Goal: Task Accomplishment & Management: Manage account settings

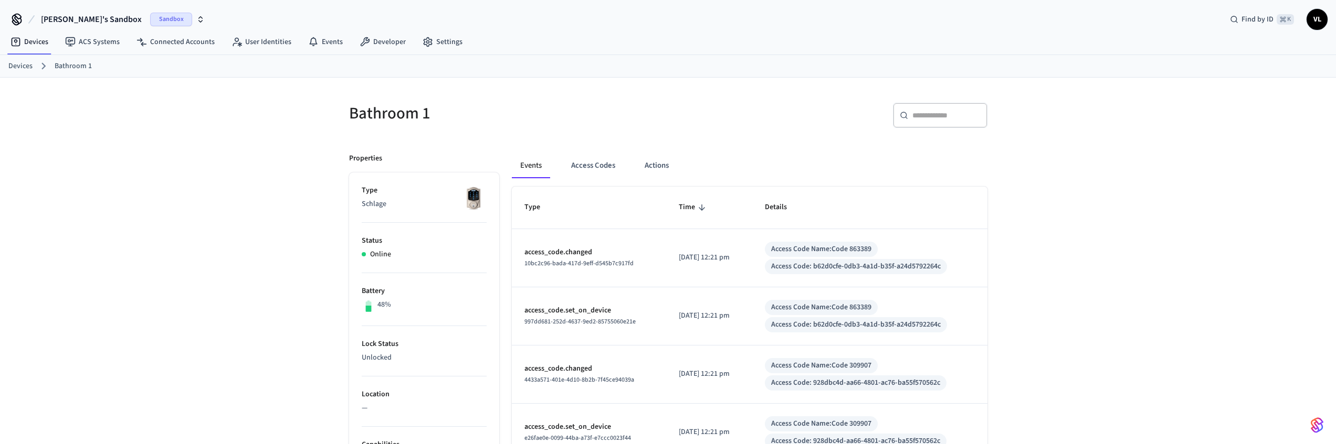
scroll to position [31, 0]
click at [608, 165] on button "Access Codes" at bounding box center [593, 165] width 61 height 25
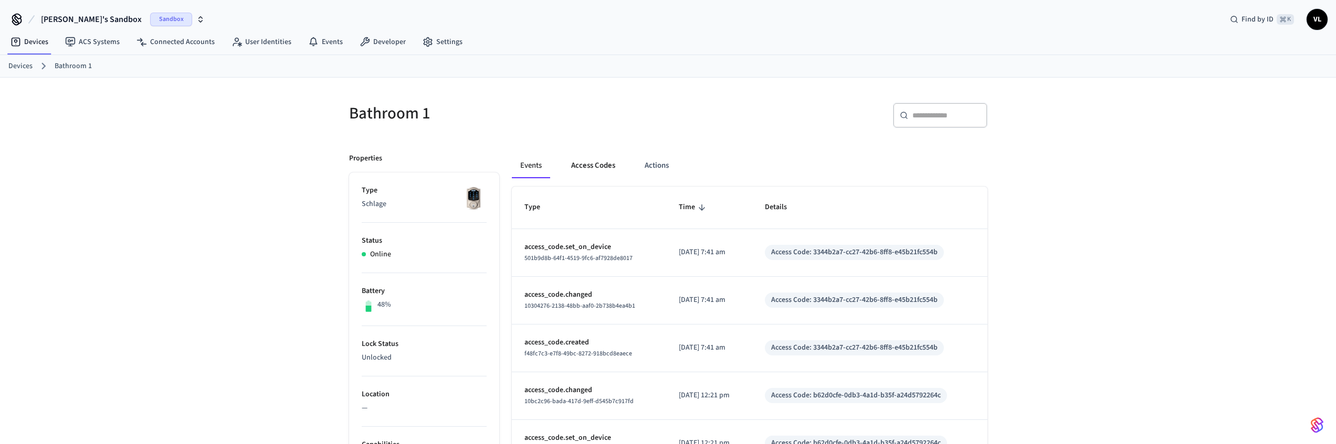
click at [602, 162] on button "Access Codes" at bounding box center [593, 165] width 61 height 25
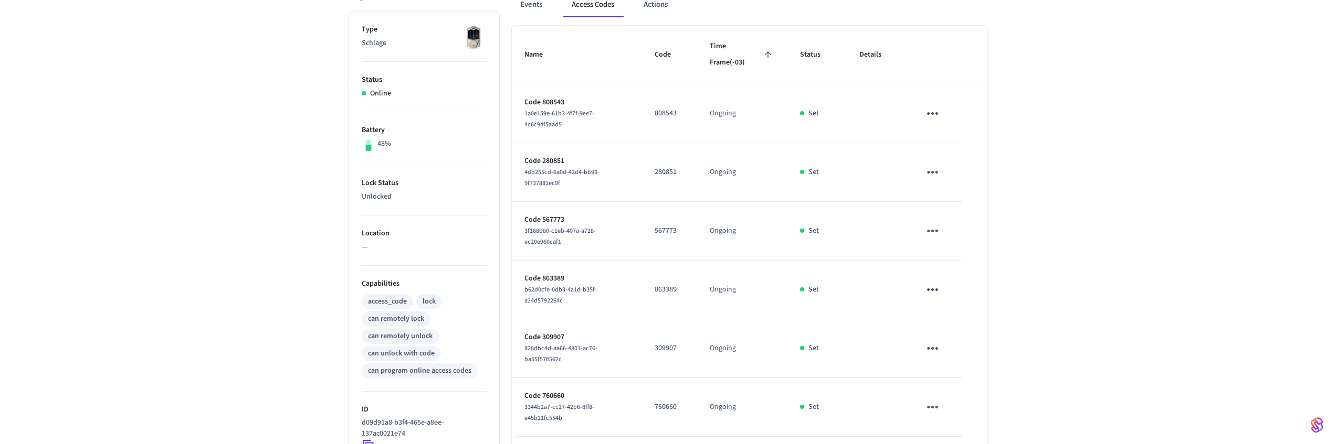
scroll to position [163, 0]
click at [940, 114] on button "sticky table" at bounding box center [932, 112] width 25 height 25
click at [947, 174] on li "Delete" at bounding box center [953, 175] width 50 height 28
drag, startPoint x: 933, startPoint y: 171, endPoint x: 920, endPoint y: 202, distance: 33.2
click at [933, 171] on icon "sticky table" at bounding box center [932, 171] width 11 height 3
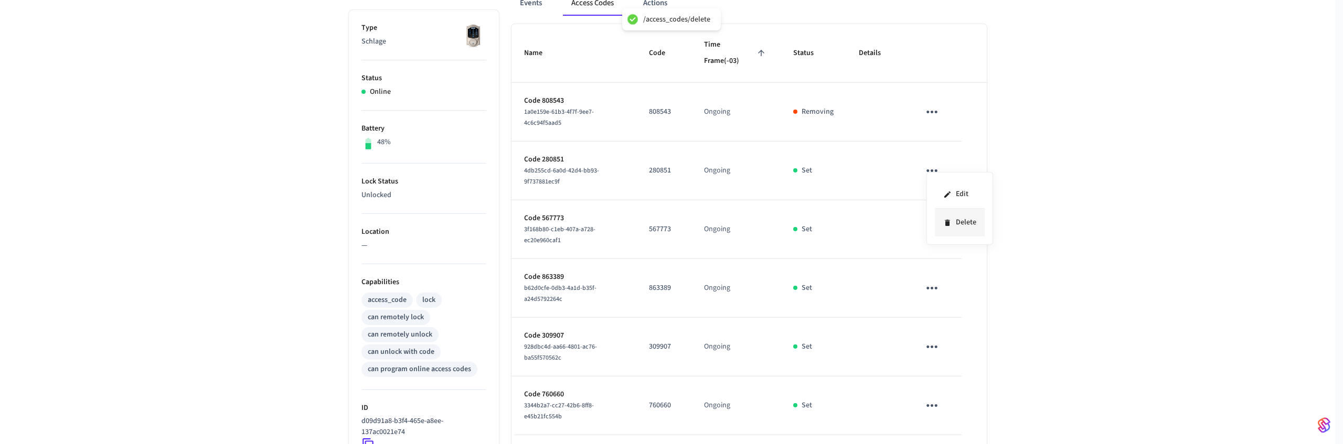
click at [944, 224] on icon at bounding box center [948, 223] width 8 height 8
click at [935, 235] on icon "sticky table" at bounding box center [932, 229] width 16 height 16
click at [944, 288] on icon at bounding box center [945, 288] width 5 height 6
click at [933, 288] on icon "sticky table" at bounding box center [932, 288] width 11 height 3
click at [949, 342] on icon at bounding box center [947, 340] width 5 height 6
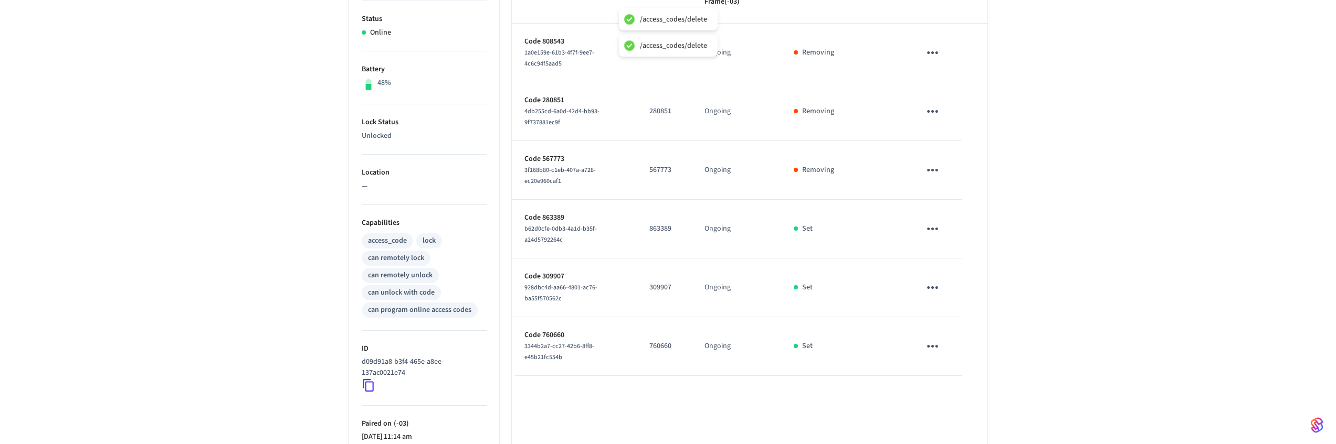
scroll to position [223, 0]
click at [934, 289] on icon "sticky table" at bounding box center [932, 287] width 16 height 16
click at [949, 345] on li "Delete" at bounding box center [958, 346] width 50 height 28
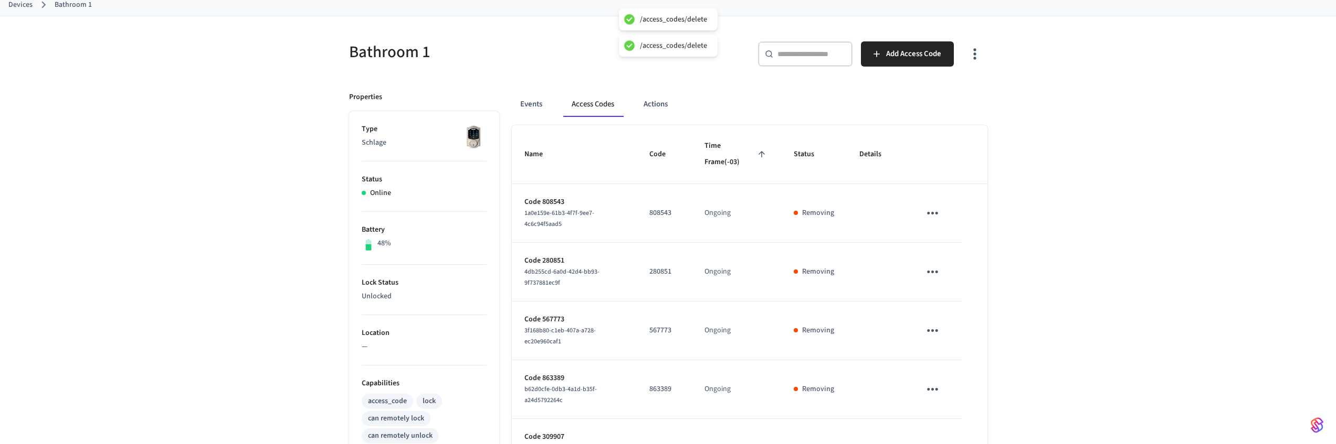
scroll to position [0, 0]
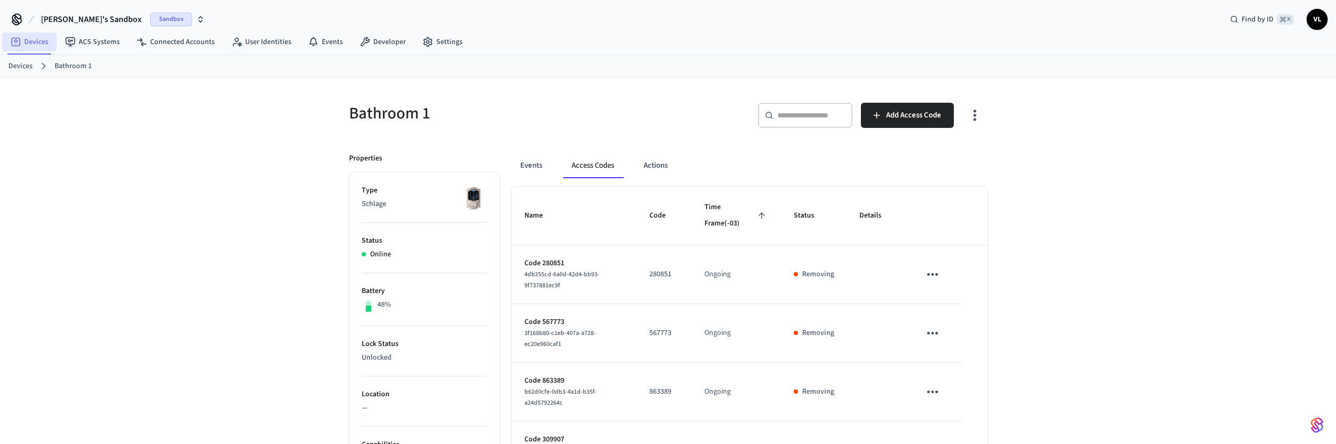
click at [45, 42] on link "Devices" at bounding box center [29, 42] width 55 height 19
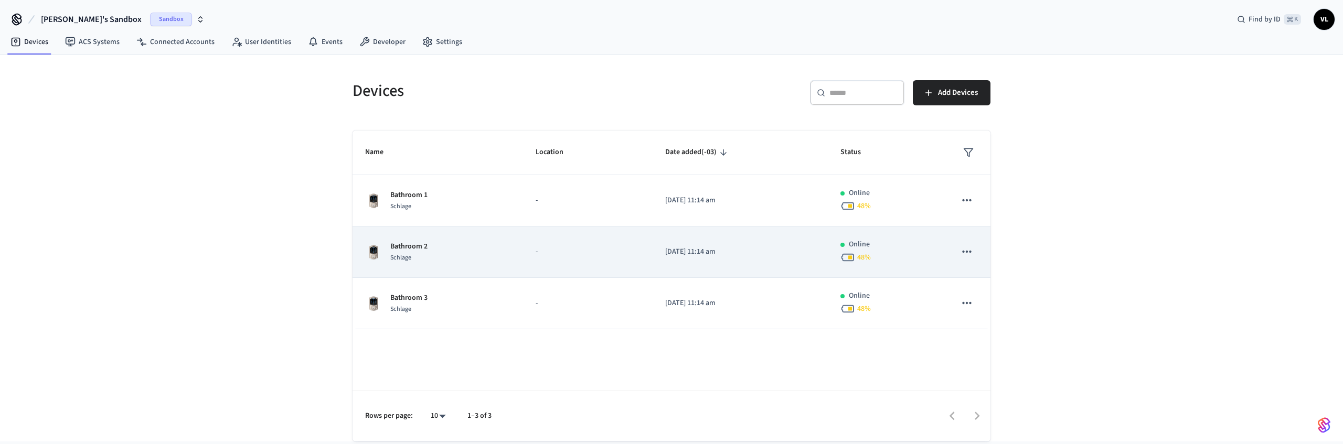
click at [499, 235] on td "Bathroom 2 Schlage" at bounding box center [438, 252] width 171 height 51
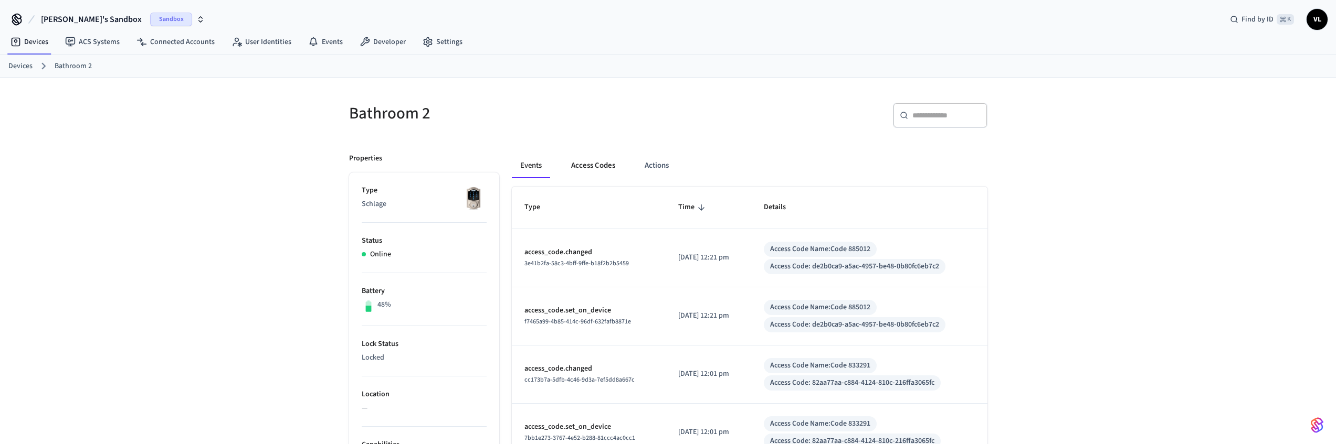
click at [590, 159] on button "Access Codes" at bounding box center [593, 165] width 61 height 25
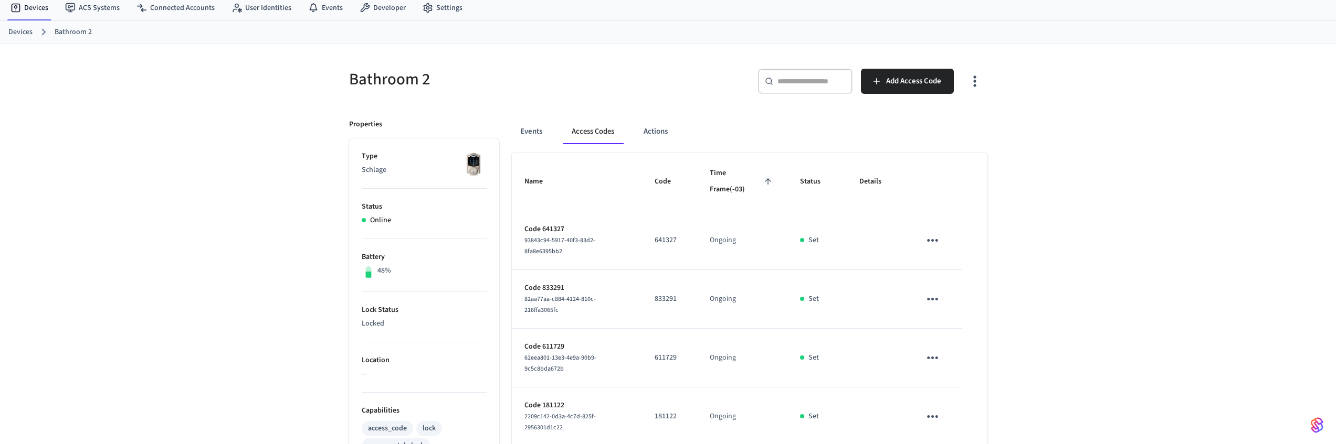
scroll to position [99, 0]
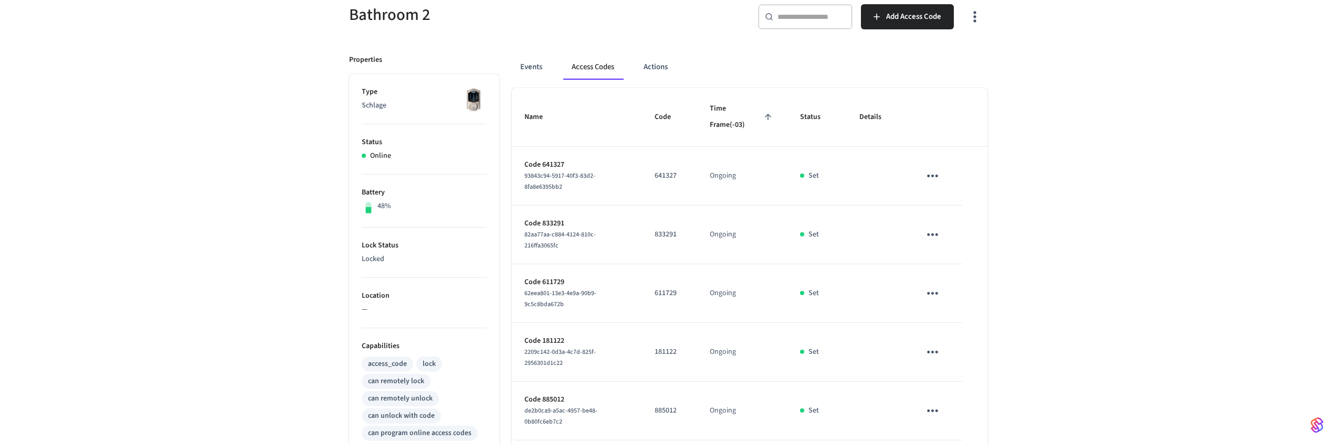
click at [934, 182] on icon "sticky table" at bounding box center [932, 176] width 16 height 16
click at [948, 244] on li "Delete" at bounding box center [958, 235] width 50 height 28
click at [934, 230] on icon "sticky table" at bounding box center [932, 235] width 16 height 16
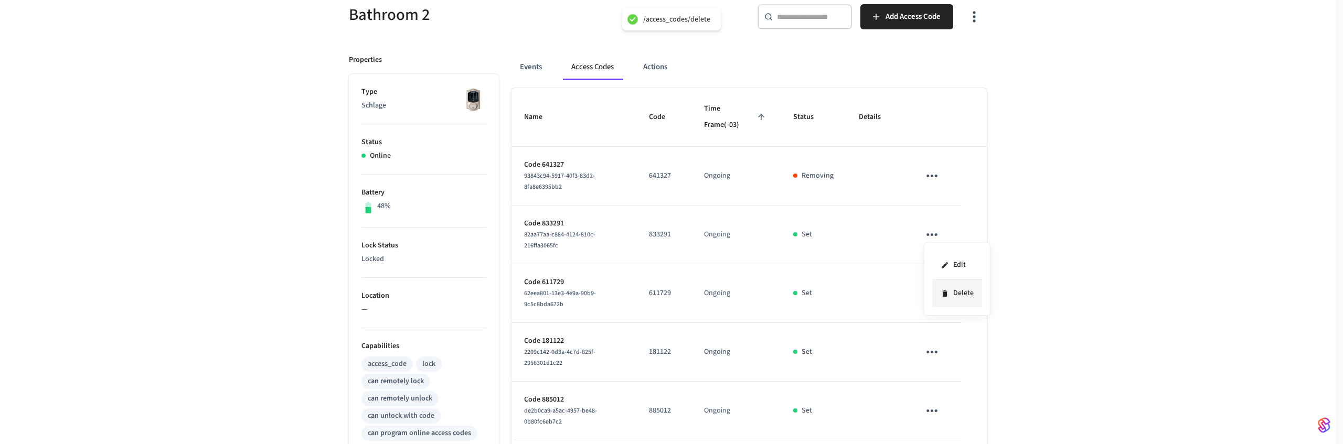
click at [945, 283] on li "Delete" at bounding box center [958, 294] width 50 height 28
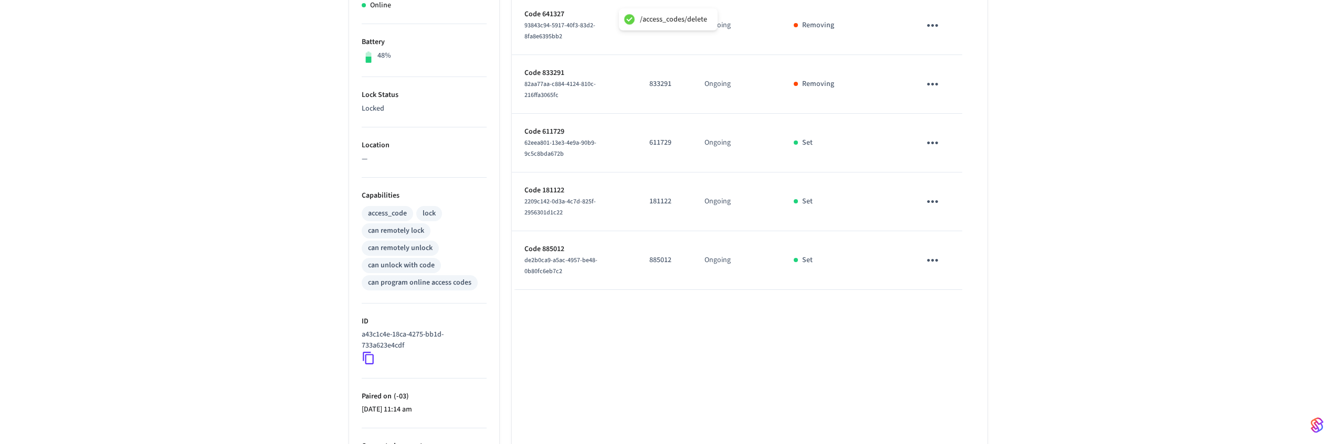
scroll to position [247, 0]
click at [925, 146] on icon "sticky table" at bounding box center [932, 145] width 16 height 16
click at [946, 205] on icon at bounding box center [945, 204] width 5 height 6
click at [938, 198] on icon "sticky table" at bounding box center [932, 204] width 16 height 16
click at [949, 260] on li "Delete" at bounding box center [958, 263] width 50 height 28
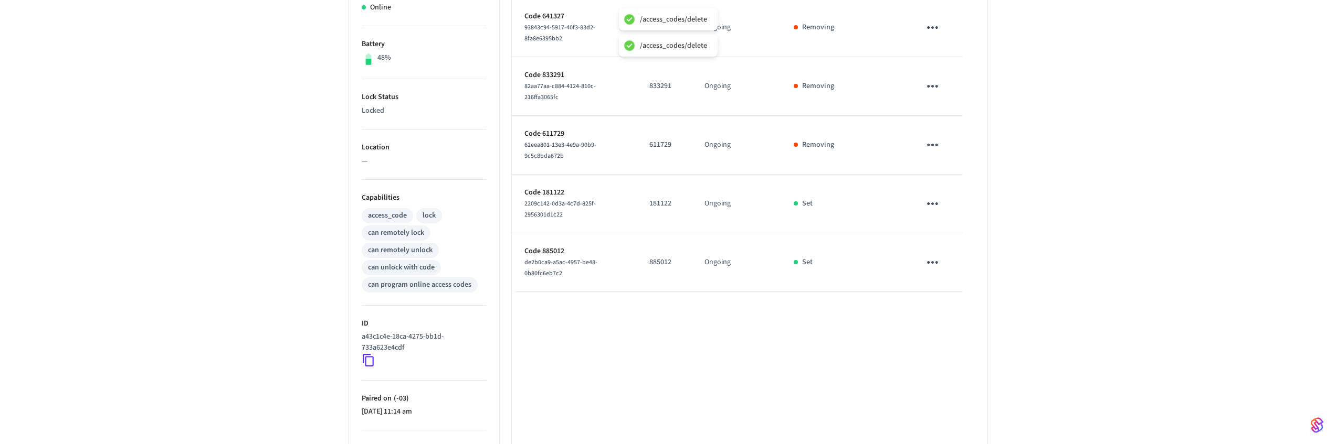
click at [934, 259] on icon "sticky table" at bounding box center [932, 263] width 16 height 16
click at [952, 318] on li "Delete" at bounding box center [958, 322] width 50 height 28
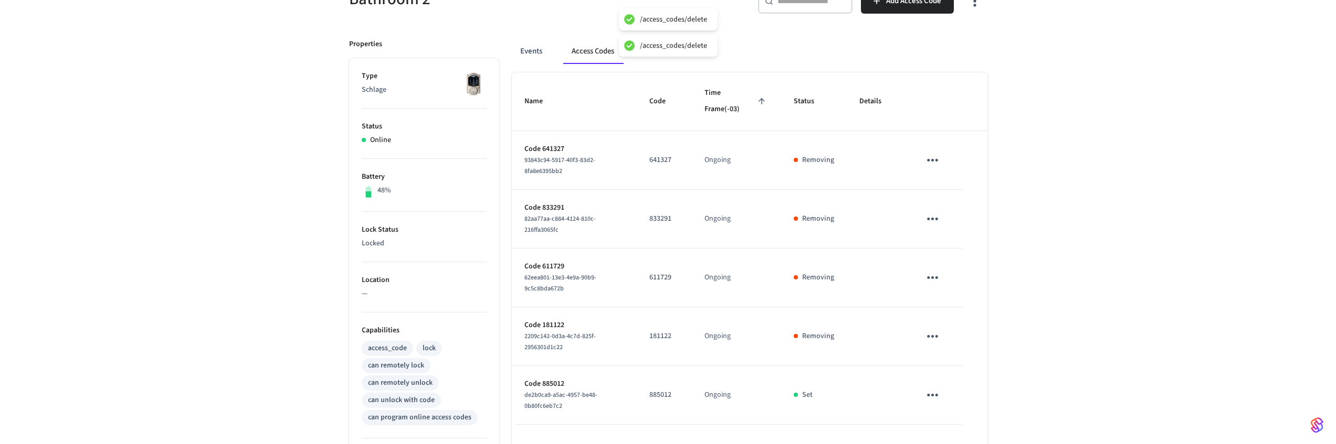
scroll to position [0, 0]
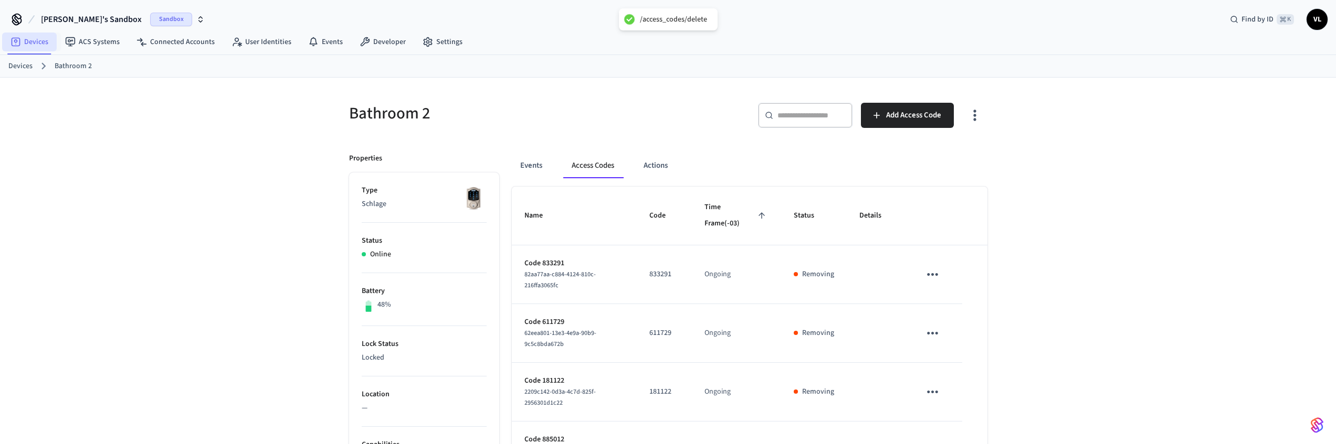
click at [48, 46] on link "Devices" at bounding box center [29, 42] width 55 height 19
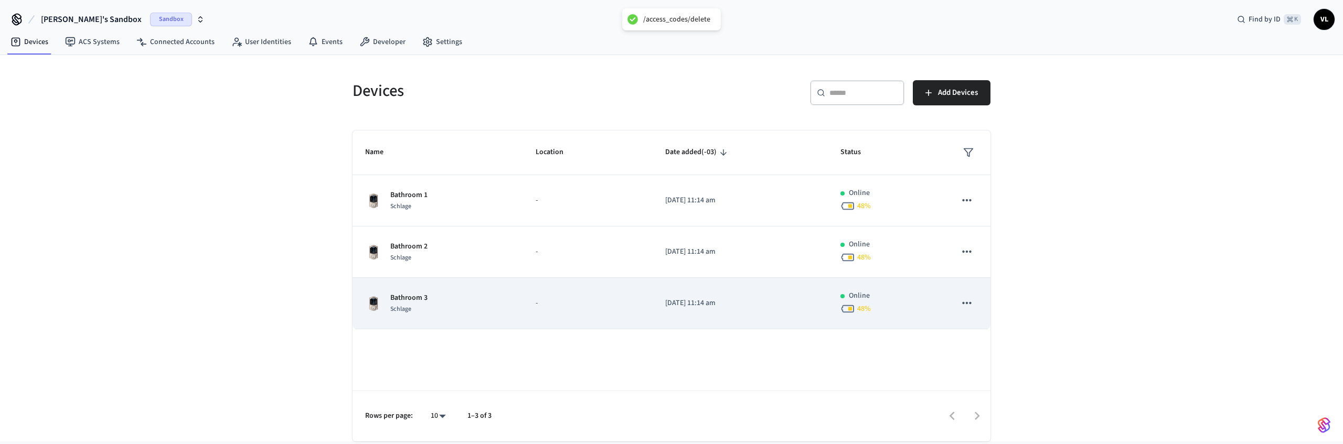
click at [700, 306] on p "[DATE] 11:14 am" at bounding box center [740, 303] width 150 height 11
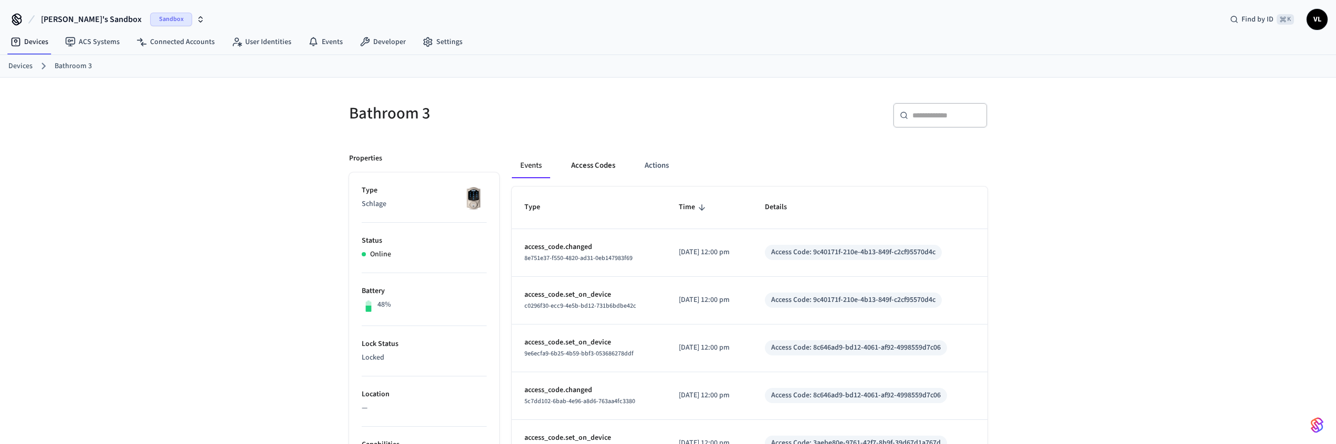
click at [591, 159] on button "Access Codes" at bounding box center [593, 165] width 61 height 25
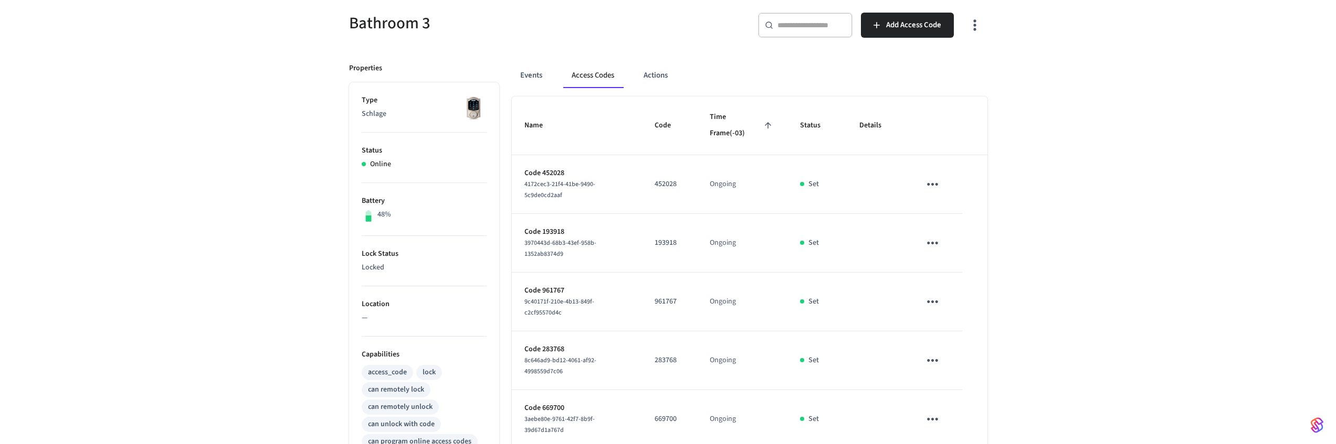
scroll to position [93, 0]
click at [932, 183] on icon "sticky table" at bounding box center [932, 182] width 11 height 3
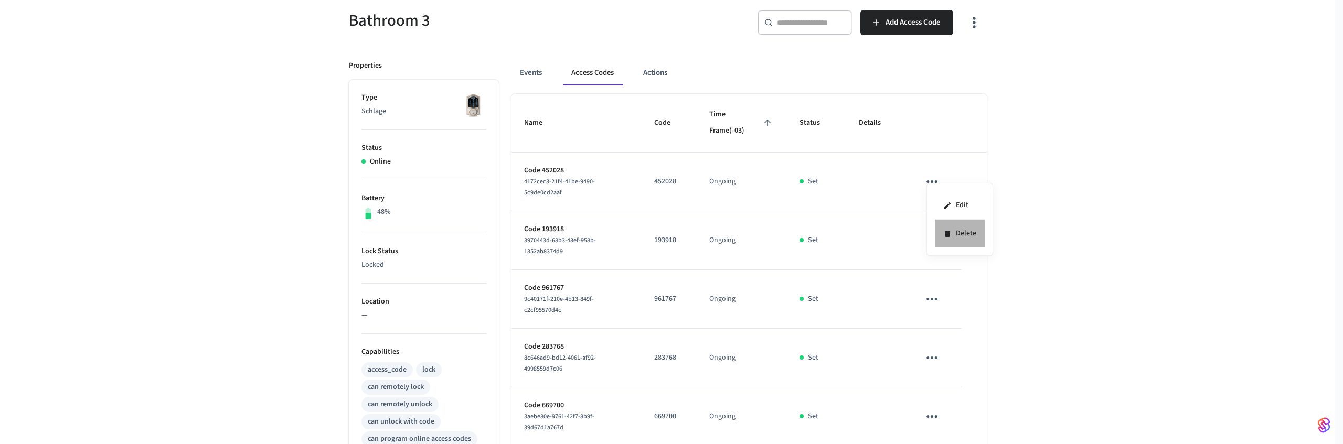
click at [946, 233] on icon at bounding box center [947, 234] width 5 height 6
click at [937, 241] on icon "sticky table" at bounding box center [932, 240] width 11 height 3
click at [944, 289] on icon at bounding box center [948, 293] width 8 height 8
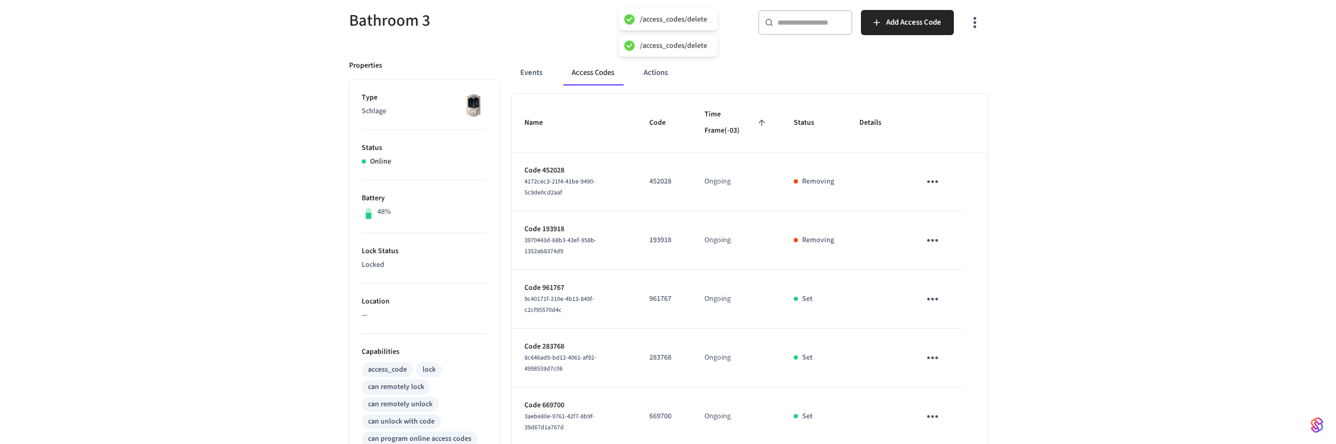
click at [936, 305] on icon "sticky table" at bounding box center [932, 299] width 16 height 16
click at [951, 353] on li "Delete" at bounding box center [958, 358] width 50 height 28
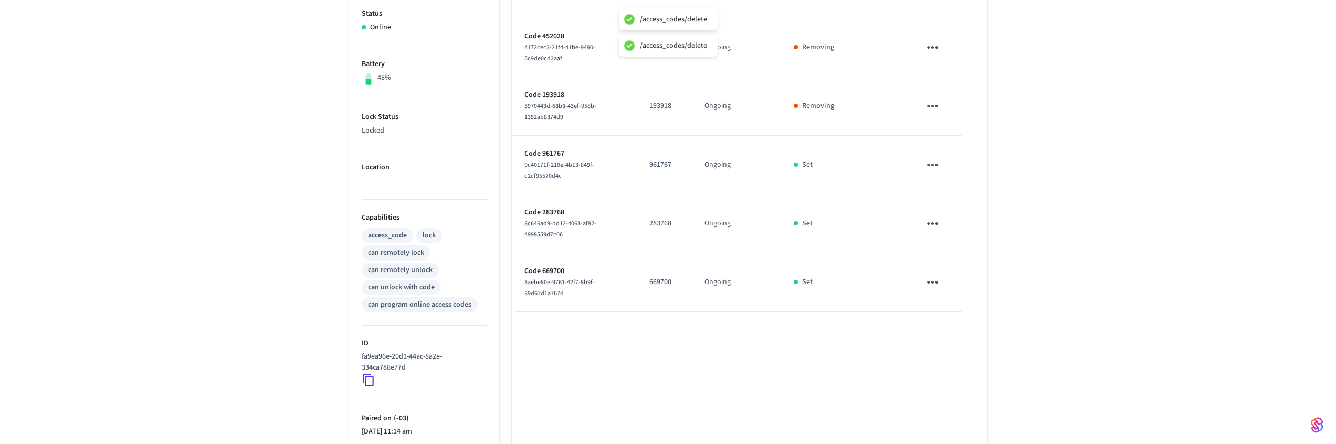
scroll to position [265, 0]
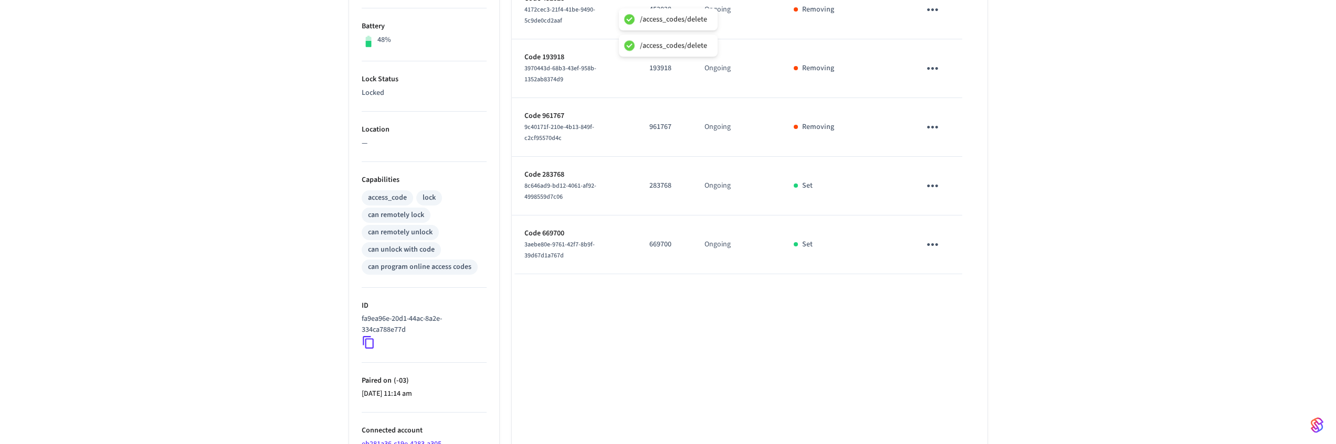
click at [926, 176] on button "sticky table" at bounding box center [932, 186] width 25 height 25
click at [948, 255] on li "Delete" at bounding box center [953, 249] width 50 height 28
click at [930, 248] on icon "sticky table" at bounding box center [932, 245] width 16 height 16
click at [953, 305] on li "Delete" at bounding box center [958, 304] width 50 height 28
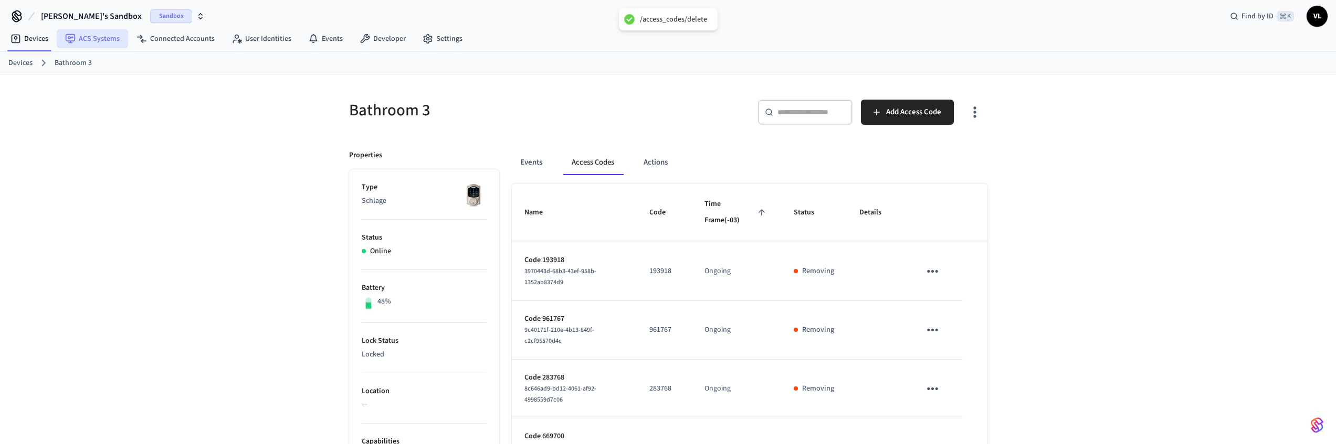
scroll to position [0, 0]
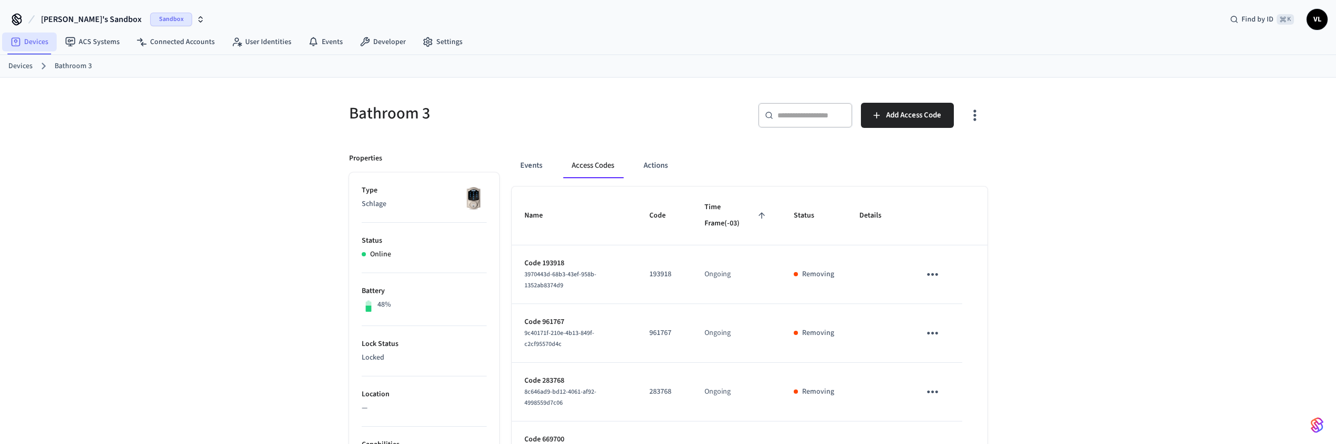
click at [48, 47] on link "Devices" at bounding box center [29, 42] width 55 height 19
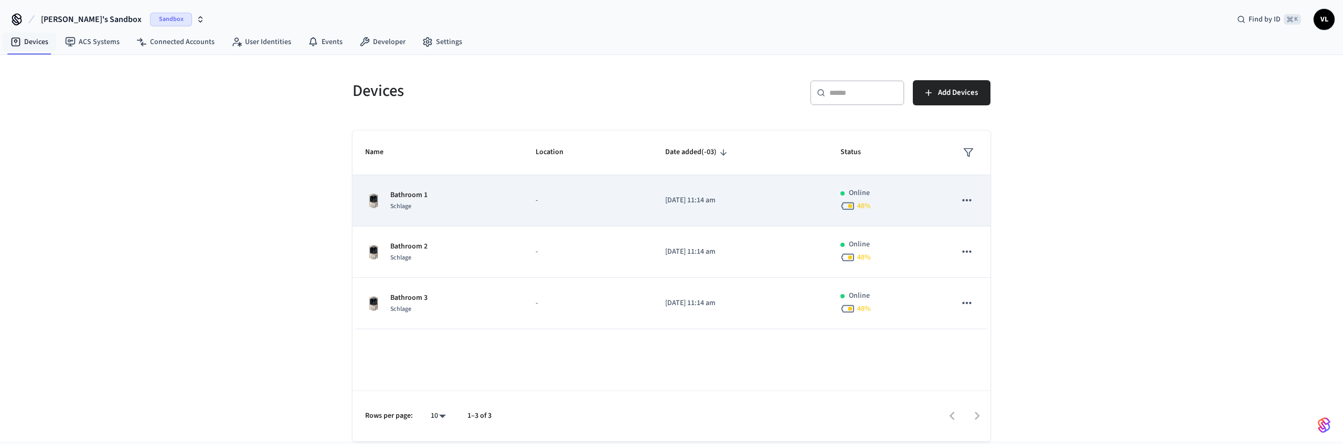
click at [423, 192] on p "Bathroom 1" at bounding box center [408, 195] width 37 height 11
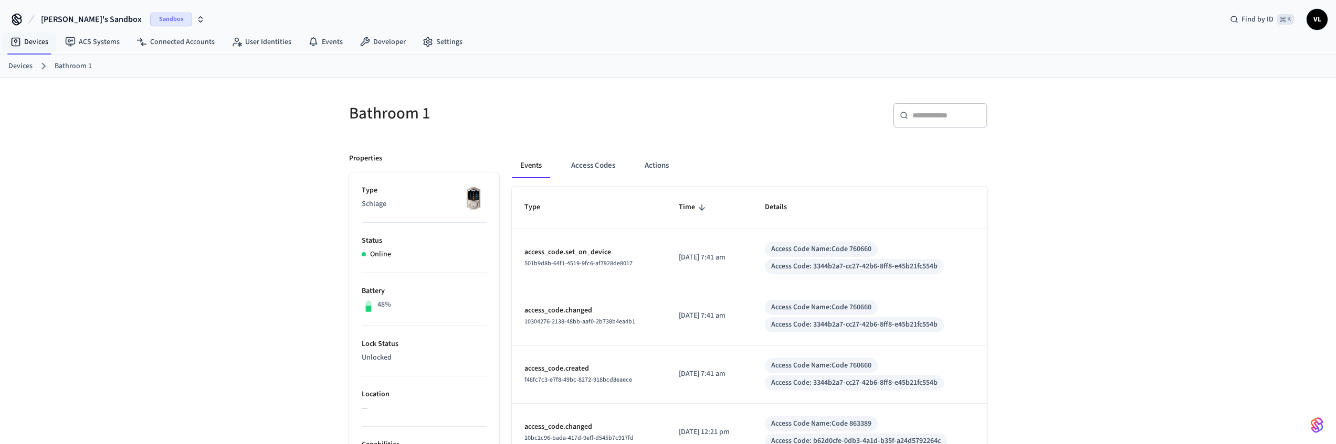
click at [601, 160] on button "Access Codes" at bounding box center [593, 165] width 61 height 25
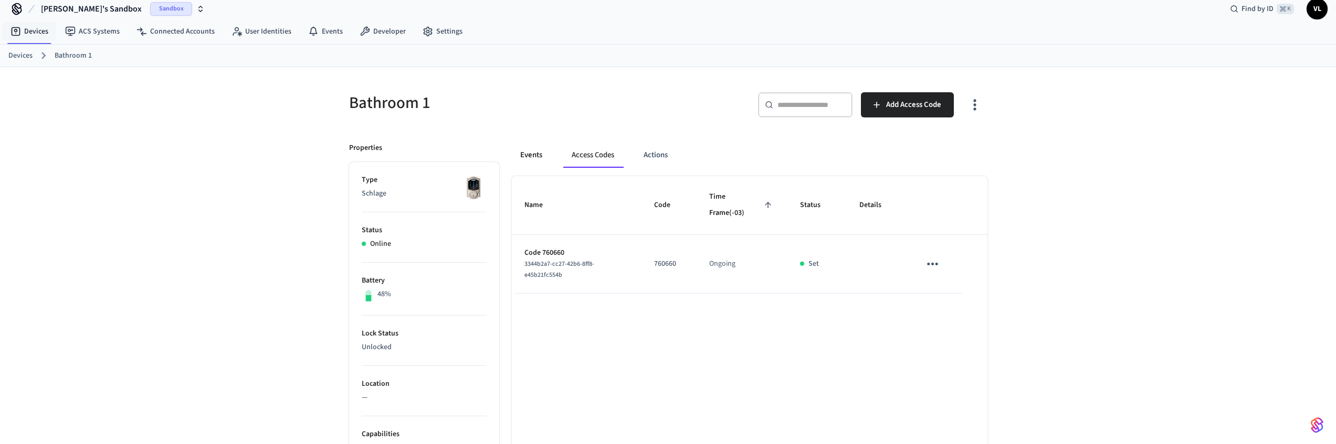
scroll to position [14, 0]
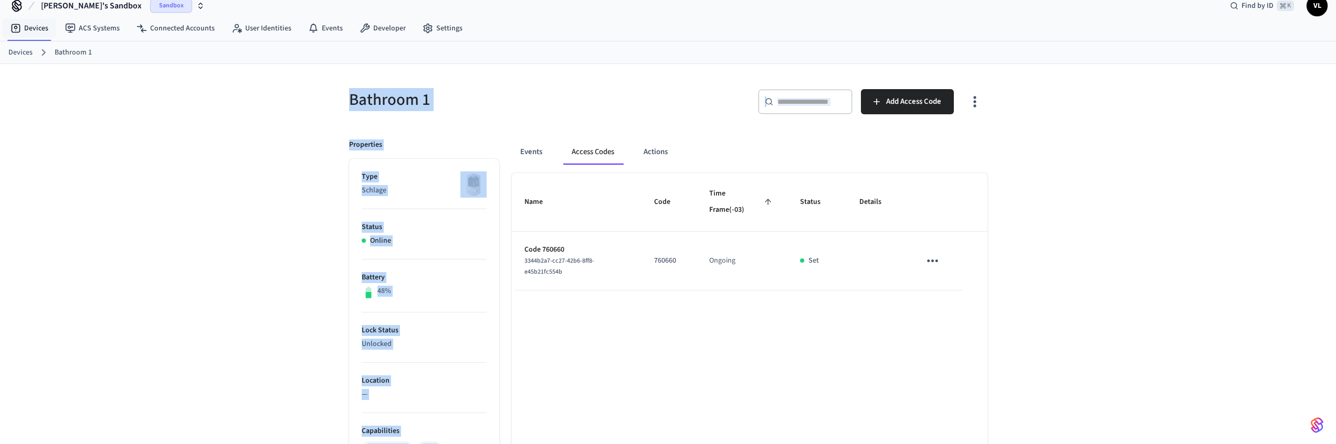
drag, startPoint x: 320, startPoint y: 91, endPoint x: 1103, endPoint y: 314, distance: 813.8
click at [1105, 314] on div "Bathroom 1 ​ ​ Add Access Code Properties Type Schlage Status Online Battery 48…" at bounding box center [668, 414] width 1336 height 701
click at [1102, 314] on div "Bathroom 1 ​ ​ Add Access Code Properties Type Schlage Status Online Battery 48…" at bounding box center [668, 414] width 1336 height 701
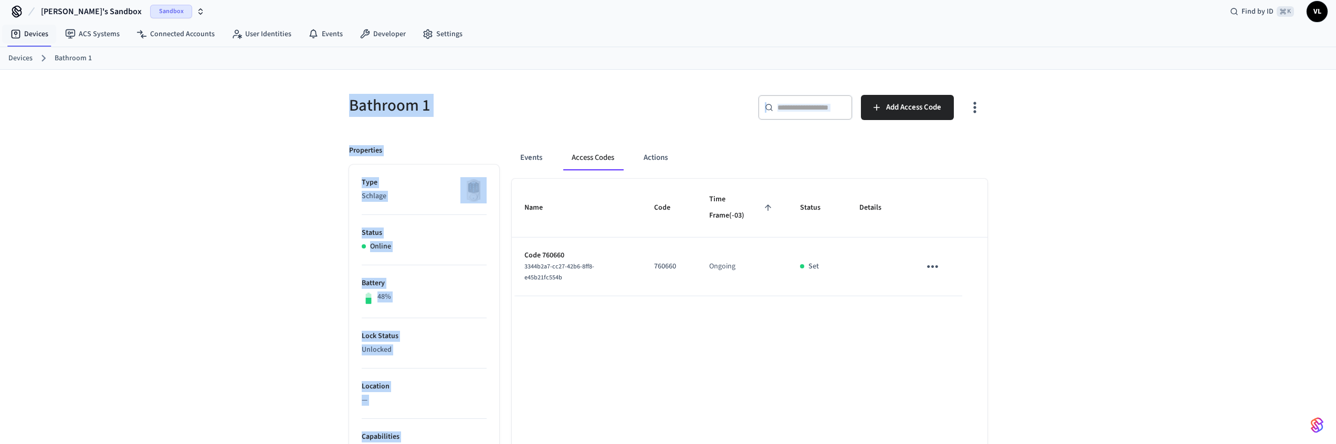
scroll to position [0, 0]
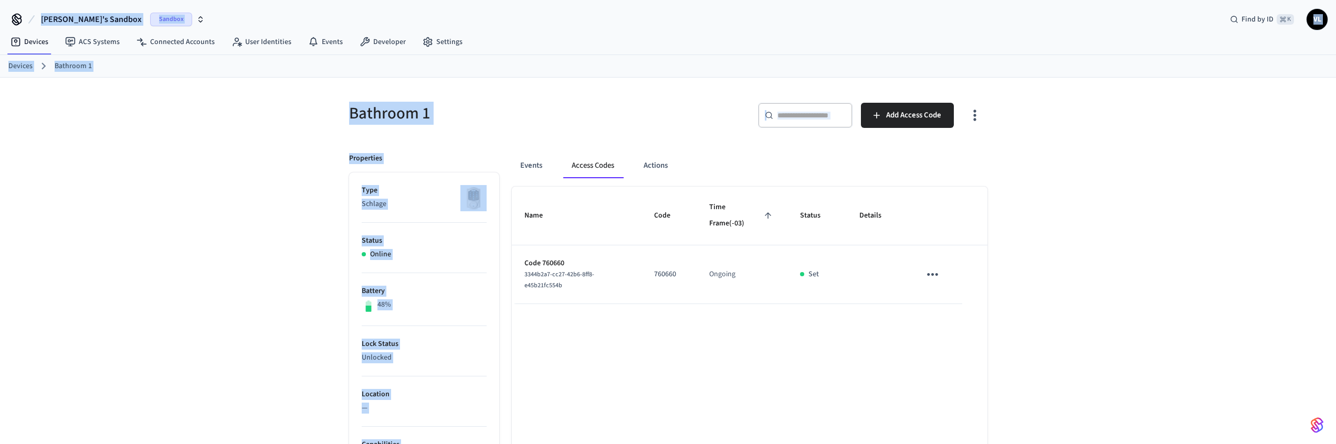
drag, startPoint x: 1040, startPoint y: 295, endPoint x: 41, endPoint y: 3, distance: 1040.4
click at [44, 4] on div "Victor's Sandbox Sandbox Find by ID ⌘ K VL Devices ACS Systems Connected Accoun…" at bounding box center [668, 389] width 1336 height 778
click at [41, 3] on div "Victor's Sandbox Sandbox Find by ID ⌘ K VL" at bounding box center [668, 15] width 1336 height 30
drag, startPoint x: 41, startPoint y: 3, endPoint x: 988, endPoint y: 293, distance: 990.5
click at [988, 293] on div "Victor's Sandbox Sandbox Find by ID ⌘ K VL Devices ACS Systems Connected Accoun…" at bounding box center [668, 389] width 1336 height 778
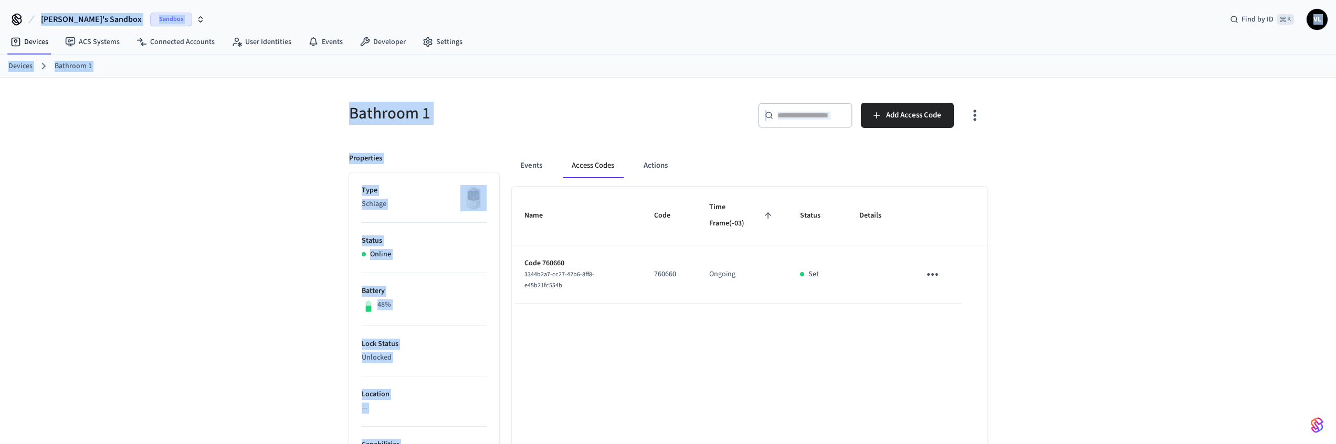
click at [988, 293] on div "Bathroom 1 ​ ​ Add Access Code Properties Type Schlage Status Online Battery 48…" at bounding box center [668, 434] width 655 height 688
drag, startPoint x: 1015, startPoint y: 304, endPoint x: 107, endPoint y: 8, distance: 955.2
click at [110, 9] on div "Victor's Sandbox Sandbox Find by ID ⌘ K VL Devices ACS Systems Connected Accoun…" at bounding box center [668, 389] width 1336 height 778
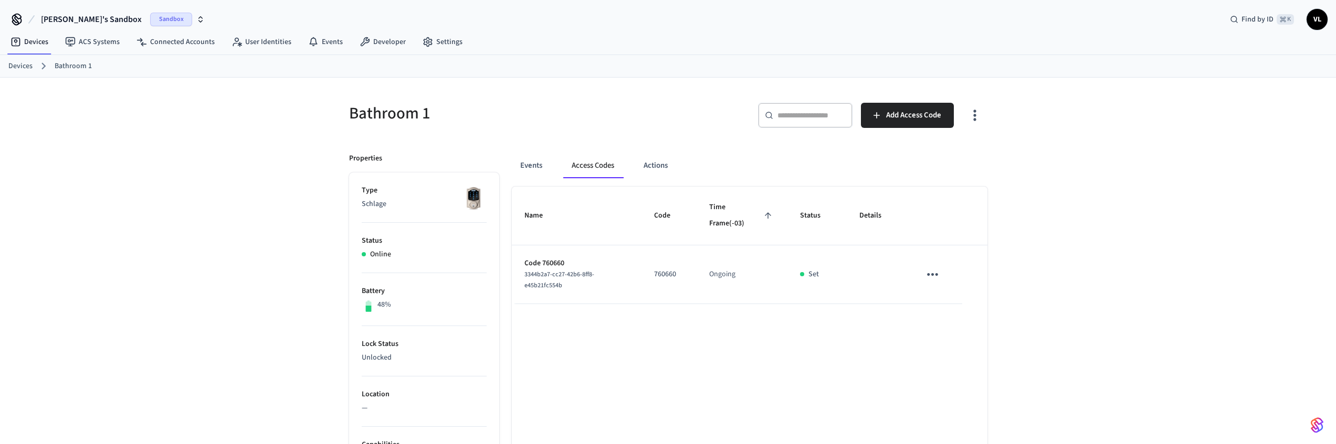
click at [104, 5] on div "Victor's Sandbox Sandbox Find by ID ⌘ K VL" at bounding box center [668, 15] width 1336 height 30
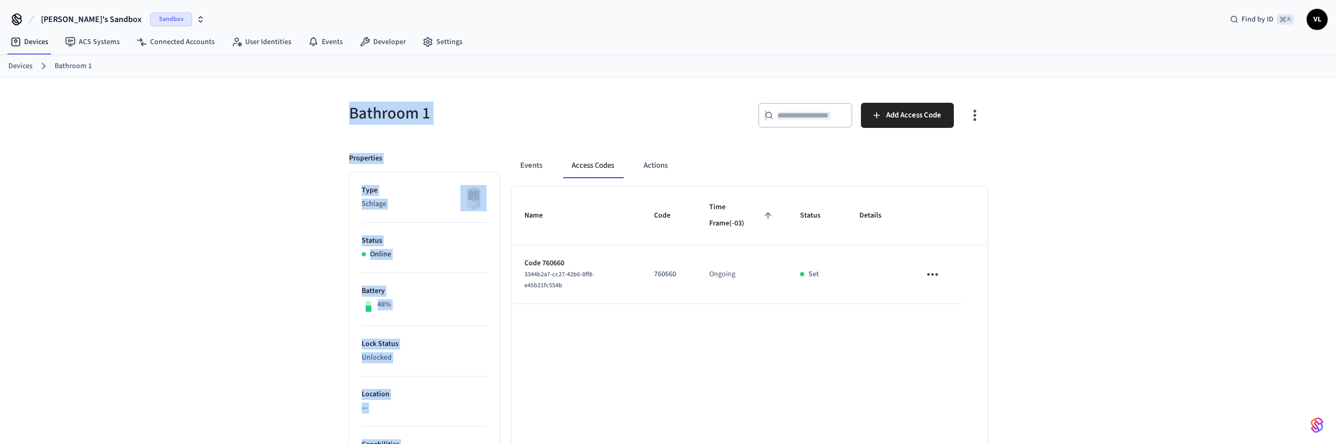
drag, startPoint x: 335, startPoint y: 98, endPoint x: 969, endPoint y: 315, distance: 670.0
click at [969, 316] on div "Bathroom 1 ​ ​ Add Access Code Properties Type Schlage Status Online Battery 48…" at bounding box center [668, 428] width 1336 height 701
drag, startPoint x: 1003, startPoint y: 317, endPoint x: 333, endPoint y: 102, distance: 703.5
click at [335, 104] on div "Bathroom 1 ​ ​ Add Access Code Properties Type Schlage Status Online Battery 48…" at bounding box center [668, 428] width 672 height 701
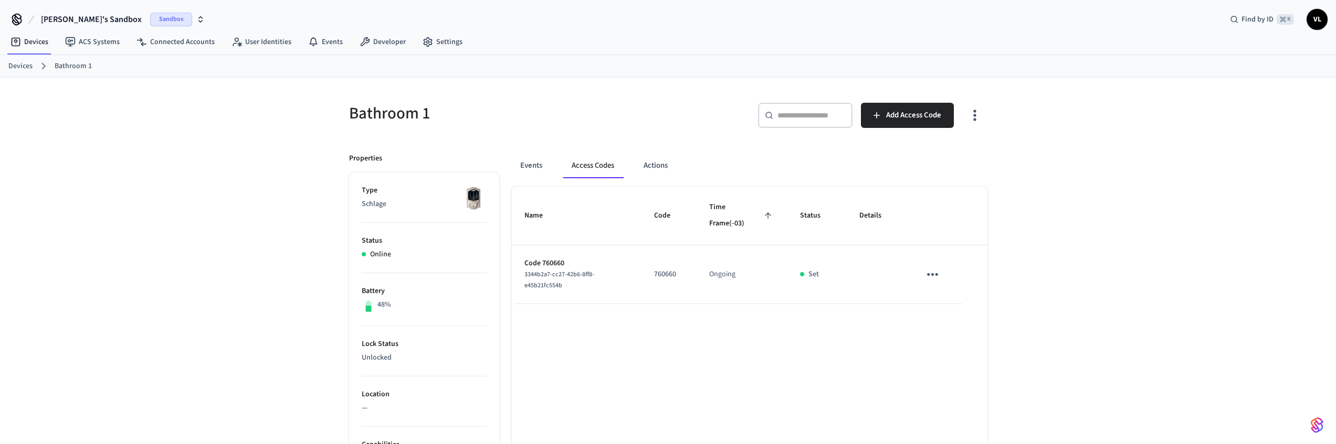
click at [334, 102] on div "Bathroom 1 ​ ​ Add Access Code Properties Type Schlage Status Online Battery 48…" at bounding box center [668, 428] width 672 height 701
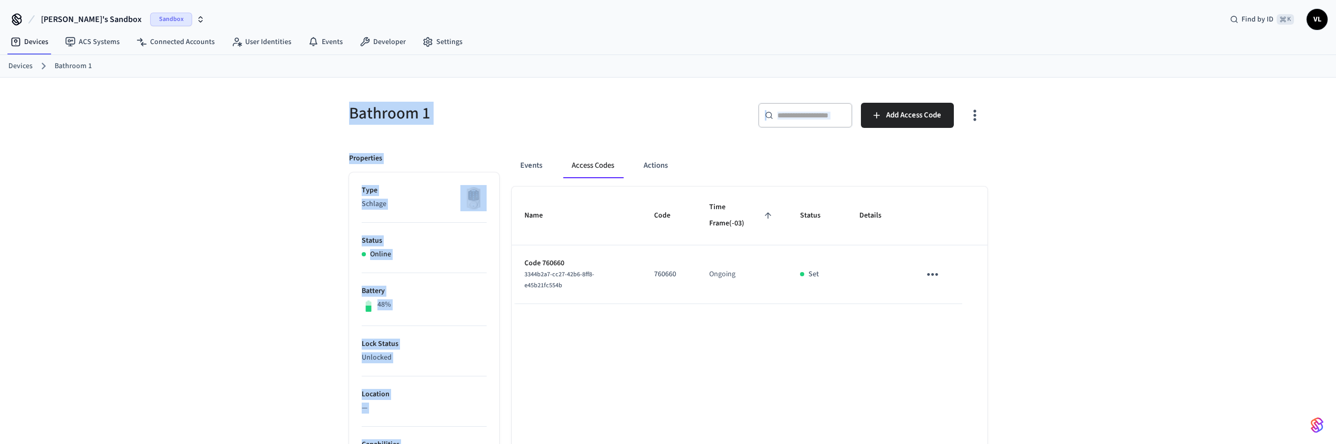
drag, startPoint x: 331, startPoint y: 101, endPoint x: 959, endPoint y: 315, distance: 664.2
click at [959, 315] on div "Bathroom 1 ​ ​ Add Access Code Properties Type Schlage Status Online Battery 48…" at bounding box center [668, 428] width 1336 height 701
drag, startPoint x: 1000, startPoint y: 313, endPoint x: 305, endPoint y: 118, distance: 721.4
click at [306, 119] on div "Bathroom 1 ​ ​ Add Access Code Properties Type Schlage Status Online Battery 48…" at bounding box center [668, 428] width 1336 height 701
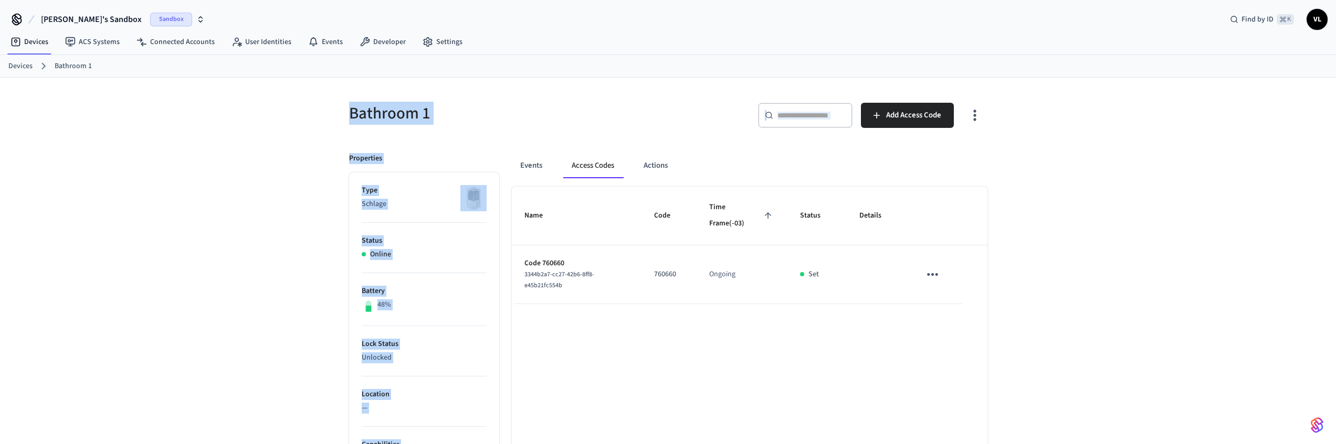
click at [305, 116] on div "Bathroom 1 ​ ​ Add Access Code Properties Type Schlage Status Online Battery 48…" at bounding box center [668, 428] width 1336 height 701
drag, startPoint x: 312, startPoint y: 104, endPoint x: 988, endPoint y: 312, distance: 707.2
click at [982, 312] on div "Bathroom 1 ​ ​ Add Access Code Properties Type Schlage Status Online Battery 48…" at bounding box center [668, 428] width 1336 height 701
click at [988, 312] on div "Bathroom 1 ​ ​ Add Access Code Properties Type Schlage Status Online Battery 48…" at bounding box center [668, 434] width 655 height 688
drag, startPoint x: 1024, startPoint y: 309, endPoint x: 305, endPoint y: 87, distance: 752.4
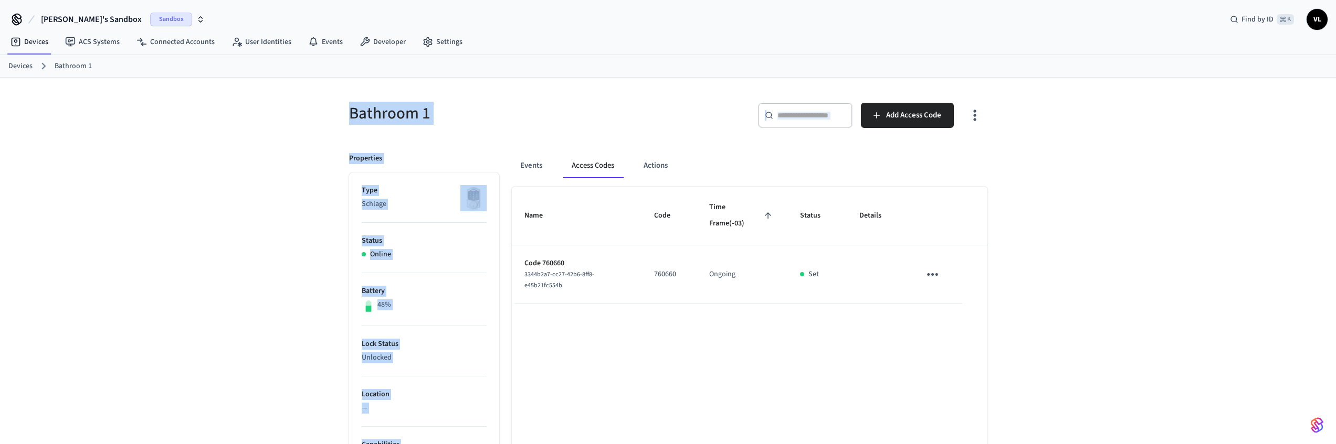
click at [305, 87] on div "Bathroom 1 ​ ​ Add Access Code Properties Type Schlage Status Online Battery 48…" at bounding box center [668, 428] width 1336 height 701
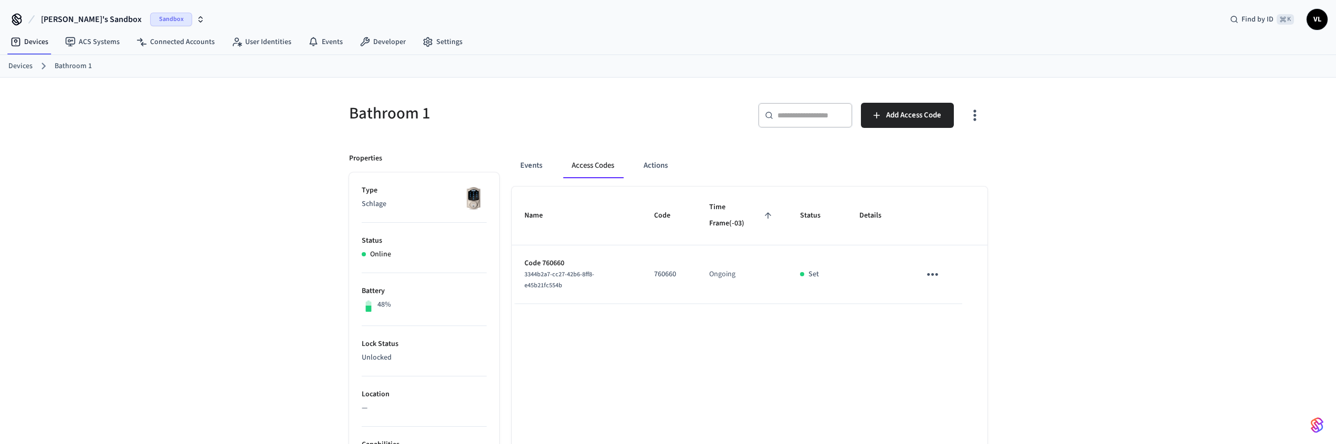
drag, startPoint x: 313, startPoint y: 96, endPoint x: 322, endPoint y: 100, distance: 9.6
click at [313, 96] on div "Bathroom 1 ​ ​ Add Access Code Properties Type Schlage Status Online Battery 48…" at bounding box center [668, 428] width 1336 height 701
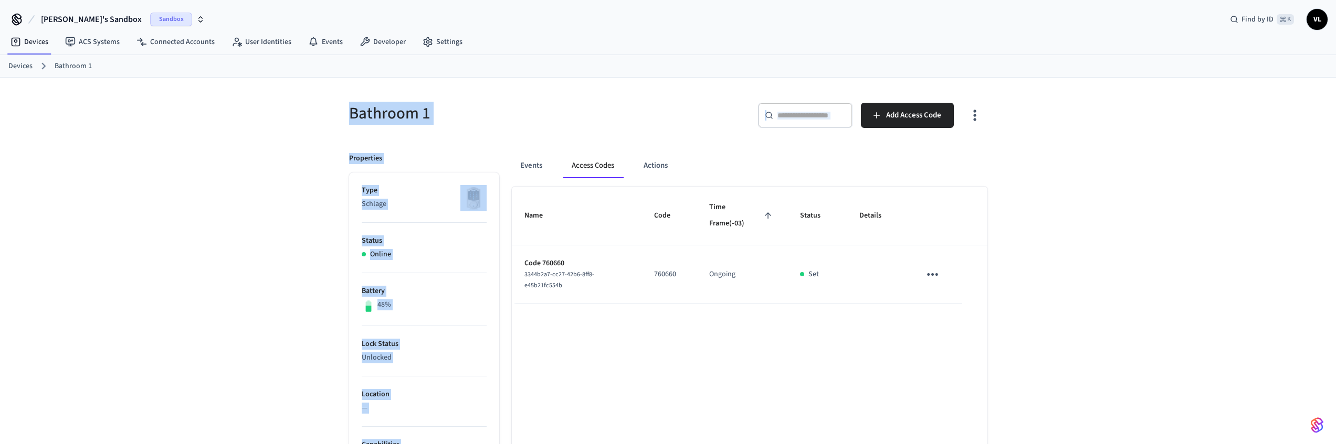
drag, startPoint x: 322, startPoint y: 100, endPoint x: 1060, endPoint y: 324, distance: 771.6
click at [1060, 324] on div "Bathroom 1 ​ ​ Add Access Code Properties Type Schlage Status Online Battery 48…" at bounding box center [668, 428] width 1336 height 701
drag, startPoint x: 887, startPoint y: 293, endPoint x: 352, endPoint y: 99, distance: 570.1
click at [354, 100] on div "Bathroom 1 ​ ​ Add Access Code Properties Type Schlage Status Online Battery 48…" at bounding box center [668, 428] width 1336 height 701
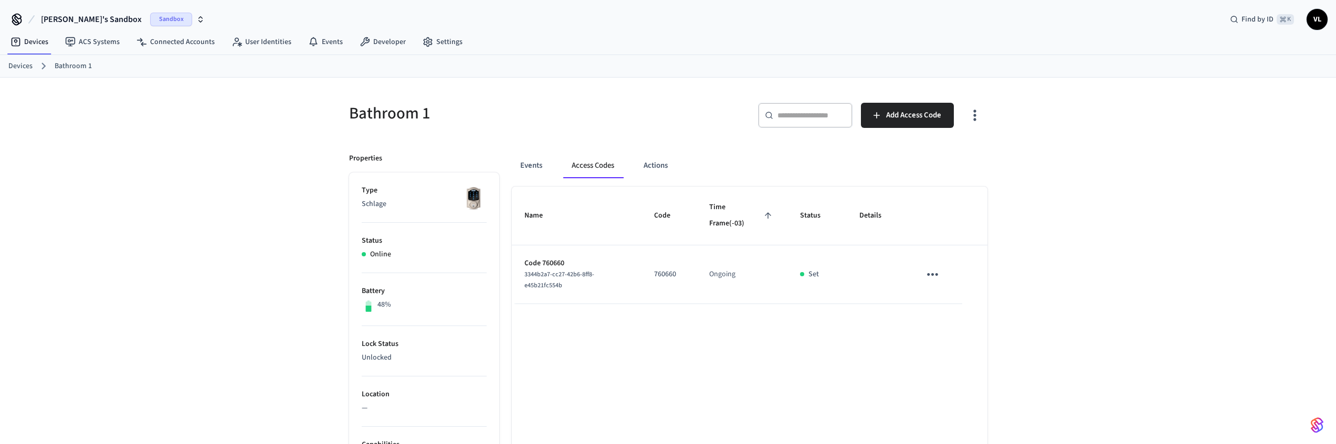
click at [350, 98] on div "Bathroom 1" at bounding box center [498, 113] width 325 height 46
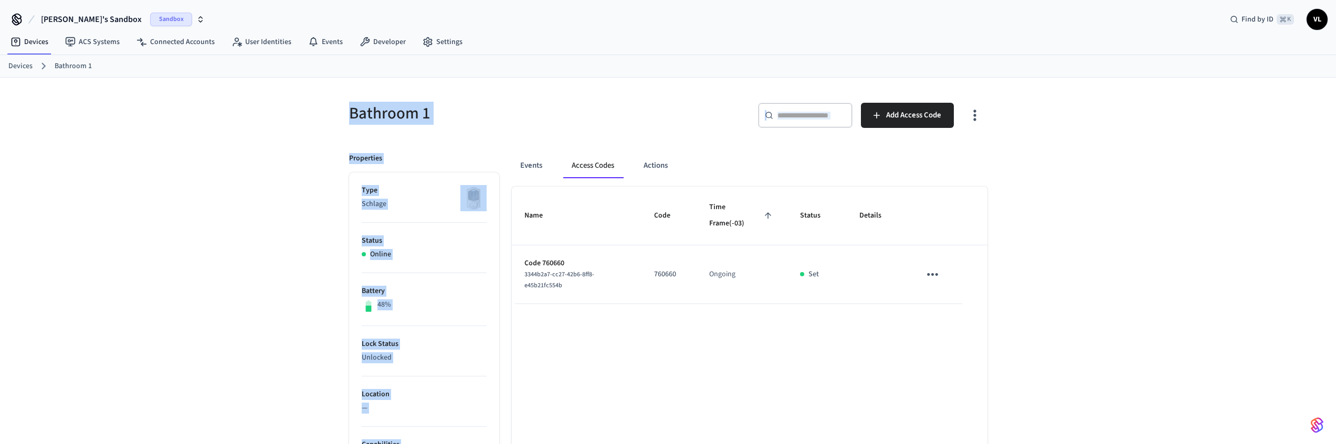
drag, startPoint x: 345, startPoint y: 99, endPoint x: 1038, endPoint y: 317, distance: 726.5
click at [1039, 318] on div "Bathroom 1 ​ ​ Add Access Code Properties Type Schlage Status Online Battery 48…" at bounding box center [668, 428] width 1336 height 701
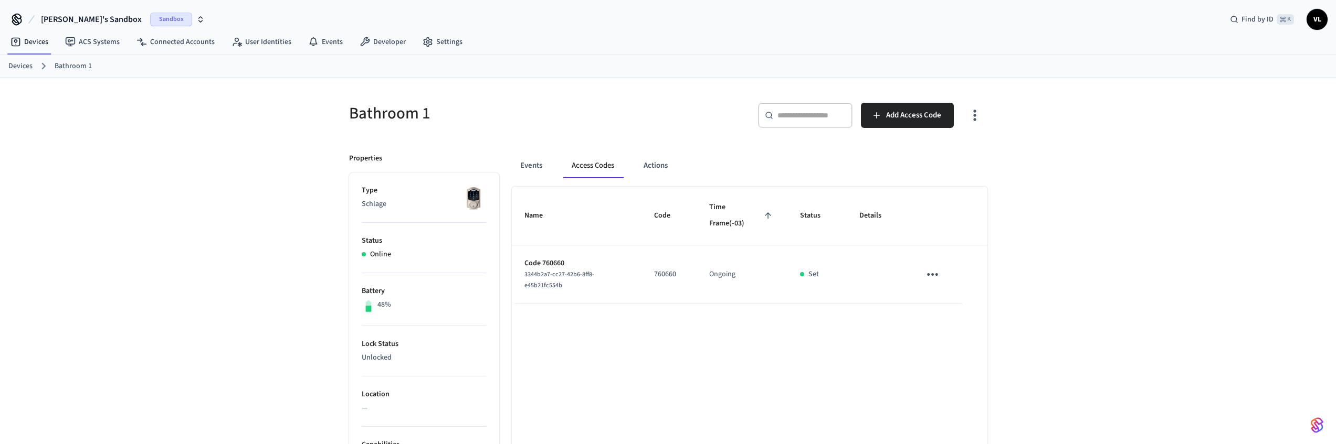
drag, startPoint x: 1039, startPoint y: 317, endPoint x: 1042, endPoint y: 312, distance: 6.1
click at [1039, 318] on div "Bathroom 1 ​ ​ Add Access Code Properties Type Schlage Status Online Battery 48…" at bounding box center [668, 428] width 1336 height 701
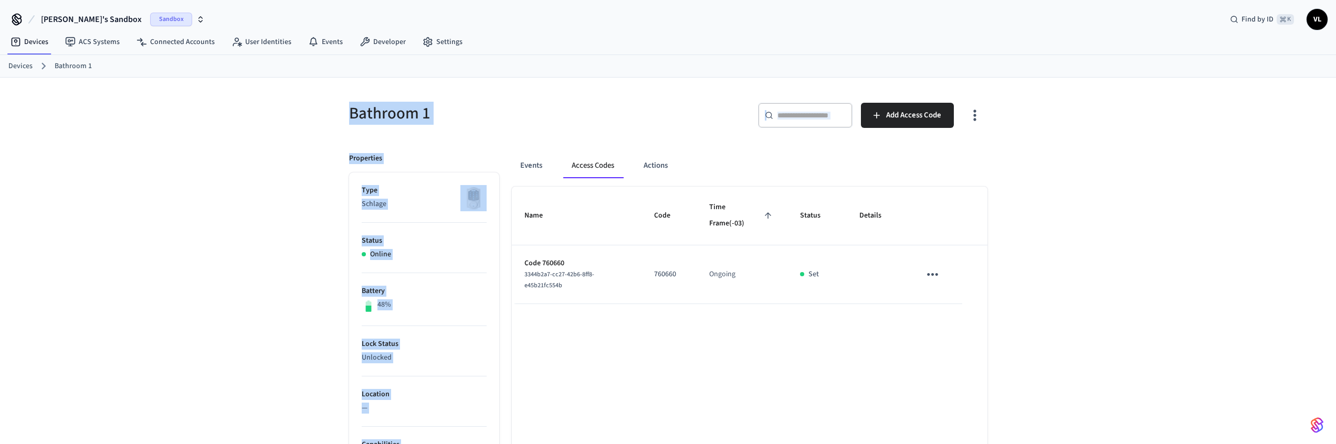
drag, startPoint x: 1050, startPoint y: 325, endPoint x: 347, endPoint y: 93, distance: 739.8
click at [348, 93] on div "Bathroom 1 ​ ​ Add Access Code Properties Type Schlage Status Online Battery 48…" at bounding box center [668, 428] width 1336 height 701
click at [345, 93] on div "Bathroom 1" at bounding box center [498, 113] width 325 height 46
drag, startPoint x: 345, startPoint y: 93, endPoint x: 1047, endPoint y: 322, distance: 738.8
click at [1047, 322] on div "Bathroom 1 ​ ​ Add Access Code Properties Type Schlage Status Online Battery 48…" at bounding box center [668, 428] width 1336 height 701
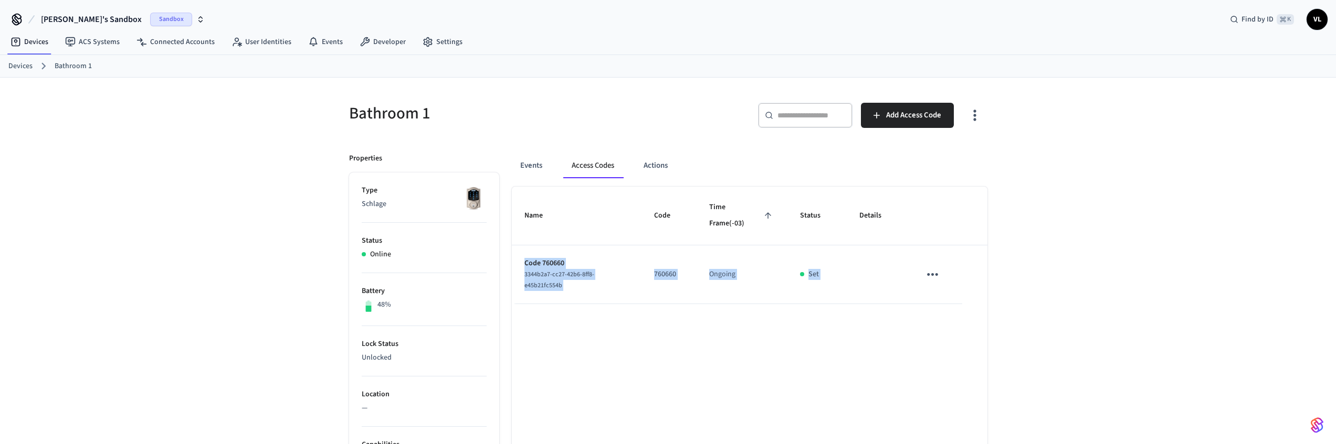
click at [1047, 322] on div "Bathroom 1 ​ ​ Add Access Code Properties Type Schlage Status Online Battery 48…" at bounding box center [668, 428] width 1336 height 701
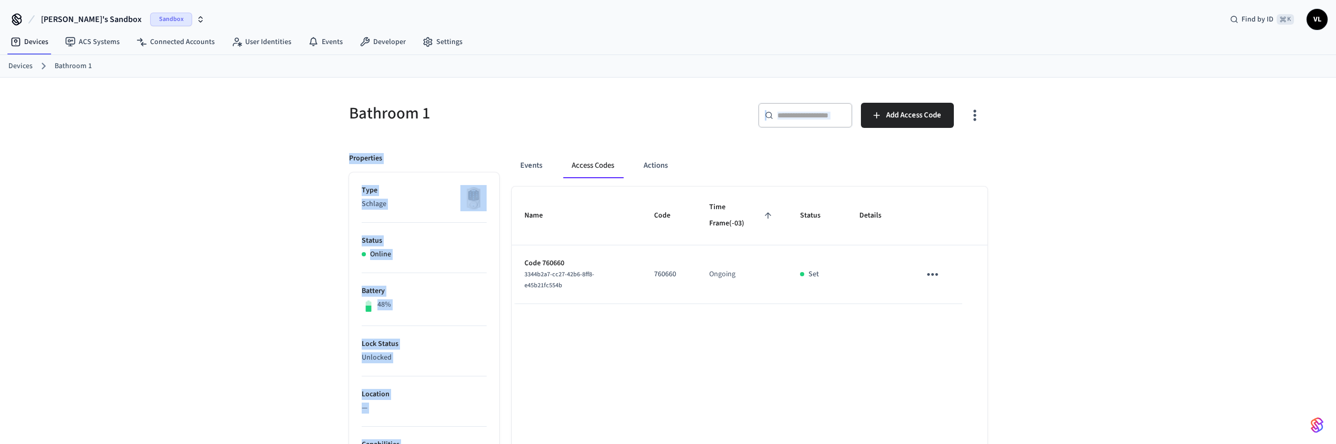
drag, startPoint x: 1045, startPoint y: 344, endPoint x: 405, endPoint y: 117, distance: 680.0
click at [408, 117] on div "Bathroom 1 ​ ​ Add Access Code Properties Type Schlage Status Online Battery 48…" at bounding box center [668, 428] width 1336 height 701
click at [341, 110] on div "Bathroom 1" at bounding box center [498, 113] width 325 height 46
drag, startPoint x: 335, startPoint y: 107, endPoint x: 1031, endPoint y: 326, distance: 729.8
click at [1031, 326] on div "Bathroom 1 ​ ​ Add Access Code Properties Type Schlage Status Online Battery 48…" at bounding box center [668, 428] width 1336 height 701
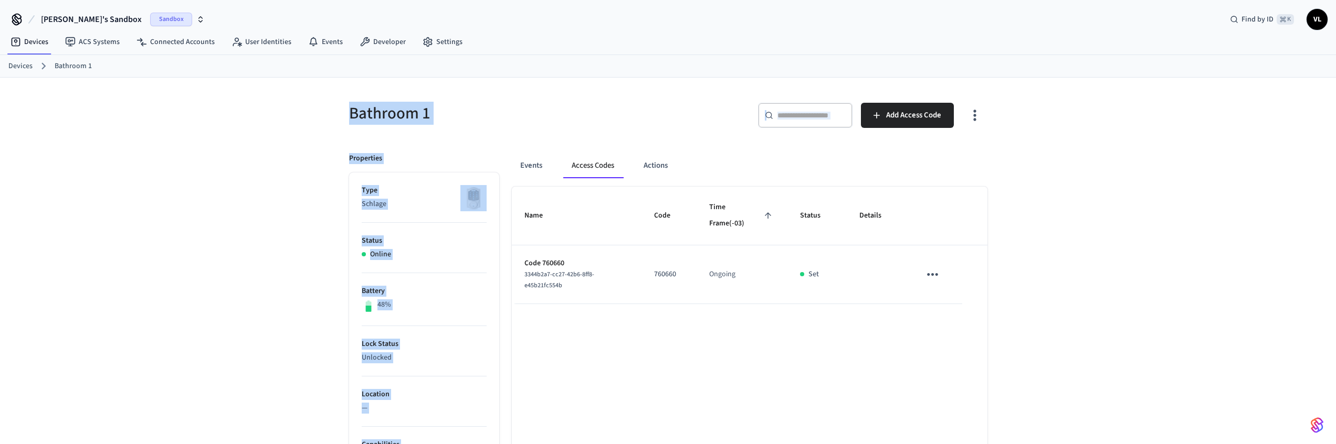
click at [1031, 326] on div "Bathroom 1 ​ ​ Add Access Code Properties Type Schlage Status Online Battery 48…" at bounding box center [668, 428] width 1336 height 701
drag, startPoint x: 1019, startPoint y: 317, endPoint x: 274, endPoint y: 104, distance: 774.9
click at [273, 105] on div "Bathroom 1 ​ ​ Add Access Code Properties Type Schlage Status Online Battery 48…" at bounding box center [668, 428] width 1336 height 701
click at [274, 104] on div "Bathroom 1 ​ ​ Add Access Code Properties Type Schlage Status Online Battery 48…" at bounding box center [668, 428] width 1336 height 701
drag, startPoint x: 311, startPoint y: 97, endPoint x: 1046, endPoint y: 320, distance: 768.8
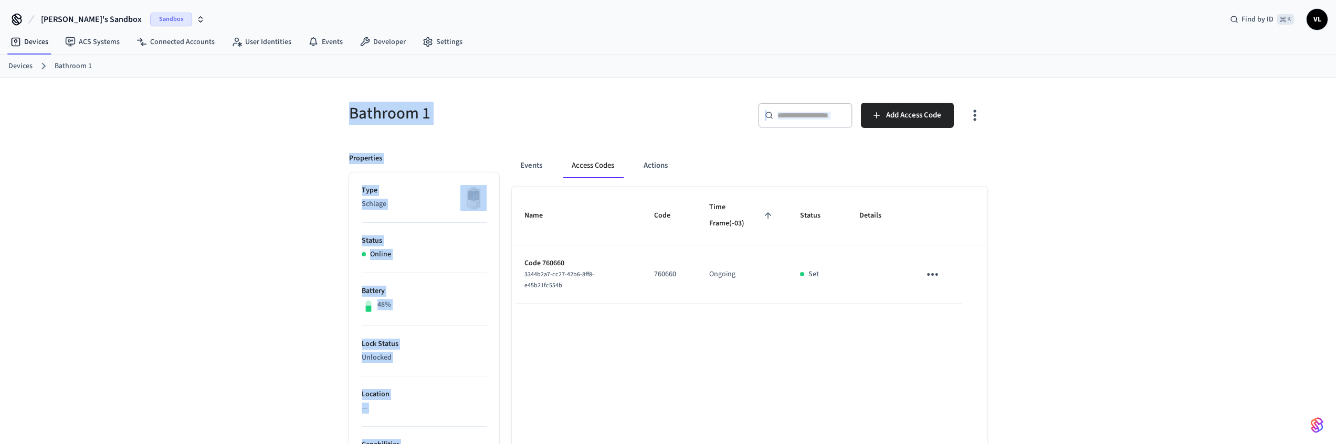
click at [1046, 320] on div "Bathroom 1 ​ ​ Add Access Code Properties Type Schlage Status Online Battery 48…" at bounding box center [668, 428] width 1336 height 701
click at [1046, 321] on div "Bathroom 1 ​ ​ Add Access Code Properties Type Schlage Status Online Battery 48…" at bounding box center [668, 428] width 1336 height 701
drag, startPoint x: 1048, startPoint y: 320, endPoint x: 319, endPoint y: 92, distance: 763.7
click at [319, 92] on div "Bathroom 1 ​ ​ Add Access Code Properties Type Schlage Status Online Battery 48…" at bounding box center [668, 428] width 1336 height 701
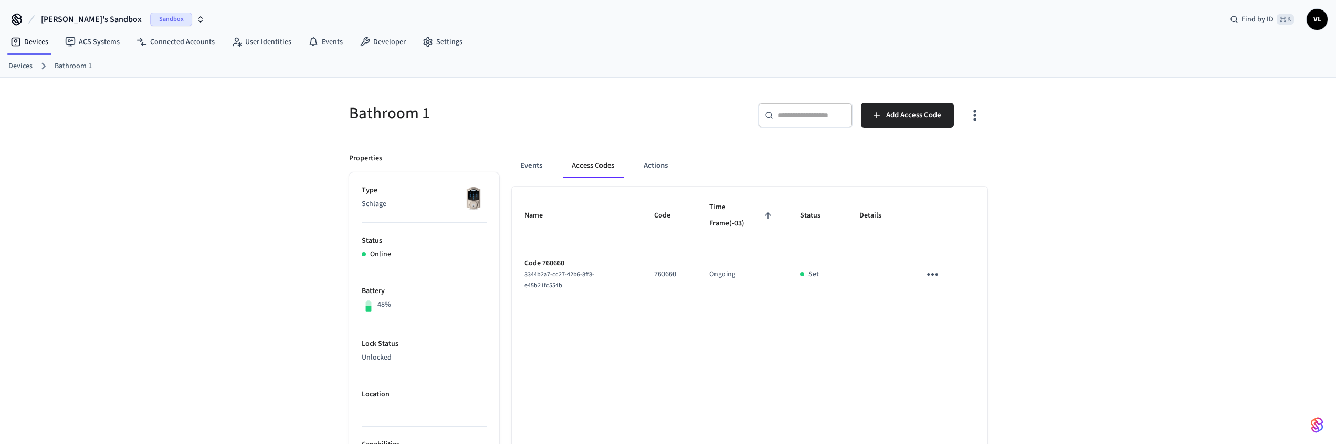
click at [328, 105] on div "Bathroom 1 ​ ​ Add Access Code Properties Type Schlage Status Online Battery 48…" at bounding box center [668, 428] width 1336 height 701
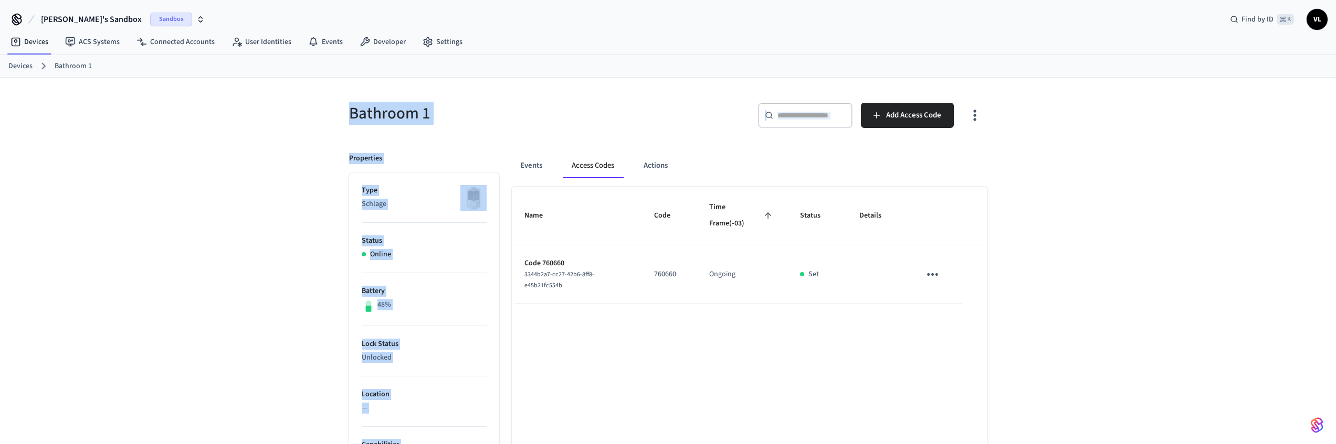
drag, startPoint x: 329, startPoint y: 102, endPoint x: 958, endPoint y: 301, distance: 659.7
click at [957, 299] on div "Bathroom 1 ​ ​ Add Access Code Properties Type Schlage Status Online Battery 48…" at bounding box center [668, 428] width 1336 height 701
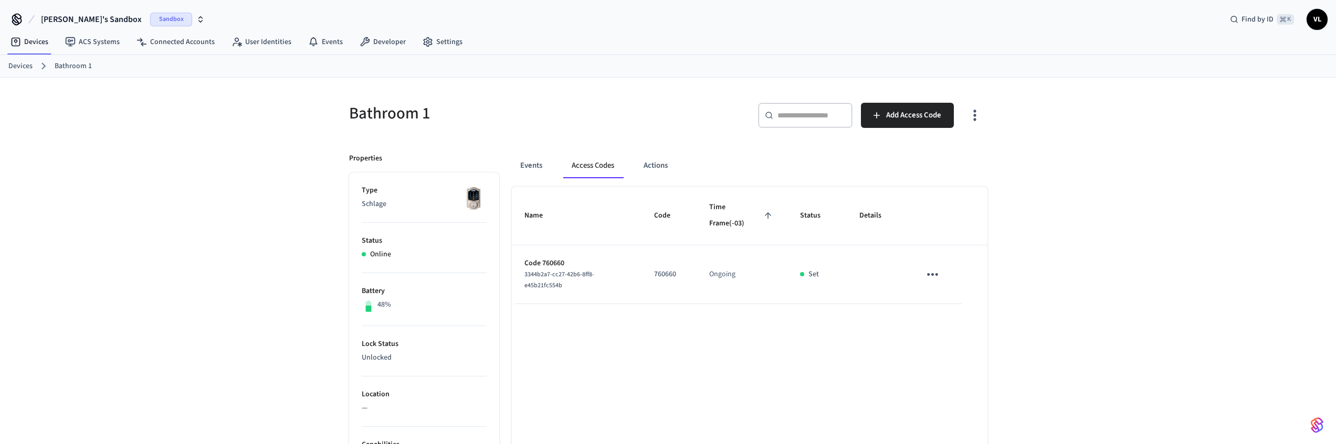
click at [959, 301] on td "sticky table" at bounding box center [934, 275] width 54 height 59
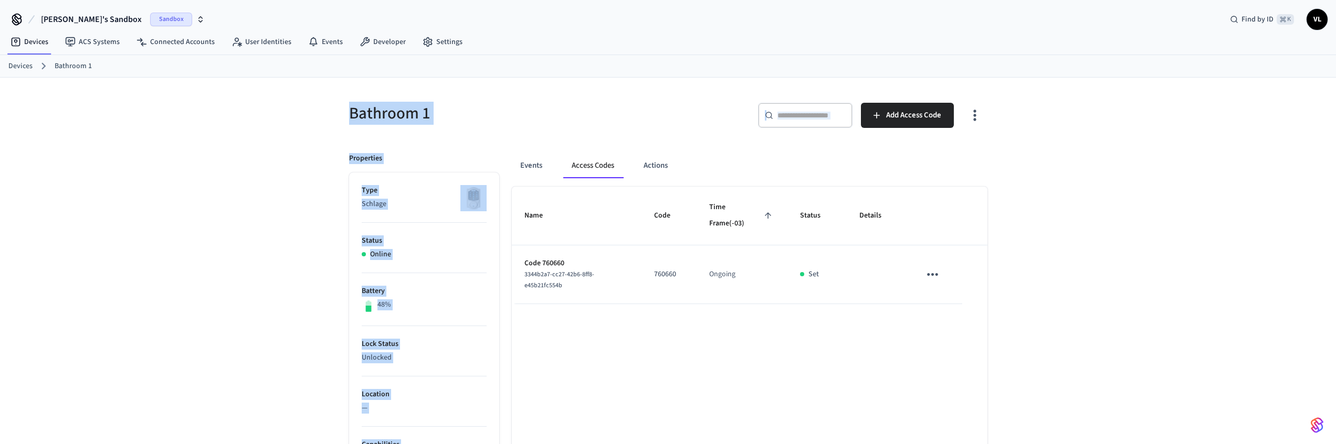
drag, startPoint x: 981, startPoint y: 304, endPoint x: 314, endPoint y: 87, distance: 701.5
click at [312, 86] on div "Bathroom 1 ​ ​ Add Access Code Properties Type Schlage Status Online Battery 48…" at bounding box center [668, 428] width 1336 height 701
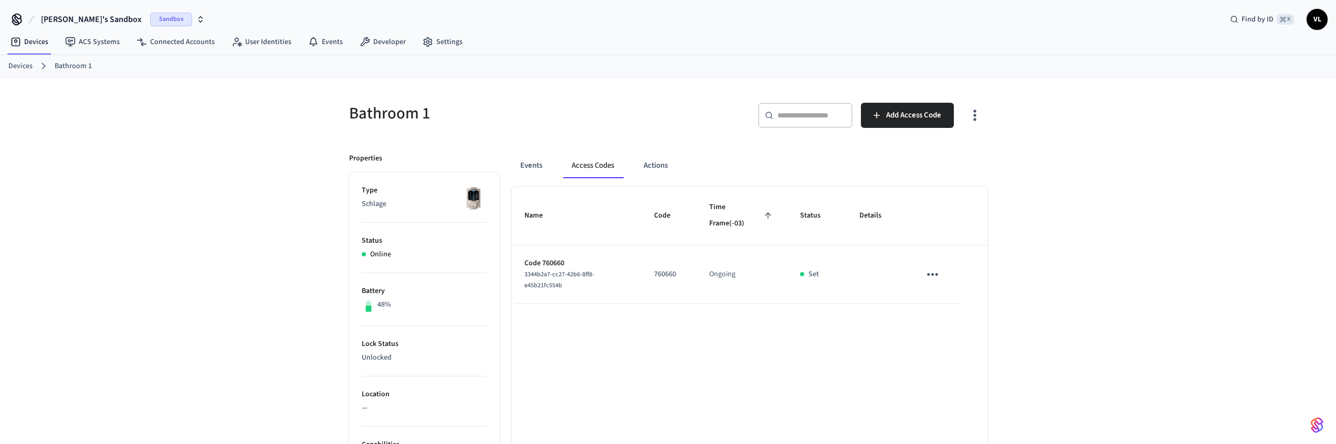
click at [1053, 70] on ol "Devices Bathroom 1" at bounding box center [671, 66] width 1327 height 14
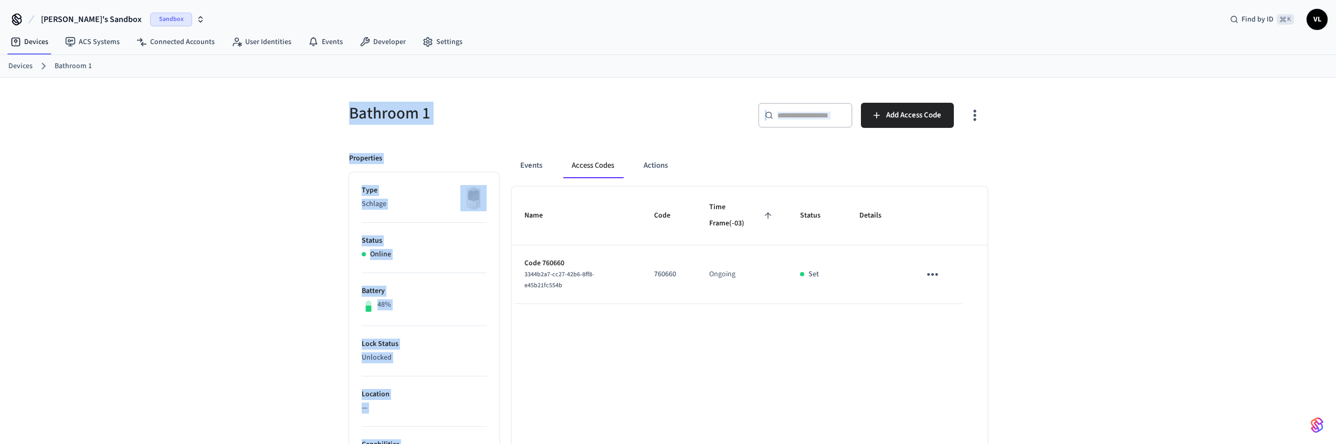
drag, startPoint x: 343, startPoint y: 107, endPoint x: 1003, endPoint y: 300, distance: 687.8
click at [1003, 300] on div "Bathroom 1 ​ ​ Add Access Code Properties Type Schlage Status Online Battery 48…" at bounding box center [668, 428] width 1336 height 701
click at [1003, 299] on div "Bathroom 1 ​ ​ Add Access Code Properties Type Schlage Status Online Battery 48…" at bounding box center [668, 428] width 1336 height 701
drag, startPoint x: 981, startPoint y: 292, endPoint x: 305, endPoint y: 117, distance: 698.3
click at [299, 118] on div "Bathroom 1 ​ ​ Add Access Code Properties Type Schlage Status Online Battery 48…" at bounding box center [668, 428] width 1336 height 701
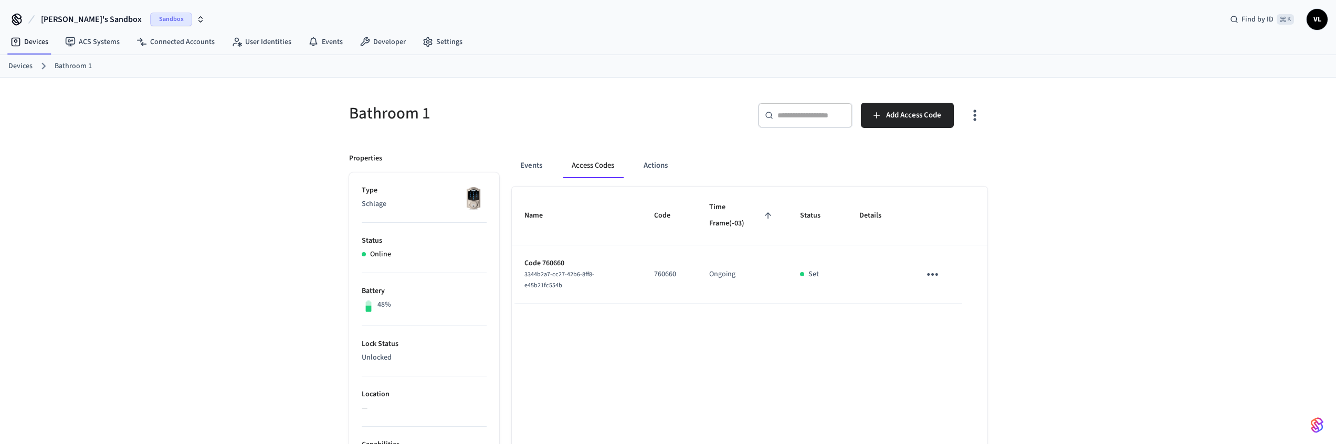
drag, startPoint x: 305, startPoint y: 117, endPoint x: 315, endPoint y: 113, distance: 10.8
click at [306, 117] on div "Bathroom 1 ​ ​ Add Access Code Properties Type Schlage Status Online Battery 48…" at bounding box center [668, 428] width 1336 height 701
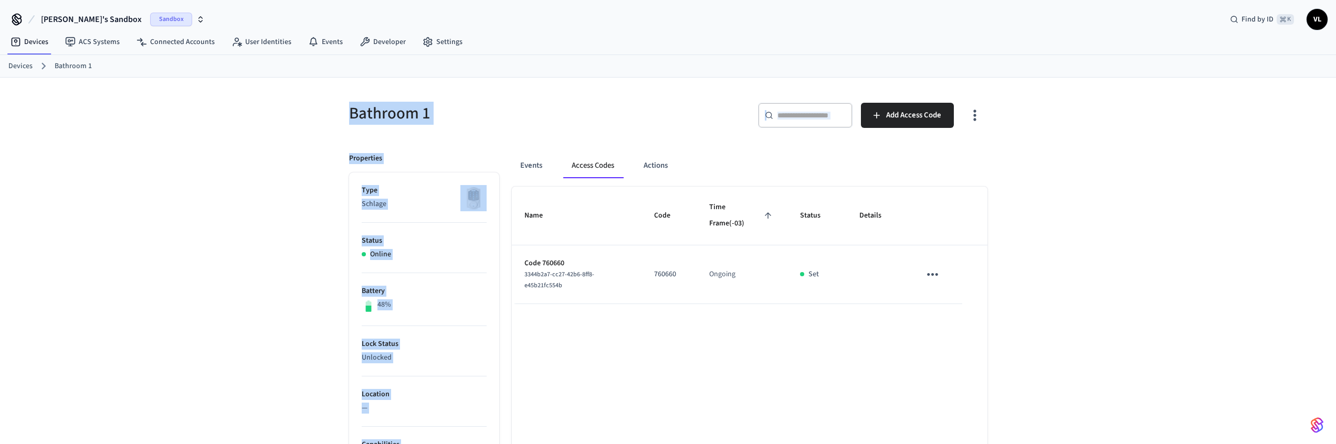
drag, startPoint x: 322, startPoint y: 108, endPoint x: 1007, endPoint y: 312, distance: 715.1
click at [1004, 313] on div "Bathroom 1 ​ ​ Add Access Code Properties Type Schlage Status Online Battery 48…" at bounding box center [668, 428] width 1336 height 701
click at [1007, 312] on div "Bathroom 1 ​ ​ Add Access Code Properties Type Schlage Status Online Battery 48…" at bounding box center [668, 428] width 1336 height 701
drag, startPoint x: 1015, startPoint y: 313, endPoint x: 279, endPoint y: 103, distance: 765.0
click at [273, 116] on div "Bathroom 1 ​ ​ Add Access Code Properties Type Schlage Status Online Battery 48…" at bounding box center [668, 428] width 1336 height 701
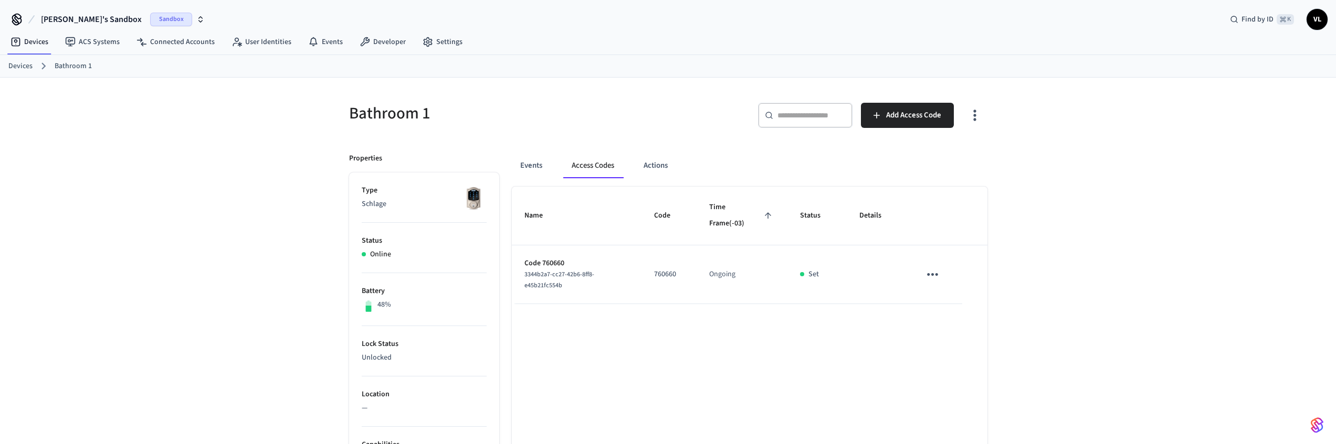
click at [281, 103] on div "Bathroom 1 ​ ​ Add Access Code Properties Type Schlage Status Online Battery 48…" at bounding box center [668, 428] width 1336 height 701
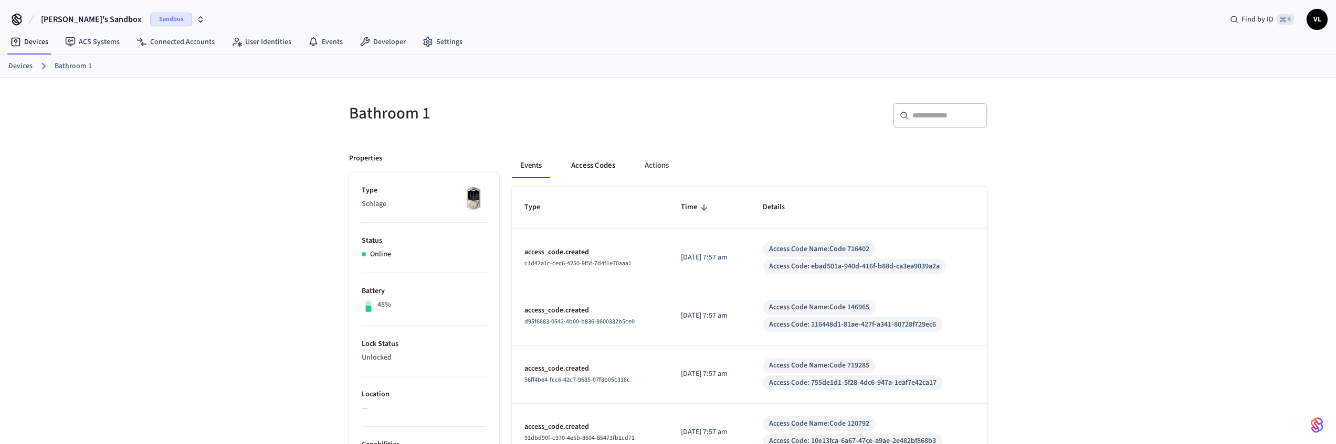
click at [586, 162] on button "Access Codes" at bounding box center [593, 165] width 61 height 25
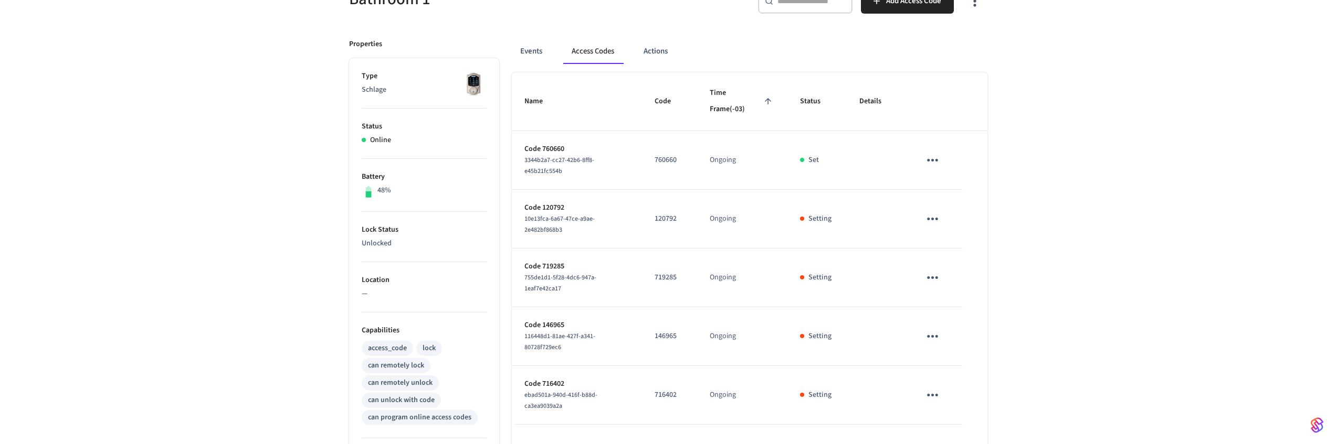
scroll to position [133, 0]
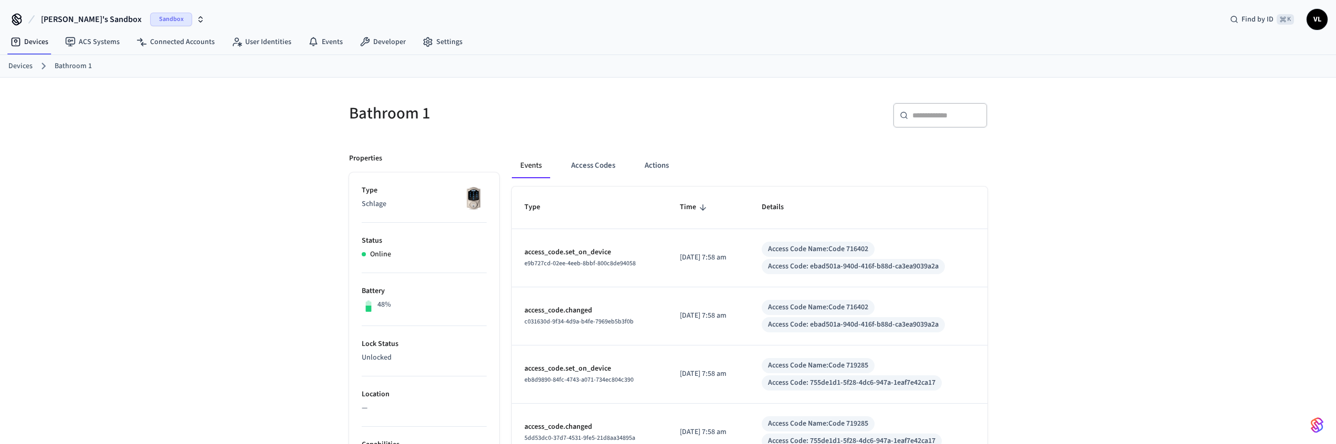
scroll to position [14, 0]
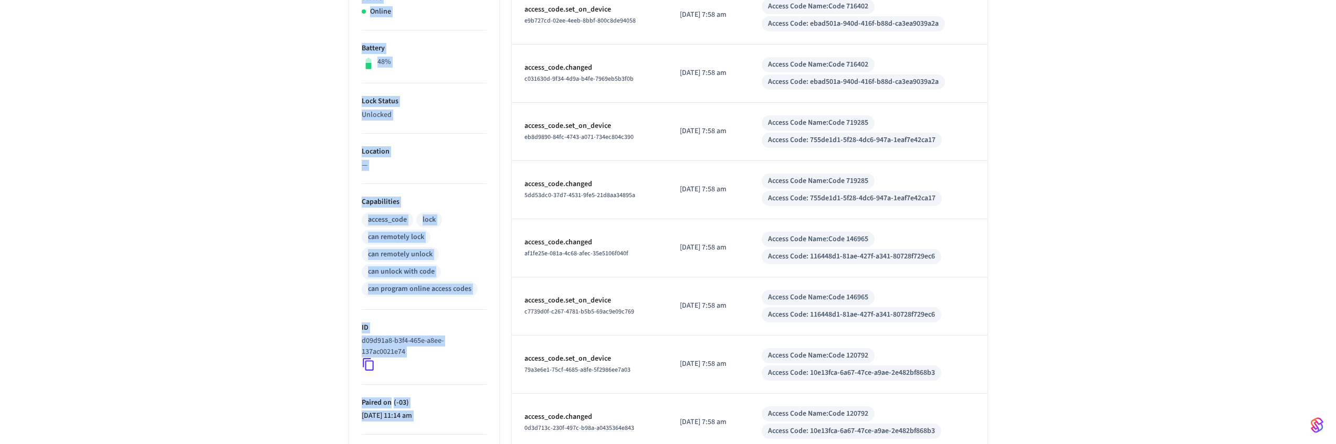
drag, startPoint x: 344, startPoint y: 93, endPoint x: 1018, endPoint y: 292, distance: 703.2
click at [1006, 287] on div "Bathroom 1 ​ ​ Properties Type Schlage Status Online Battery 48% Lock Status Un…" at bounding box center [668, 227] width 1336 height 785
drag, startPoint x: 1018, startPoint y: 292, endPoint x: 983, endPoint y: 298, distance: 35.1
click at [1018, 292] on div "Bathroom 1 ​ ​ Properties Type Schlage Status Online Battery 48% Lock Status Un…" at bounding box center [668, 227] width 1336 height 785
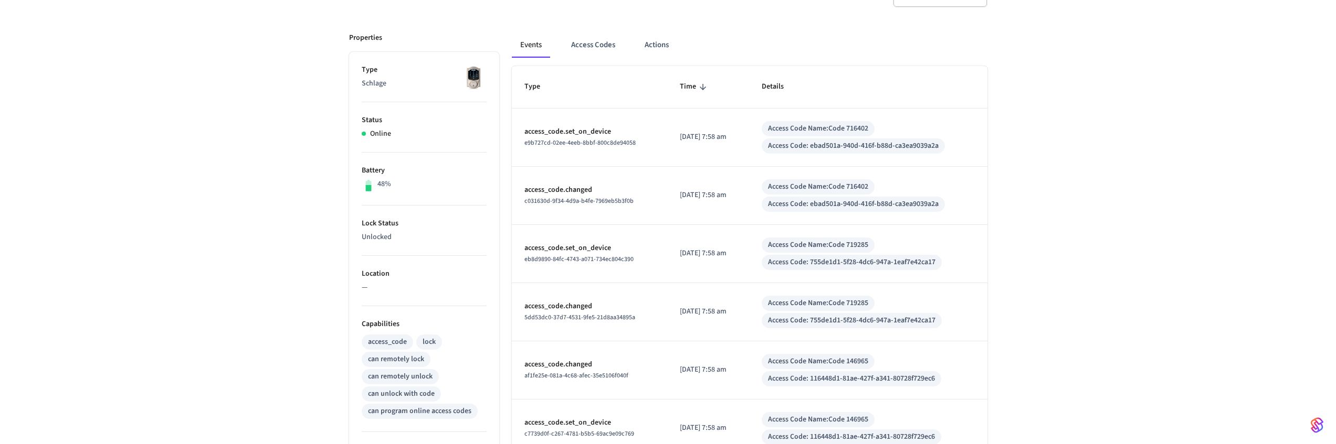
scroll to position [0, 0]
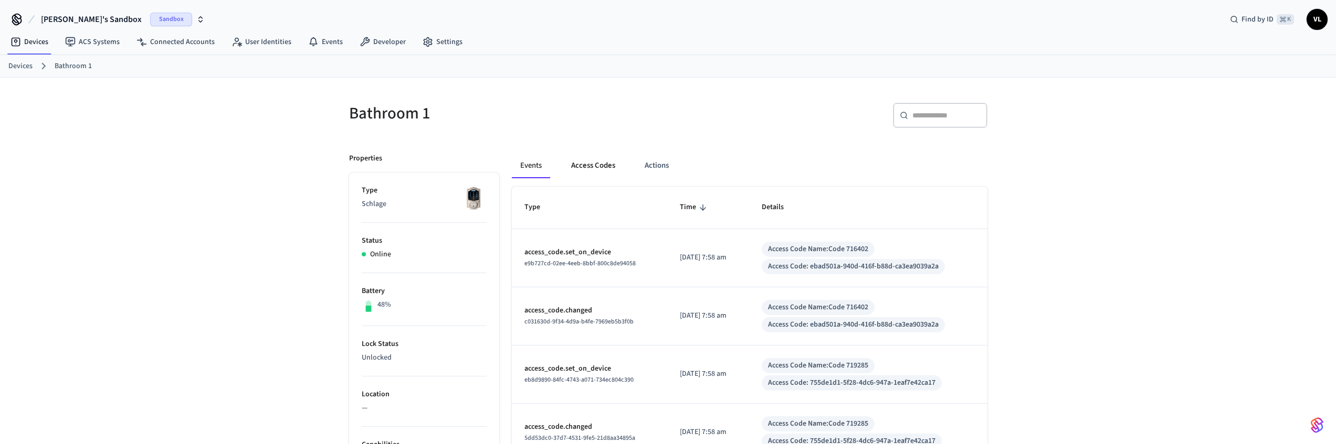
click at [573, 174] on button "Access Codes" at bounding box center [593, 165] width 61 height 25
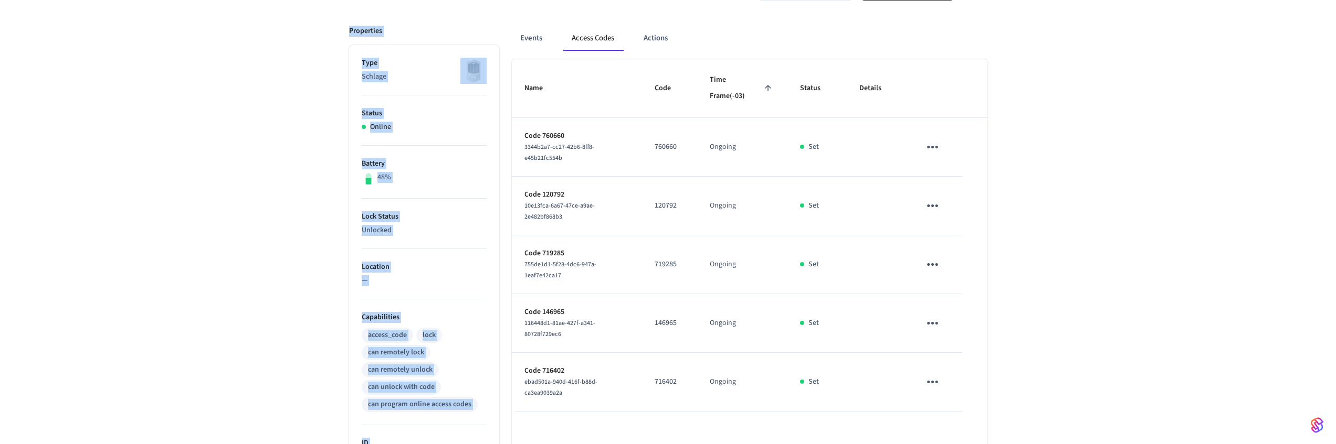
drag, startPoint x: 342, startPoint y: 108, endPoint x: 1015, endPoint y: 375, distance: 724.8
click at [1015, 375] on div "Bathroom 1 ​ ​ Add Access Code Properties Type Schlage Status Online Battery 48…" at bounding box center [668, 300] width 1336 height 701
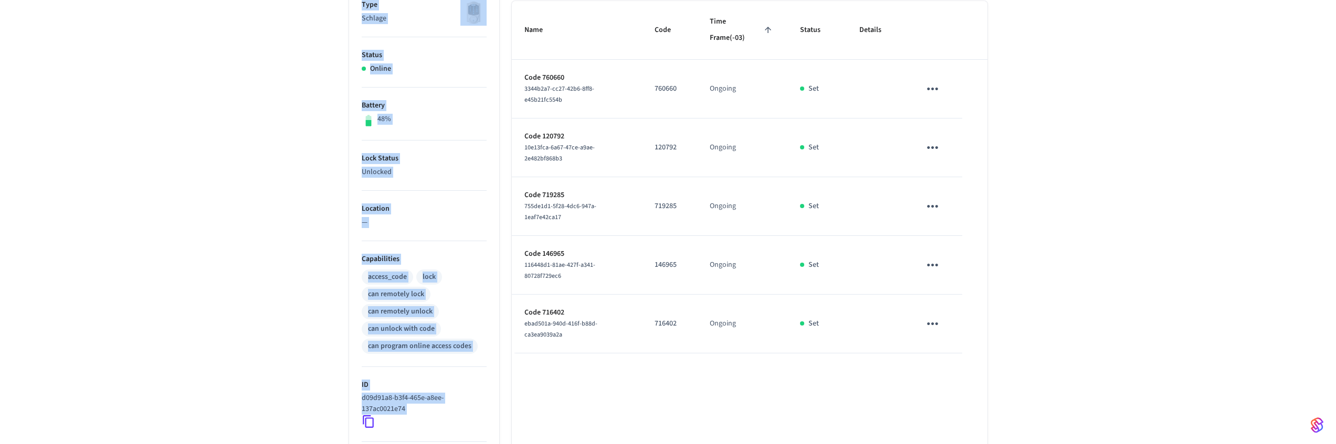
scroll to position [334, 0]
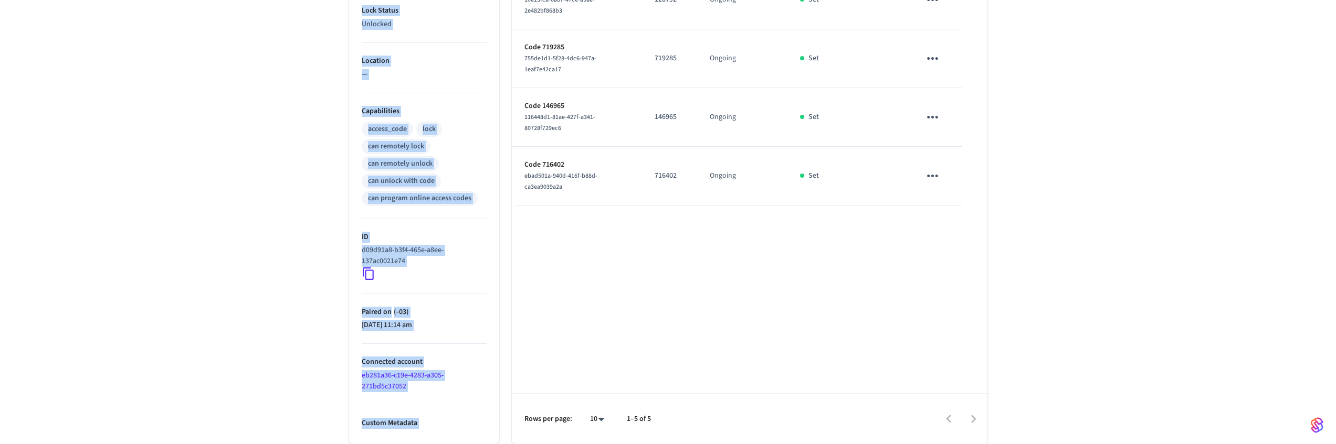
drag, startPoint x: 320, startPoint y: 91, endPoint x: 1018, endPoint y: 257, distance: 717.3
click at [1018, 257] on div "Bathroom 1 ​ ​ Add Access Code Properties Type Schlage Status Online Battery 48…" at bounding box center [668, 94] width 1336 height 701
click at [1017, 257] on div "Bathroom 1 ​ ​ Add Access Code Properties Type Schlage Status Online Battery 48…" at bounding box center [668, 94] width 1336 height 701
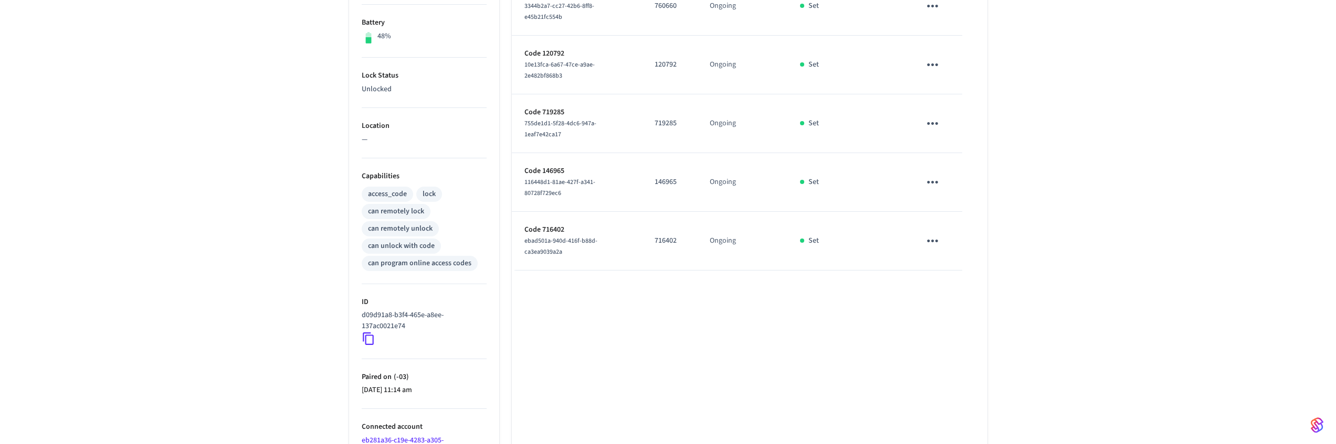
scroll to position [6, 0]
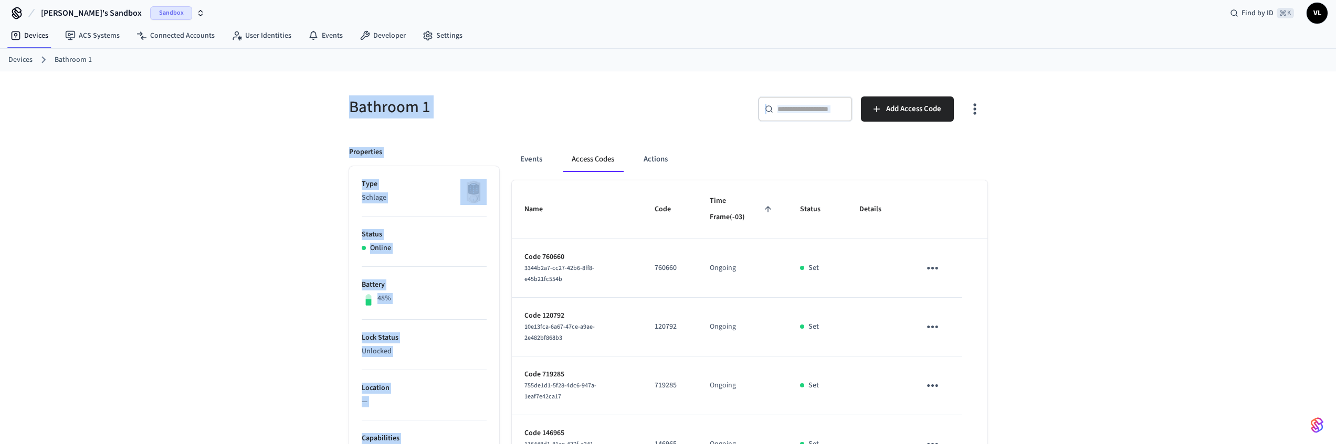
drag, startPoint x: 355, startPoint y: 108, endPoint x: 1009, endPoint y: 342, distance: 695.2
click at [1009, 342] on div "Bathroom 1 ​ ​ Add Access Code Properties Type Schlage Status Online Battery 48…" at bounding box center [668, 421] width 1336 height 701
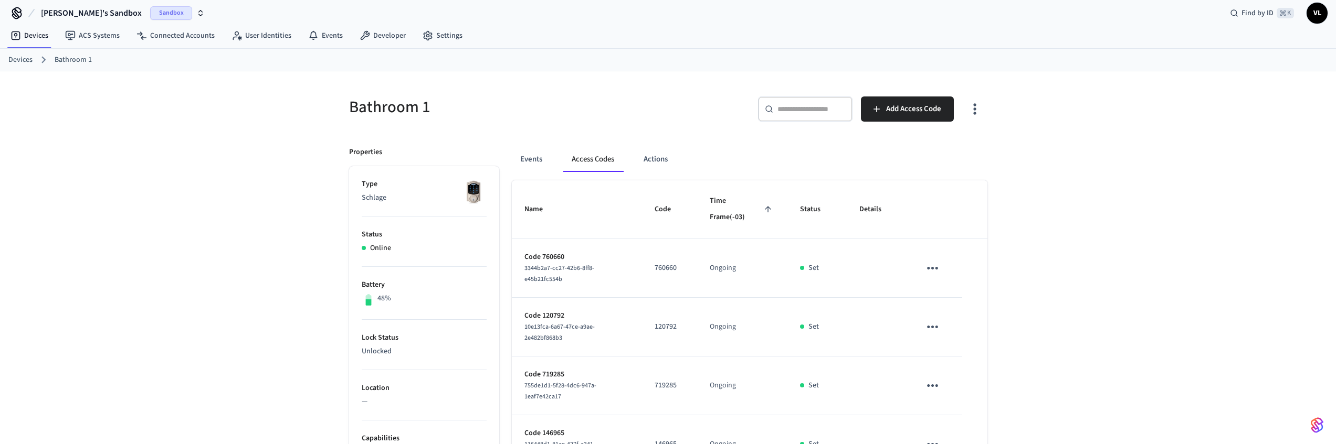
click at [1010, 342] on div "Bathroom 1 ​ ​ Add Access Code Properties Type Schlage Status Online Battery 48…" at bounding box center [668, 421] width 1336 height 701
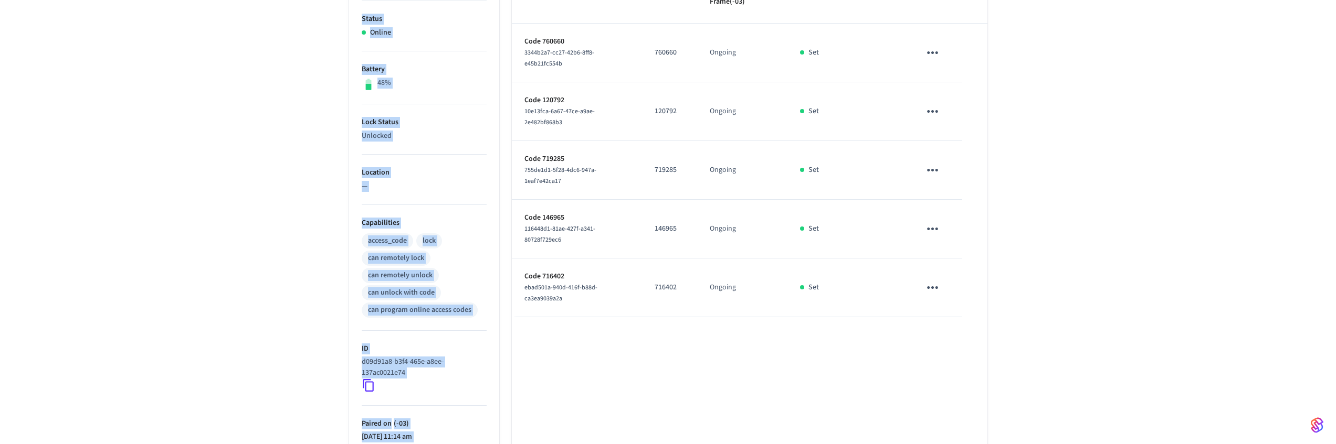
drag, startPoint x: 387, startPoint y: 115, endPoint x: 1018, endPoint y: 336, distance: 667.7
click at [1018, 336] on div "Bathroom 1 ​ ​ Add Access Code Properties Type Schlage Status Online Battery 48…" at bounding box center [668, 206] width 1336 height 701
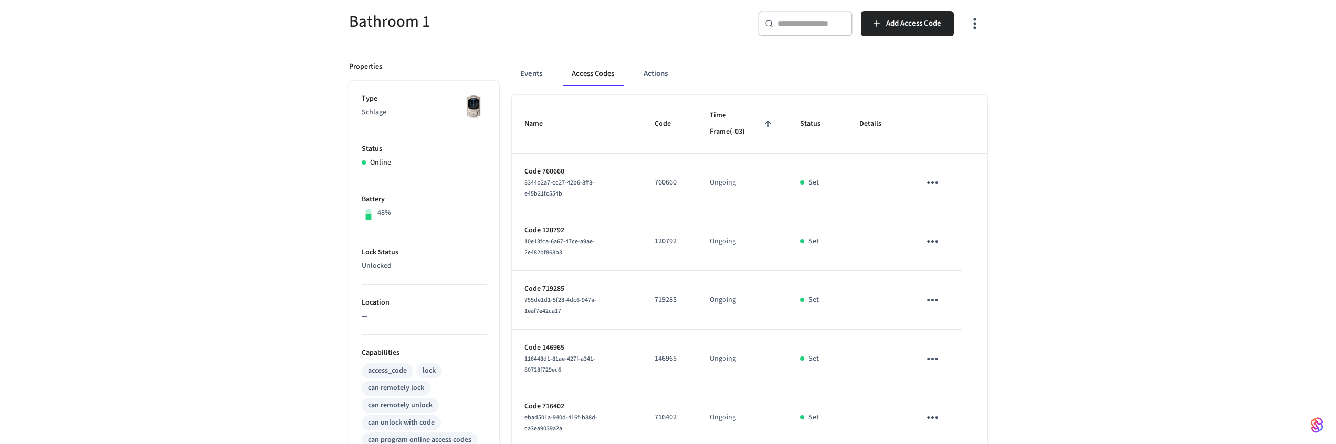
scroll to position [92, 0]
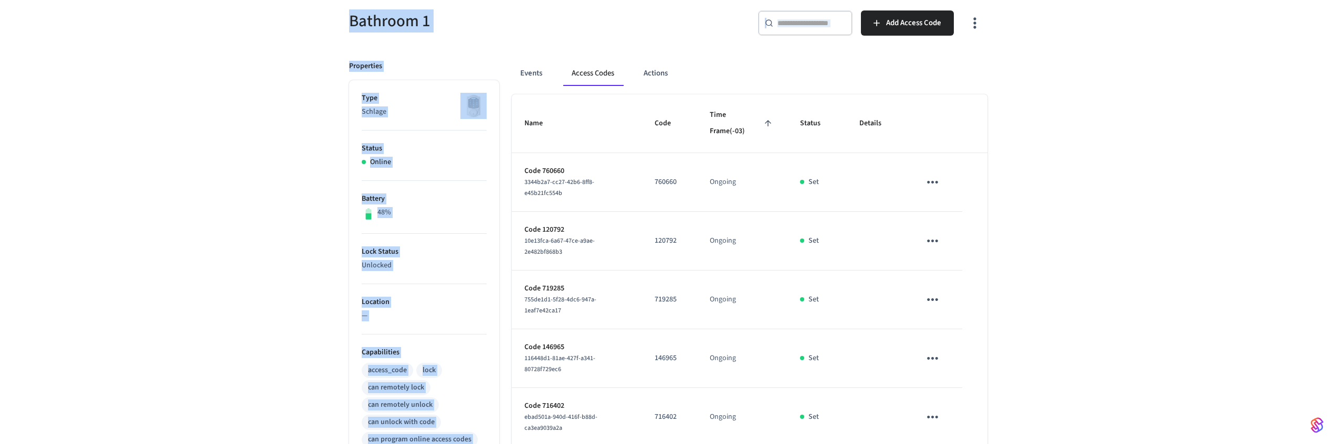
drag, startPoint x: 335, startPoint y: 16, endPoint x: 1020, endPoint y: 316, distance: 747.7
click at [1020, 316] on div "Bathroom 1 ​ ​ Add Access Code Properties Type Schlage Status Online Battery 48…" at bounding box center [668, 335] width 1336 height 701
drag, startPoint x: 719, startPoint y: 200, endPoint x: 340, endPoint y: 25, distance: 418.2
click at [336, 29] on div "Bathroom 1 ​ ​ Add Access Code Properties Type Schlage Status Online Battery 48…" at bounding box center [668, 335] width 1336 height 701
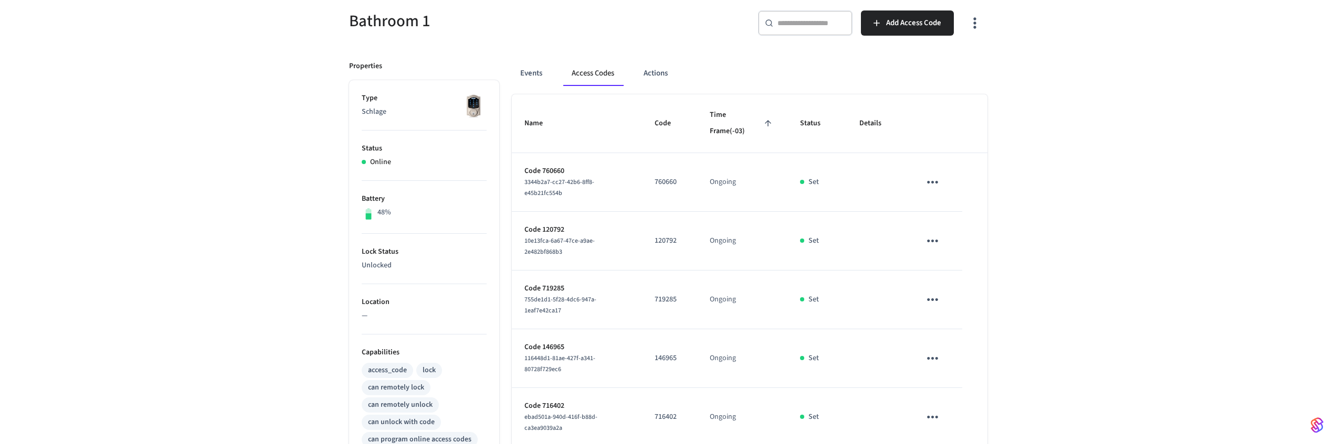
drag, startPoint x: 343, startPoint y: 23, endPoint x: 365, endPoint y: 20, distance: 22.2
click at [344, 22] on div "Bathroom 1" at bounding box center [498, 21] width 325 height 46
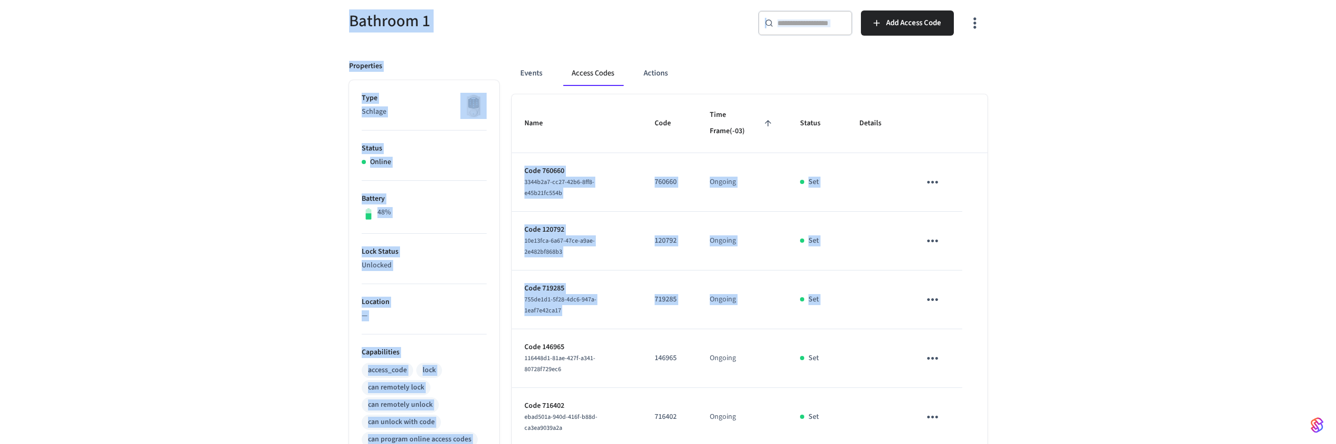
drag, startPoint x: 340, startPoint y: 20, endPoint x: 1008, endPoint y: 297, distance: 723.3
click at [1001, 293] on div "Bathroom 1 ​ ​ Add Access Code Properties Type Schlage Status Online Battery 48…" at bounding box center [668, 335] width 672 height 701
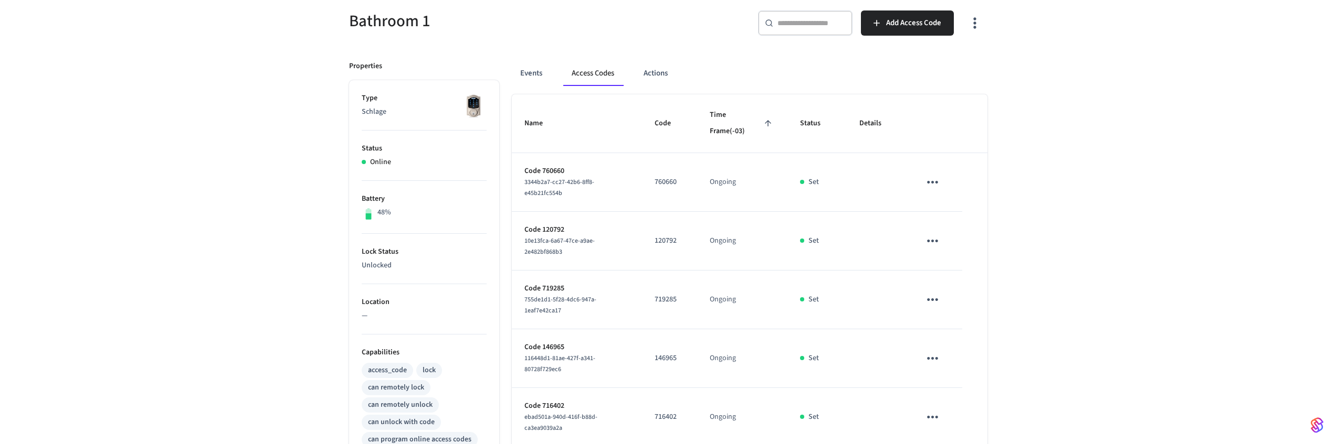
click at [1009, 284] on div "Bathroom 1 ​ ​ Add Access Code Properties Type Schlage Status Online Battery 48…" at bounding box center [668, 335] width 1336 height 701
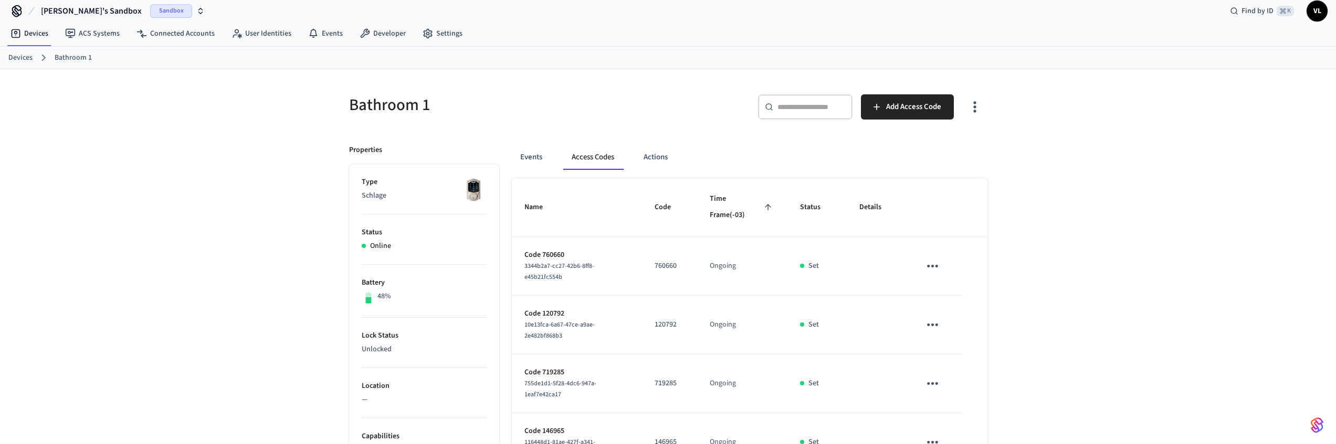
scroll to position [0, 0]
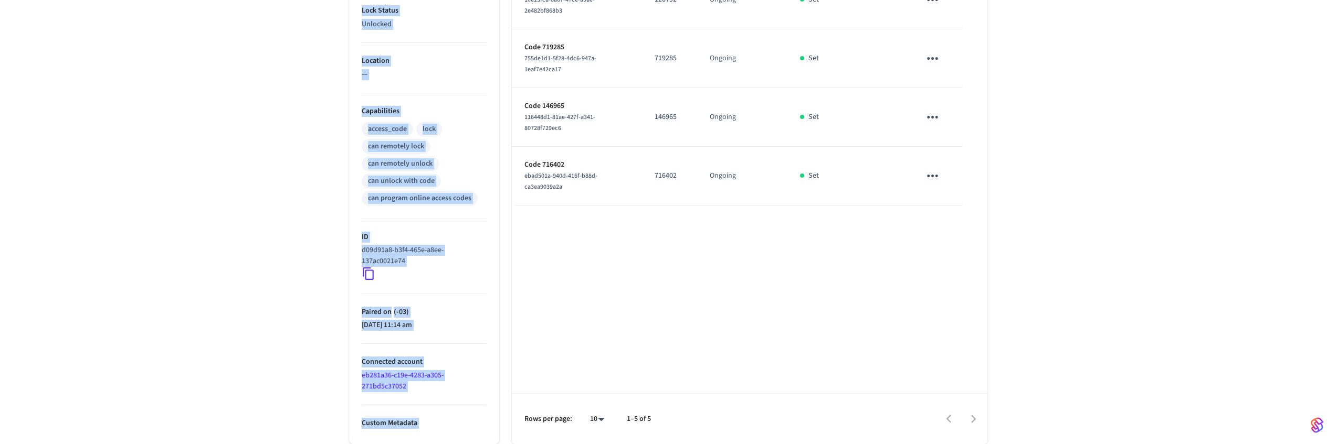
drag, startPoint x: 329, startPoint y: 99, endPoint x: 1032, endPoint y: 279, distance: 725.9
click at [1029, 281] on div "Bathroom 1 ​ ​ Add Access Code Properties Type Schlage Status Online Battery 48…" at bounding box center [668, 94] width 1336 height 701
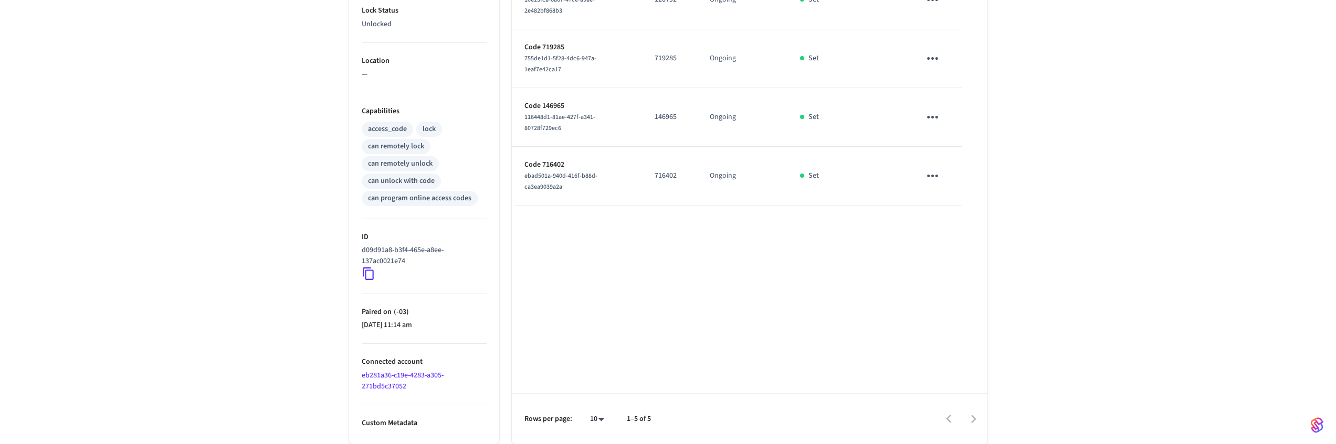
click at [1034, 279] on div "Bathroom 1 ​ ​ Add Access Code Properties Type Schlage Status Online Battery 48…" at bounding box center [668, 94] width 1336 height 701
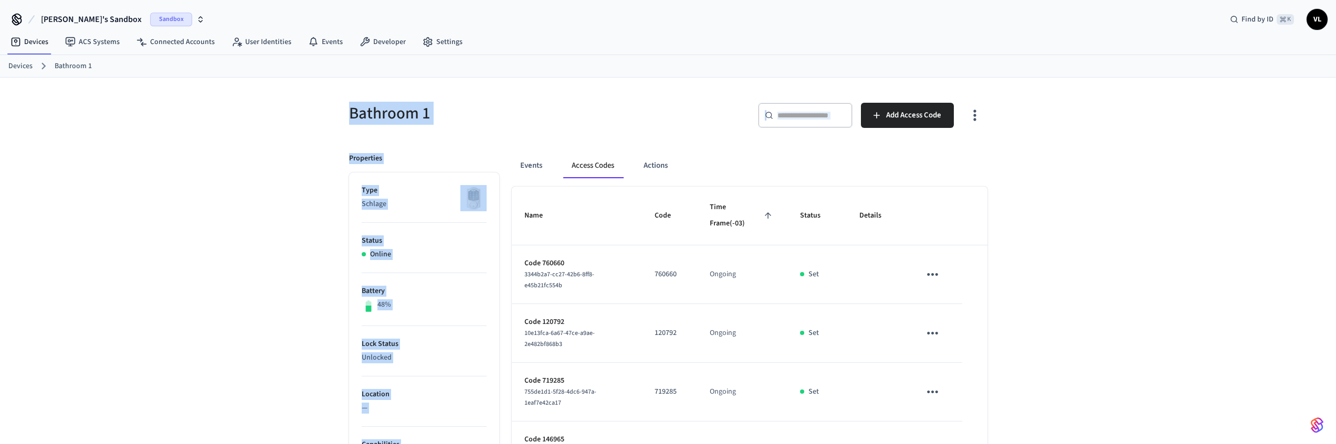
drag, startPoint x: 993, startPoint y: 239, endPoint x: 310, endPoint y: 98, distance: 697.8
click at [310, 97] on div "Bathroom 1 ​ ​ Add Access Code Properties Type Schlage Status Online Battery 48…" at bounding box center [668, 428] width 1336 height 701
click at [313, 99] on div "Bathroom 1 ​ ​ Add Access Code Properties Type Schlage Status Online Battery 48…" at bounding box center [668, 428] width 1336 height 701
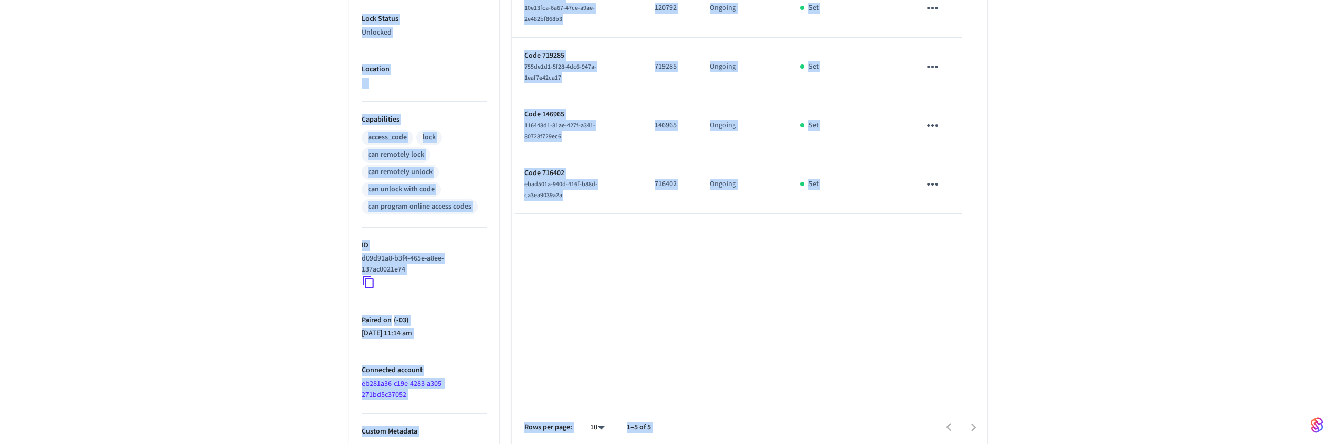
scroll to position [334, 0]
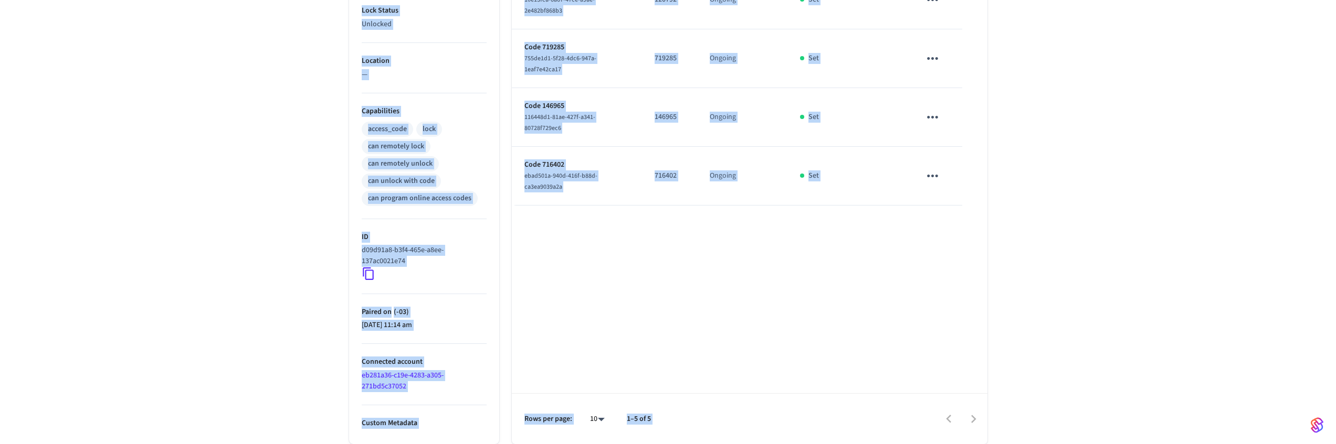
drag, startPoint x: 323, startPoint y: 105, endPoint x: 1048, endPoint y: 416, distance: 788.5
click at [1048, 416] on div "Bathroom 1 ​ ​ Add Access Code Properties Type Schlage Status Online Battery 48…" at bounding box center [668, 94] width 1336 height 701
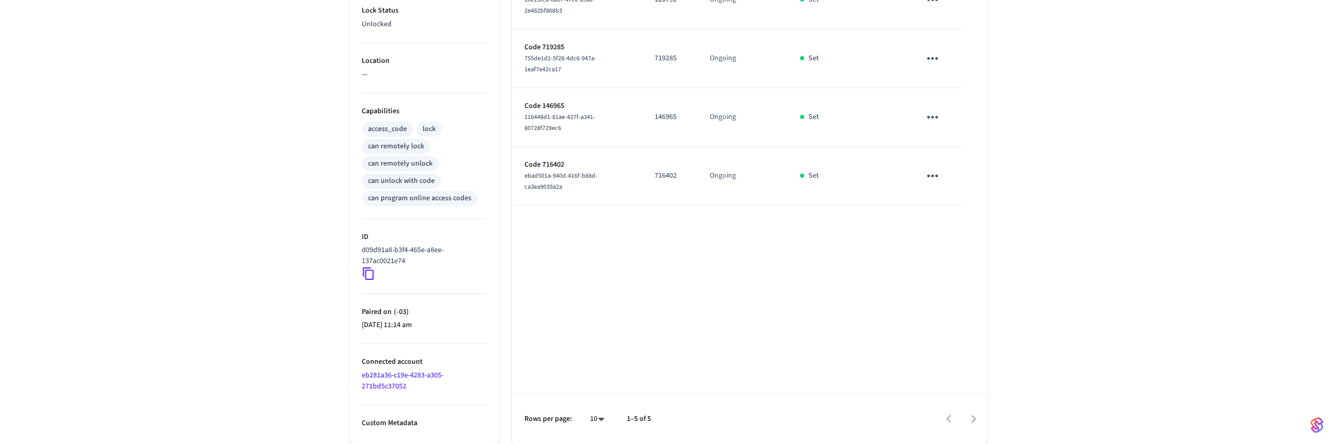
click at [1050, 410] on div "Bathroom 1 ​ ​ Add Access Code Properties Type Schlage Status Online Battery 48…" at bounding box center [668, 94] width 1336 height 701
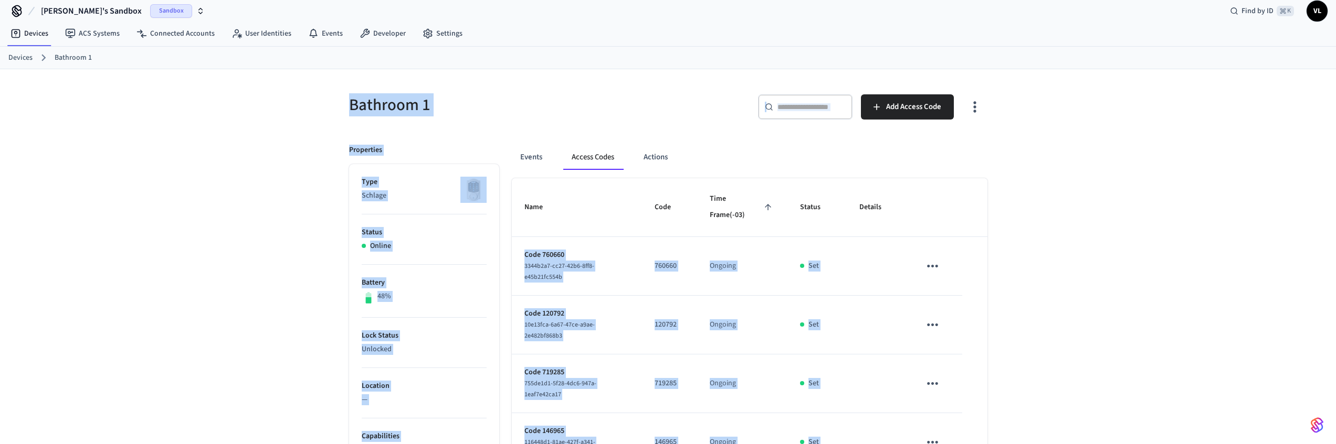
scroll to position [0, 0]
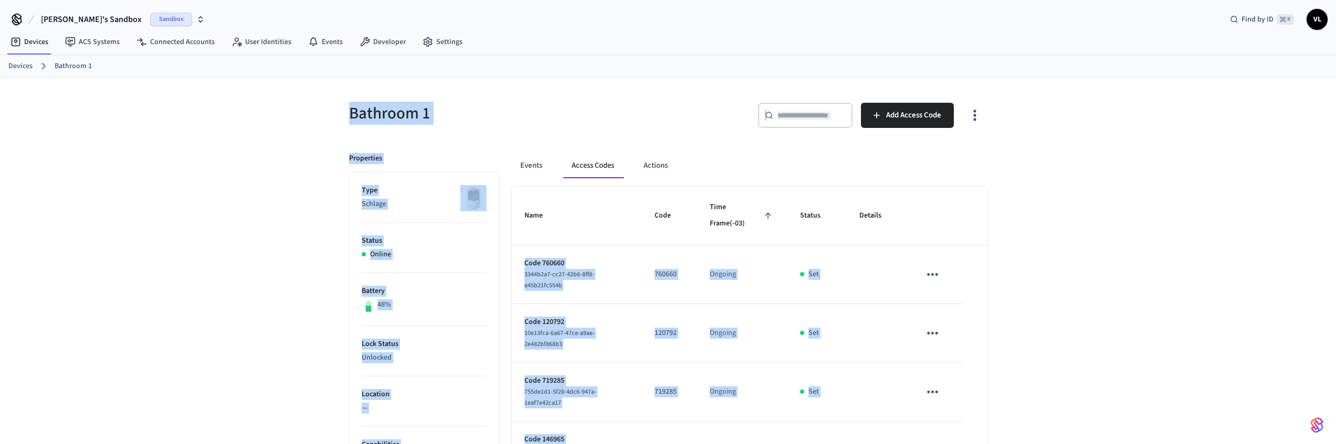
drag, startPoint x: 1050, startPoint y: 410, endPoint x: 313, endPoint y: 100, distance: 799.6
click at [312, 99] on div "Bathroom 1 ​ ​ Add Access Code Properties Type Schlage Status Online Battery 48…" at bounding box center [668, 428] width 1336 height 701
click at [314, 100] on div "Bathroom 1 ​ ​ Add Access Code Properties Type Schlage Status Online Battery 48…" at bounding box center [668, 428] width 1336 height 701
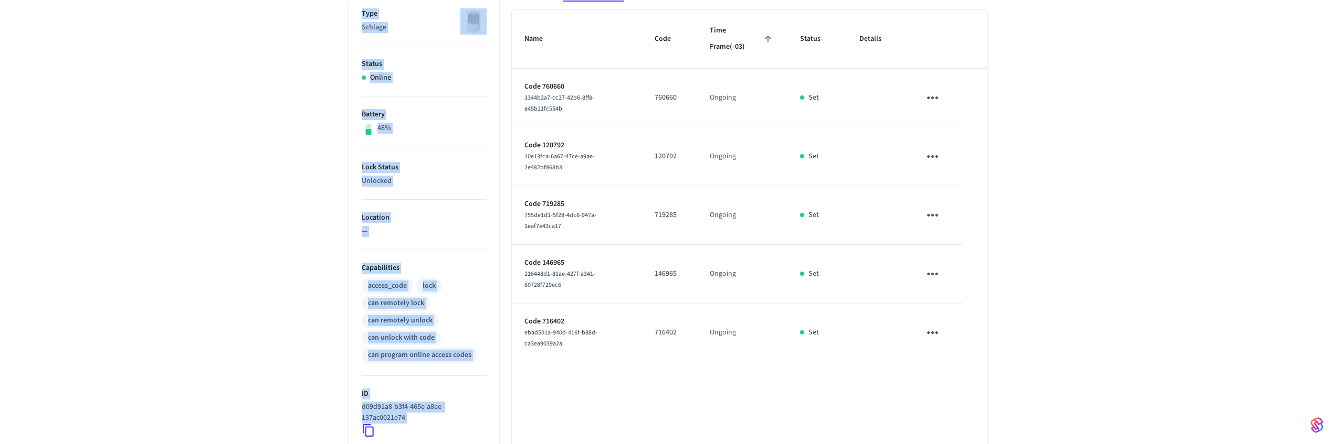
scroll to position [334, 0]
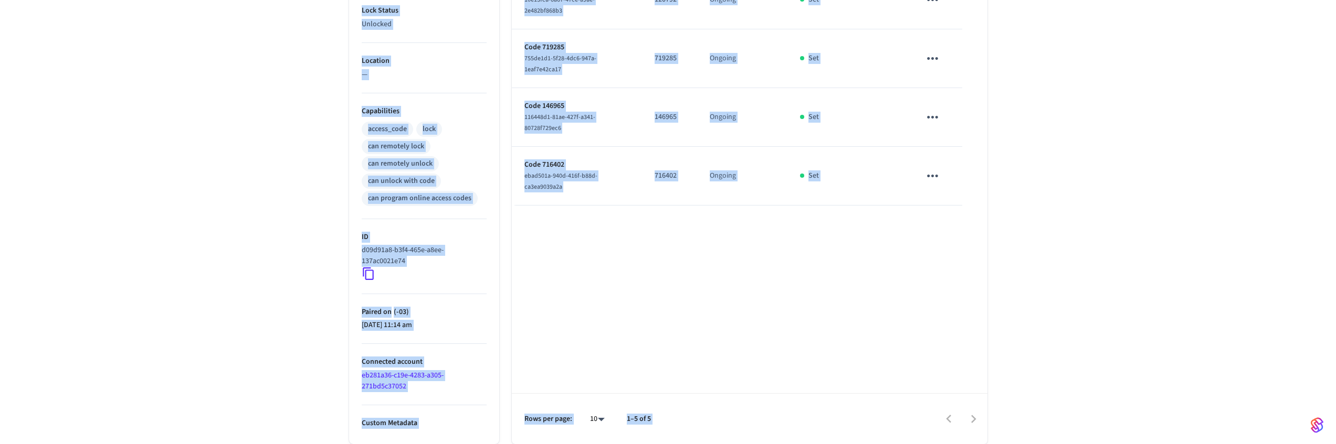
drag, startPoint x: 325, startPoint y: 104, endPoint x: 1051, endPoint y: 341, distance: 764.1
click at [1050, 342] on div "Bathroom 1 ​ ​ Add Access Code Properties Type Schlage Status Online Battery 48…" at bounding box center [668, 94] width 1336 height 701
click at [1053, 340] on div "Bathroom 1 ​ ​ Add Access Code Properties Type Schlage Status Online Battery 48…" at bounding box center [668, 94] width 1336 height 701
drag, startPoint x: 335, startPoint y: 114, endPoint x: 1077, endPoint y: 363, distance: 782.6
click at [1077, 363] on div "Bathroom 1 ​ ​ Add Access Code Properties Type Schlage Status Online Battery 48…" at bounding box center [668, 94] width 1336 height 701
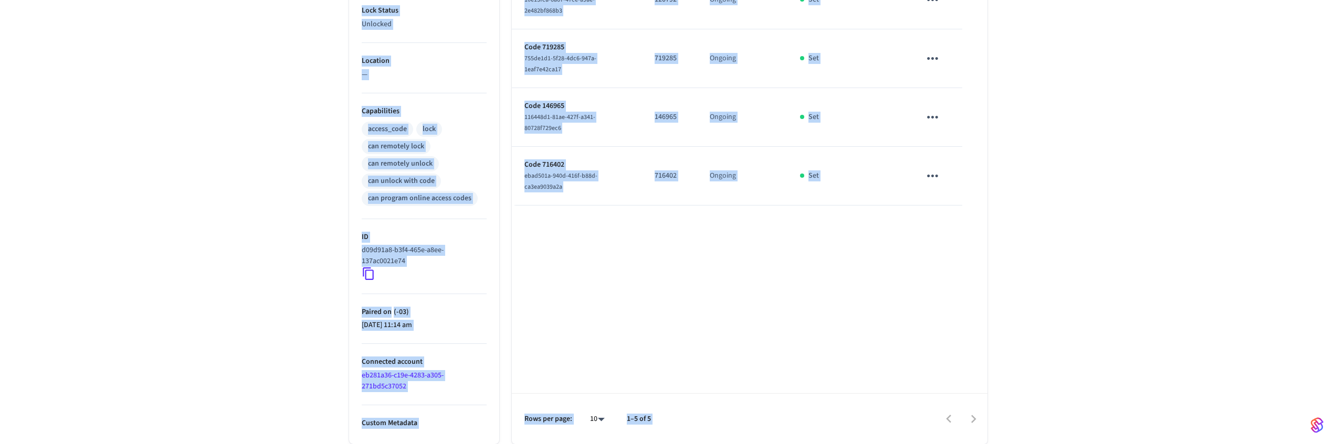
click at [1077, 363] on div "Bathroom 1 ​ ​ Add Access Code Properties Type Schlage Status Online Battery 48…" at bounding box center [668, 94] width 1336 height 701
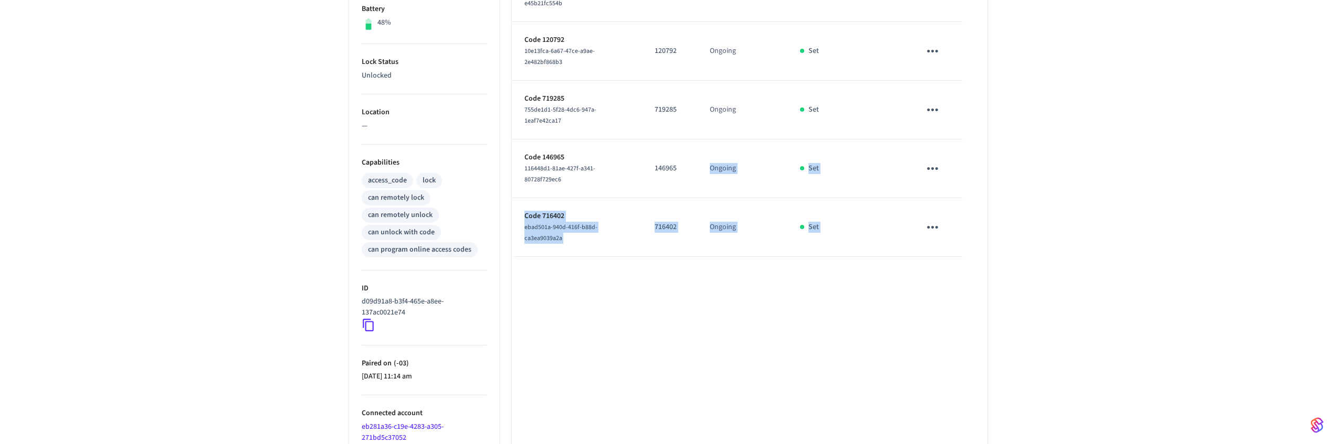
scroll to position [0, 0]
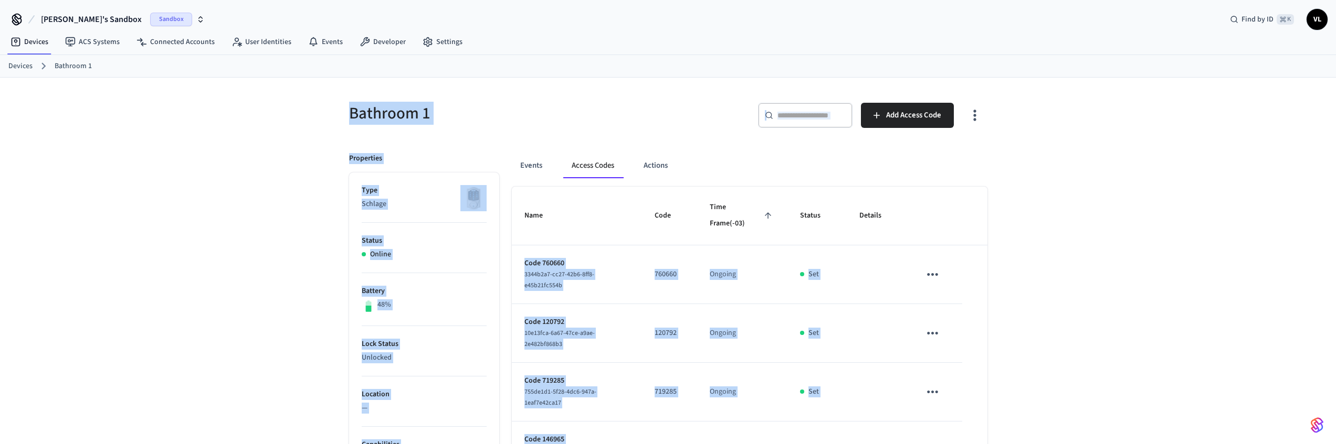
drag, startPoint x: 1070, startPoint y: 356, endPoint x: 349, endPoint y: 84, distance: 769.9
click at [350, 84] on div "Bathroom 1 ​ ​ Add Access Code Properties Type Schlage Status Online Battery 48…" at bounding box center [668, 428] width 1336 height 701
click at [346, 90] on div "Bathroom 1" at bounding box center [498, 113] width 325 height 46
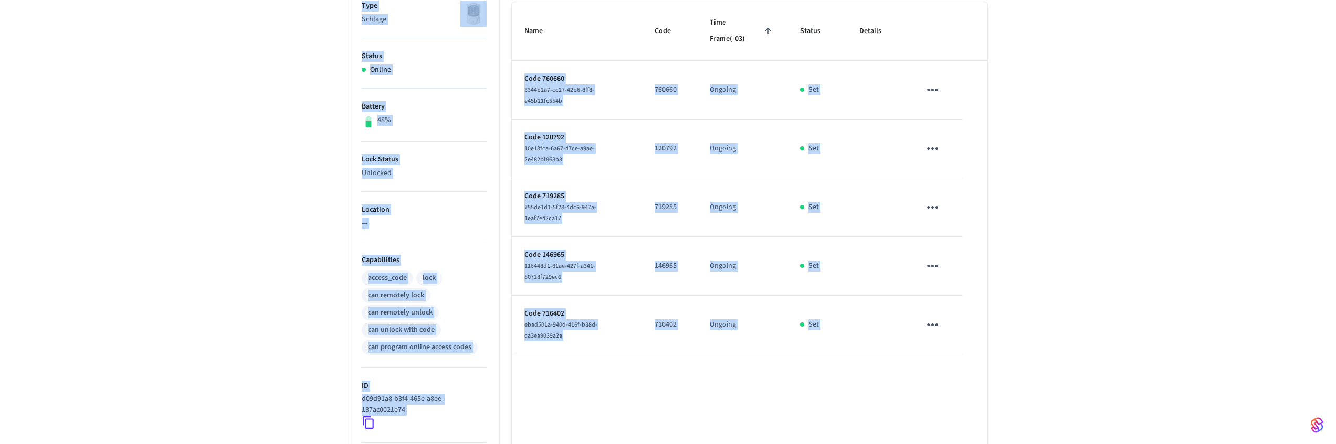
scroll to position [334, 0]
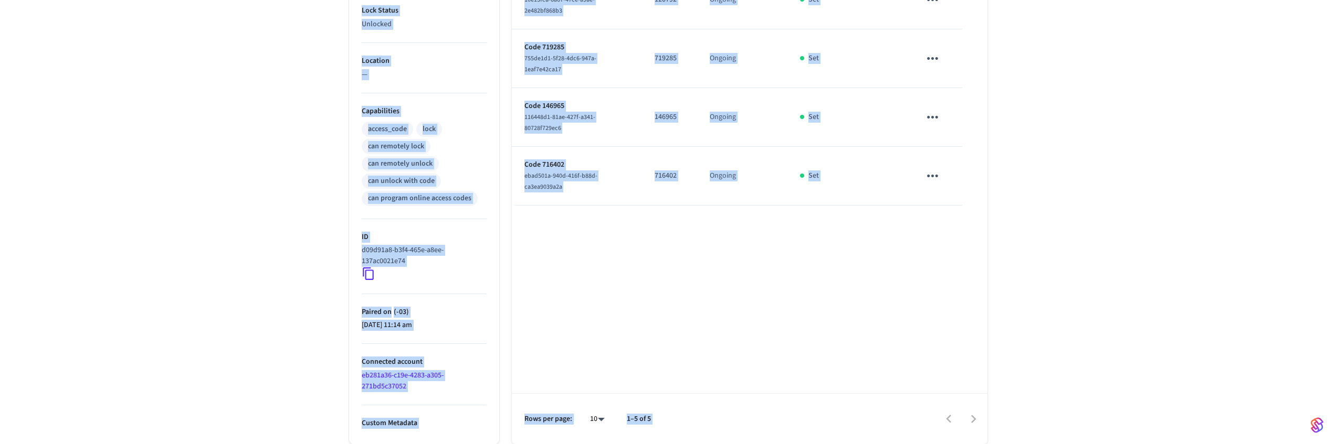
drag, startPoint x: 344, startPoint y: 114, endPoint x: 1075, endPoint y: 335, distance: 763.2
click at [1077, 329] on div "Bathroom 1 ​ ​ Add Access Code Properties Type Schlage Status Online Battery 48…" at bounding box center [668, 94] width 1336 height 701
click at [1073, 338] on div "Bathroom 1 ​ ​ Add Access Code Properties Type Schlage Status Online Battery 48…" at bounding box center [668, 94] width 1336 height 701
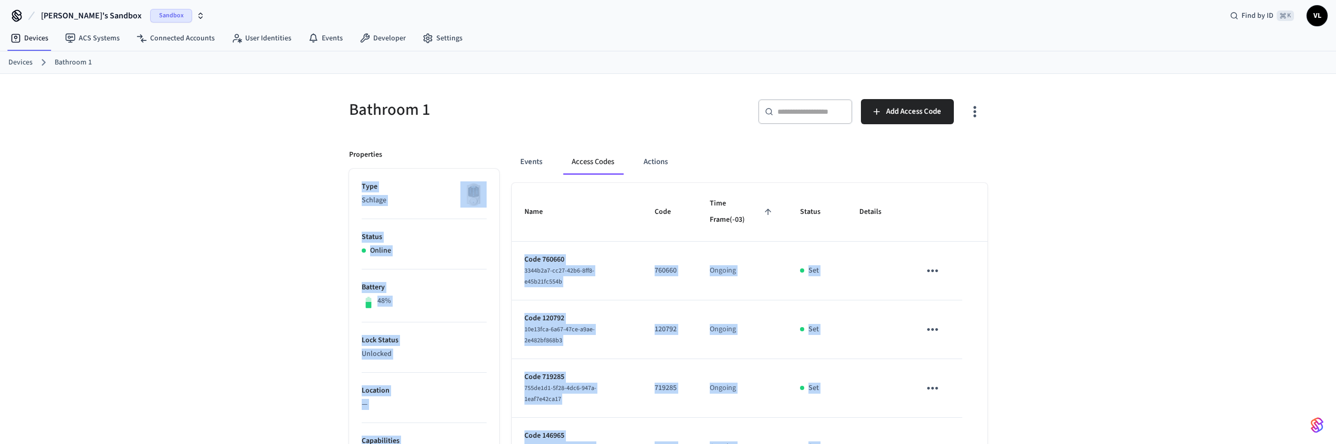
scroll to position [0, 0]
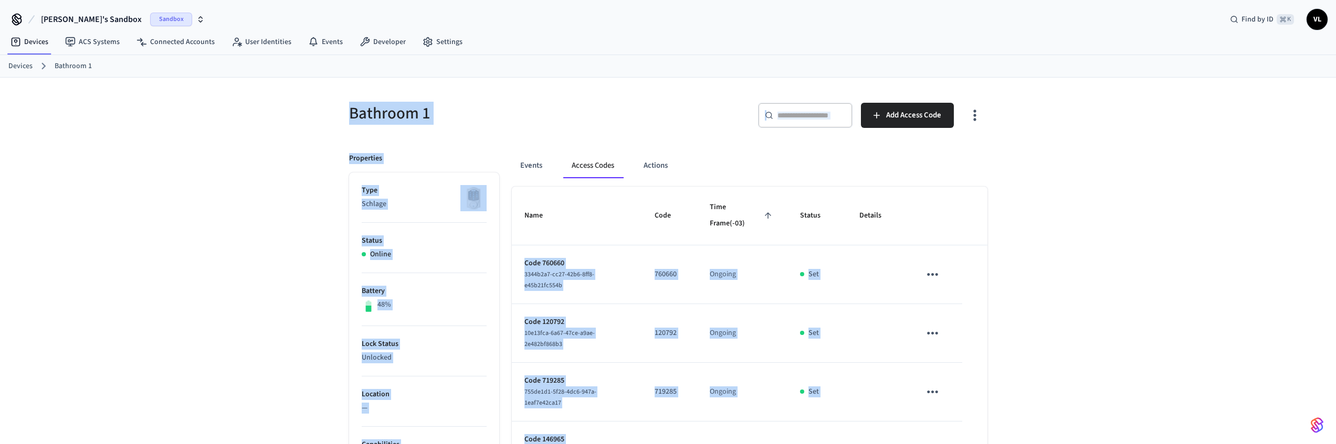
drag, startPoint x: 1033, startPoint y: 388, endPoint x: 342, endPoint y: 110, distance: 745.5
click at [345, 114] on div "Bathroom 1 ​ ​ Add Access Code Properties Type Schlage Status Online Battery 48…" at bounding box center [668, 428] width 1336 height 701
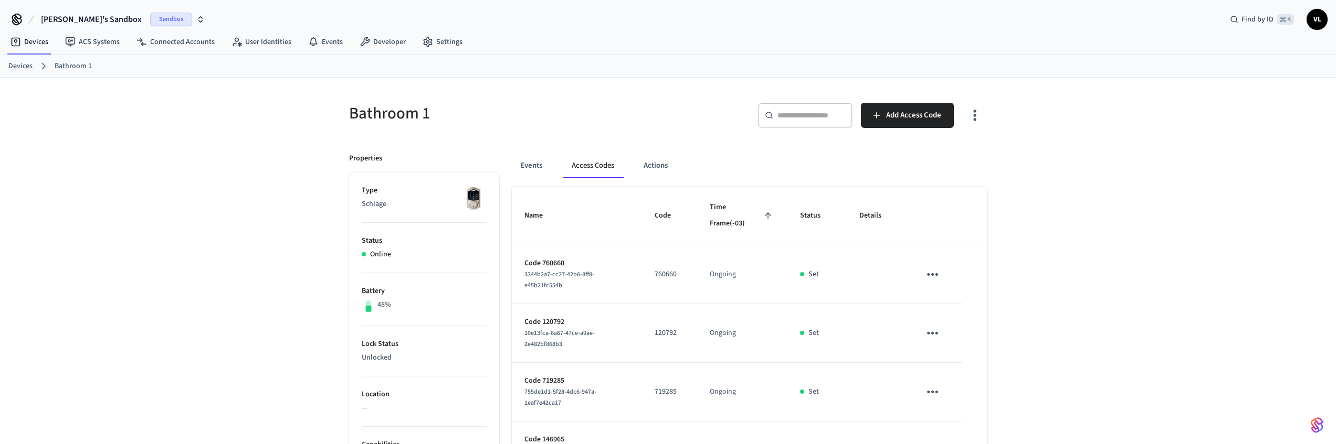
click at [342, 110] on div "Bathroom 1" at bounding box center [498, 113] width 325 height 46
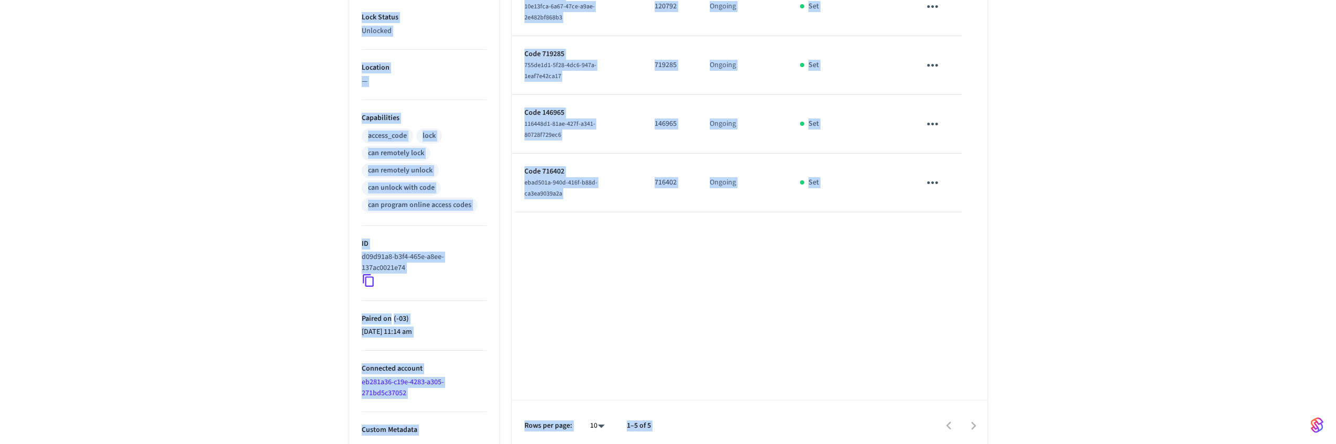
scroll to position [331, 0]
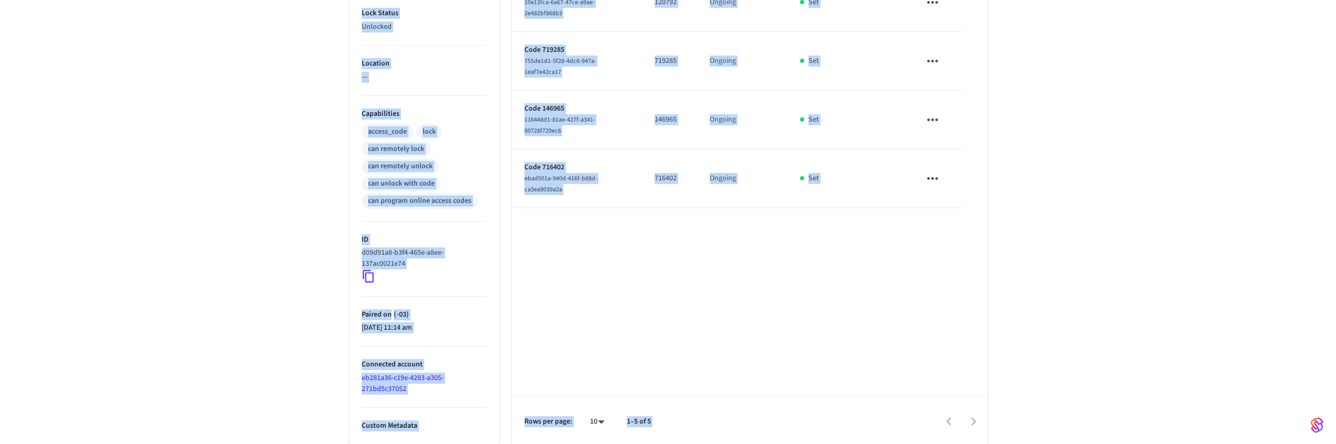
drag, startPoint x: 345, startPoint y: 114, endPoint x: 1036, endPoint y: 310, distance: 719.0
click at [1036, 310] on div "Bathroom 1 ​ ​ Add Access Code Properties Type Schlage Status Online Battery 48…" at bounding box center [668, 97] width 1336 height 701
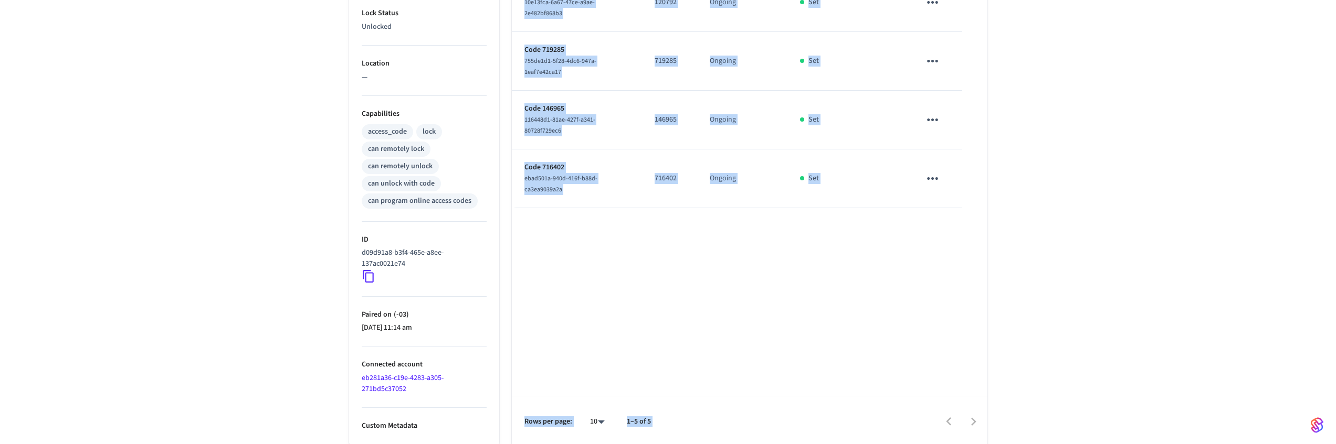
scroll to position [0, 0]
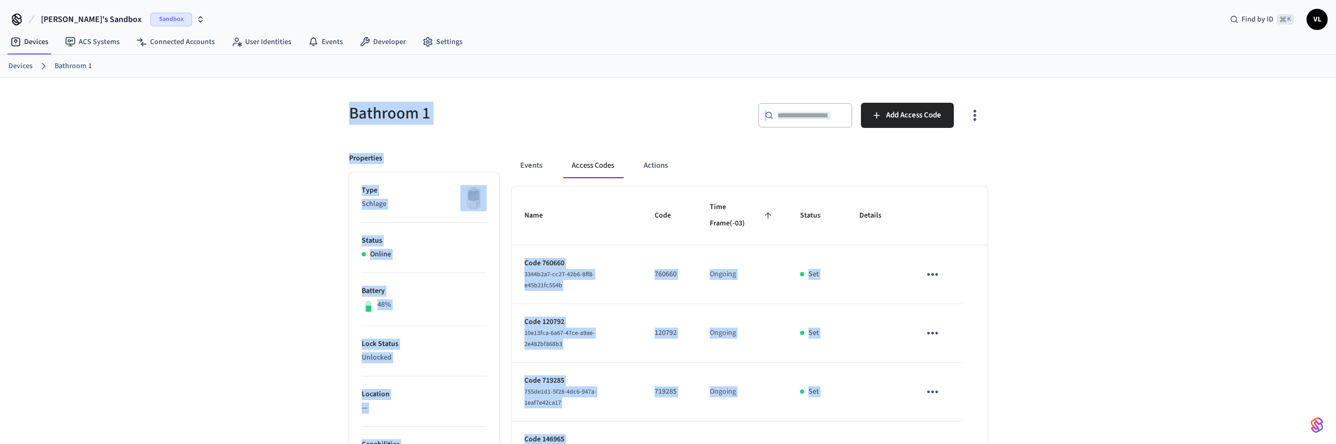
drag, startPoint x: 1053, startPoint y: 314, endPoint x: 327, endPoint y: 111, distance: 754.3
click at [329, 111] on div "Bathroom 1 ​ ​ Add Access Code Properties Type Schlage Status Online Battery 48…" at bounding box center [668, 428] width 1336 height 701
drag, startPoint x: 327, startPoint y: 111, endPoint x: 325, endPoint y: 102, distance: 9.2
click at [328, 111] on div "Bathroom 1 ​ ​ Add Access Code Properties Type Schlage Status Online Battery 48…" at bounding box center [668, 428] width 1336 height 701
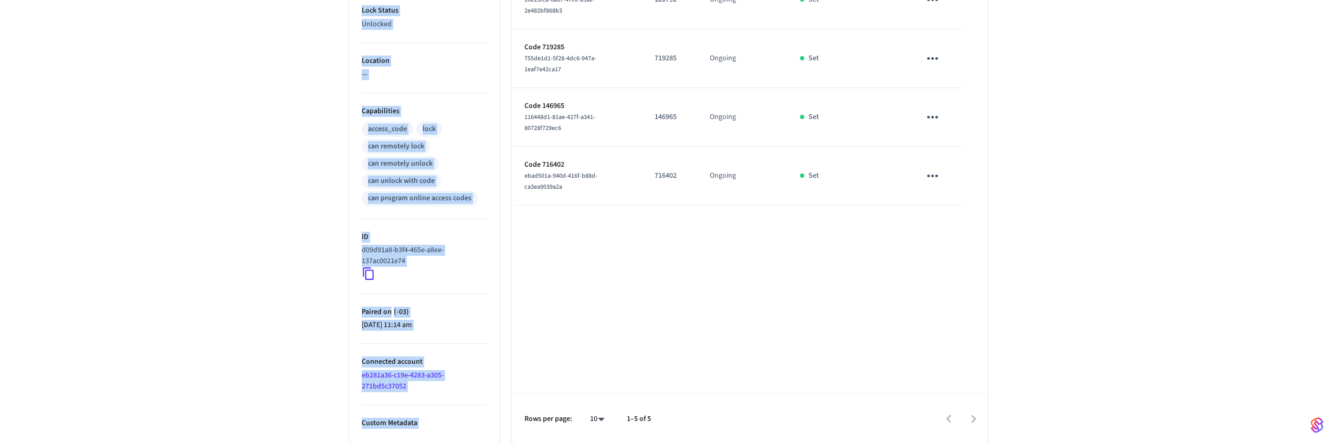
drag, startPoint x: 325, startPoint y: 102, endPoint x: 1039, endPoint y: 292, distance: 738.6
click at [1038, 292] on div "Bathroom 1 ​ ​ Add Access Code Properties Type Schlage Status Online Battery 48…" at bounding box center [668, 94] width 1336 height 701
click at [1040, 292] on div "Bathroom 1 ​ ​ Add Access Code Properties Type Schlage Status Online Battery 48…" at bounding box center [668, 94] width 1336 height 701
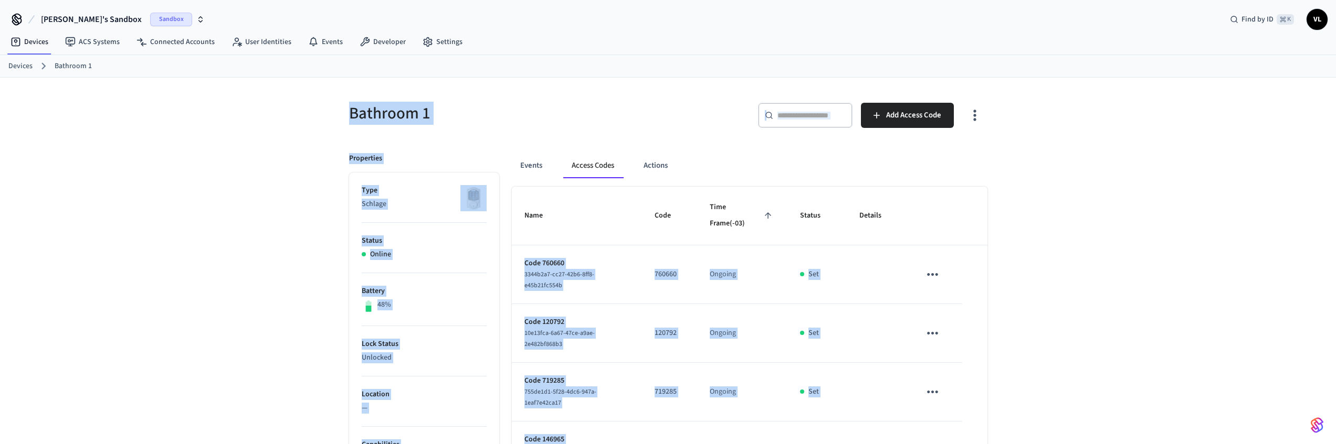
drag, startPoint x: 1057, startPoint y: 295, endPoint x: 324, endPoint y: 112, distance: 755.8
click at [323, 114] on div "Bathroom 1 ​ ​ Add Access Code Properties Type Schlage Status Online Battery 48…" at bounding box center [668, 428] width 1336 height 701
click at [324, 112] on div "Bathroom 1 ​ ​ Add Access Code Properties Type Schlage Status Online Battery 48…" at bounding box center [668, 428] width 1336 height 701
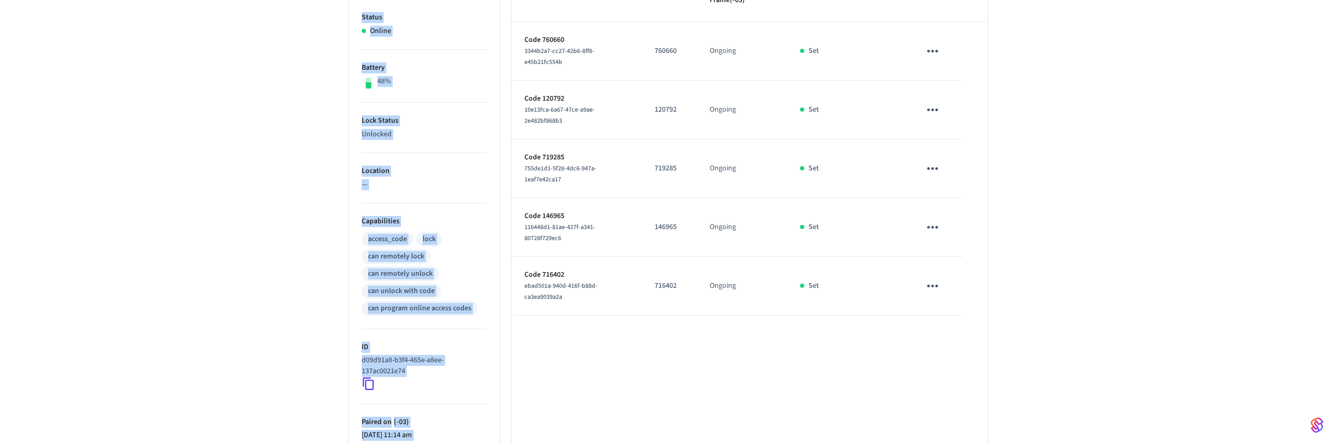
drag, startPoint x: 328, startPoint y: 108, endPoint x: 1045, endPoint y: 327, distance: 749.7
click at [1044, 327] on div "Bathroom 1 ​ ​ Add Access Code Properties Type Schlage Status Online Battery 48…" at bounding box center [668, 204] width 1336 height 701
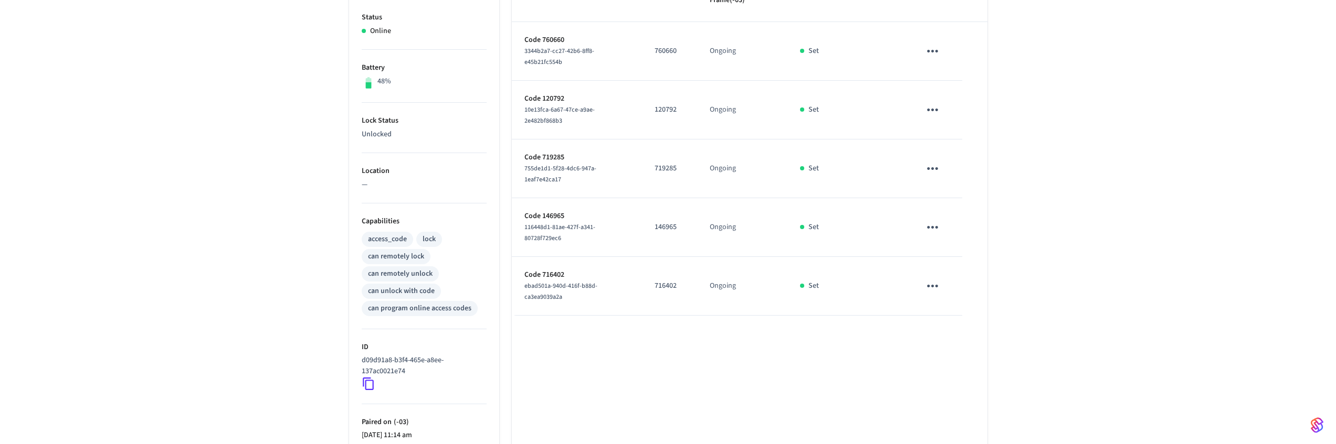
click at [1045, 327] on div "Bathroom 1 ​ ​ Add Access Code Properties Type Schlage Status Online Battery 48…" at bounding box center [668, 204] width 1336 height 701
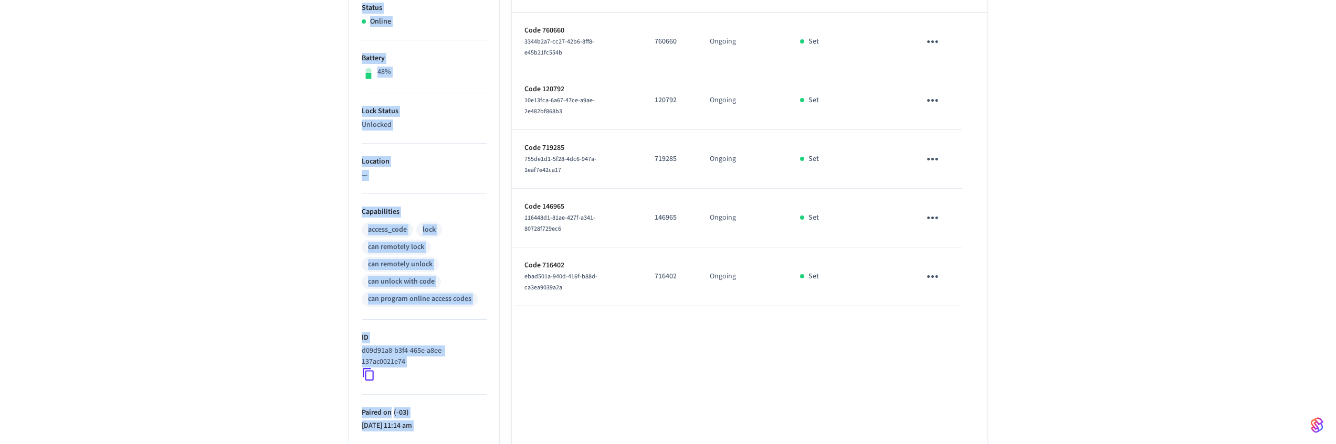
drag, startPoint x: 302, startPoint y: 105, endPoint x: 993, endPoint y: 311, distance: 721.8
click at [993, 311] on div "Bathroom 1 ​ ​ Add Access Code Properties Type Schlage Status Online Battery 48…" at bounding box center [668, 195] width 1336 height 701
click at [993, 311] on div "Bathroom 1 ​ ​ Add Access Code Properties Type Schlage Status Online Battery 48…" at bounding box center [668, 201] width 655 height 688
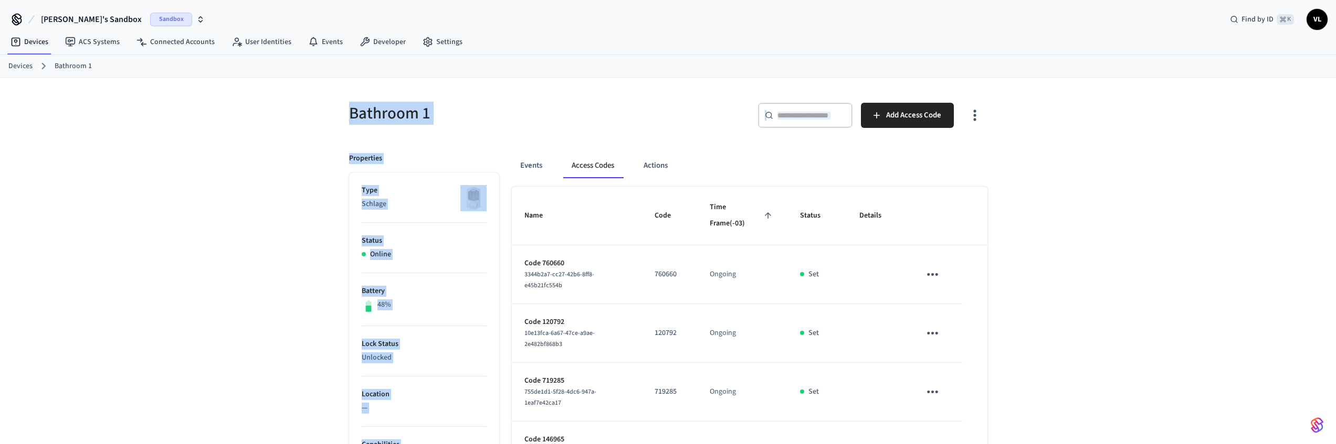
drag, startPoint x: 996, startPoint y: 312, endPoint x: 320, endPoint y: 109, distance: 705.8
click at [320, 109] on div "Bathroom 1 ​ ​ Add Access Code Properties Type Schlage Status Online Battery 48…" at bounding box center [668, 428] width 1336 height 701
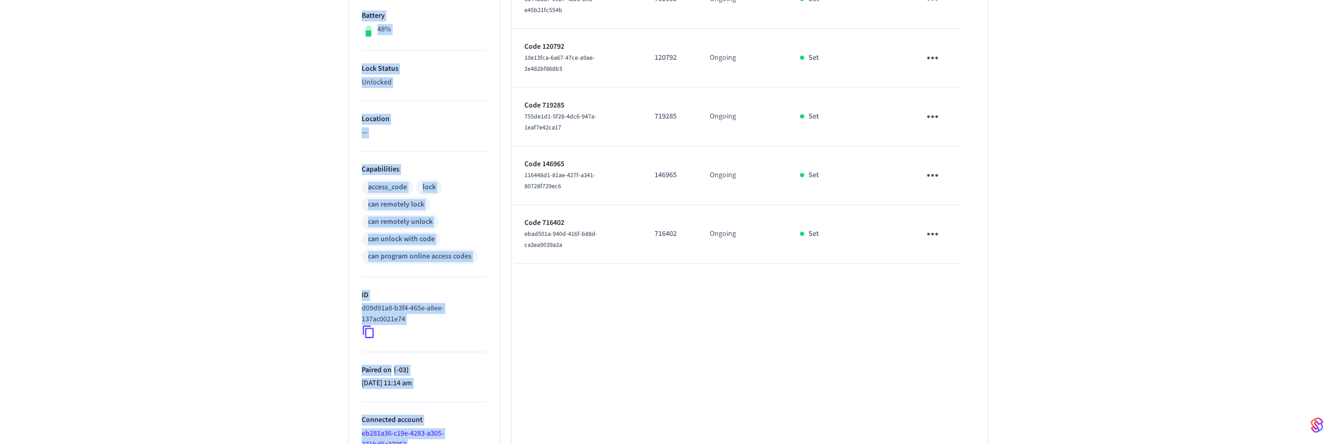
scroll to position [334, 0]
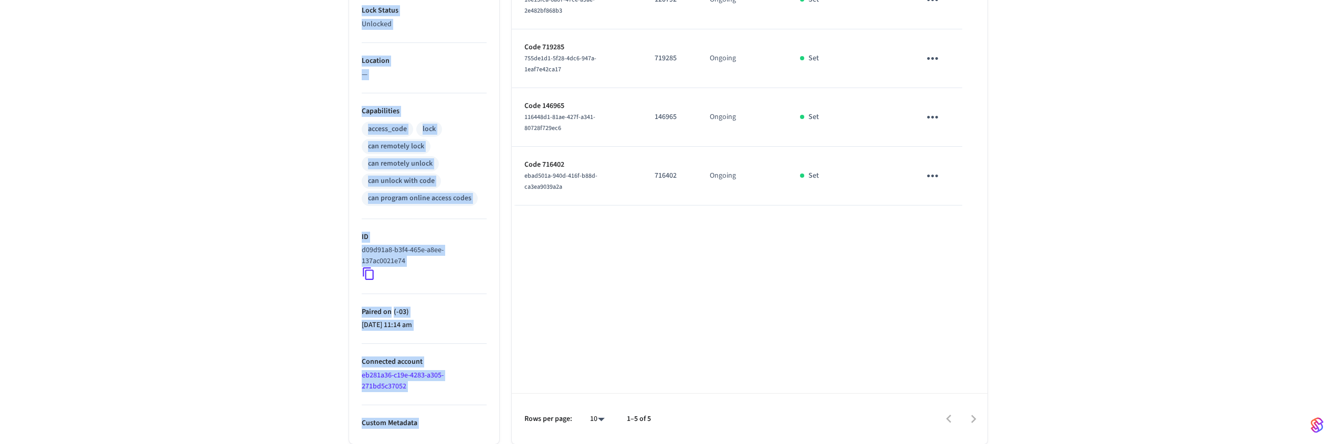
drag, startPoint x: 419, startPoint y: 113, endPoint x: 1002, endPoint y: 276, distance: 605.5
click at [1002, 276] on div "Bathroom 1 ​ ​ Add Access Code Properties Type Schlage Status Online Battery 48…" at bounding box center [668, 94] width 672 height 701
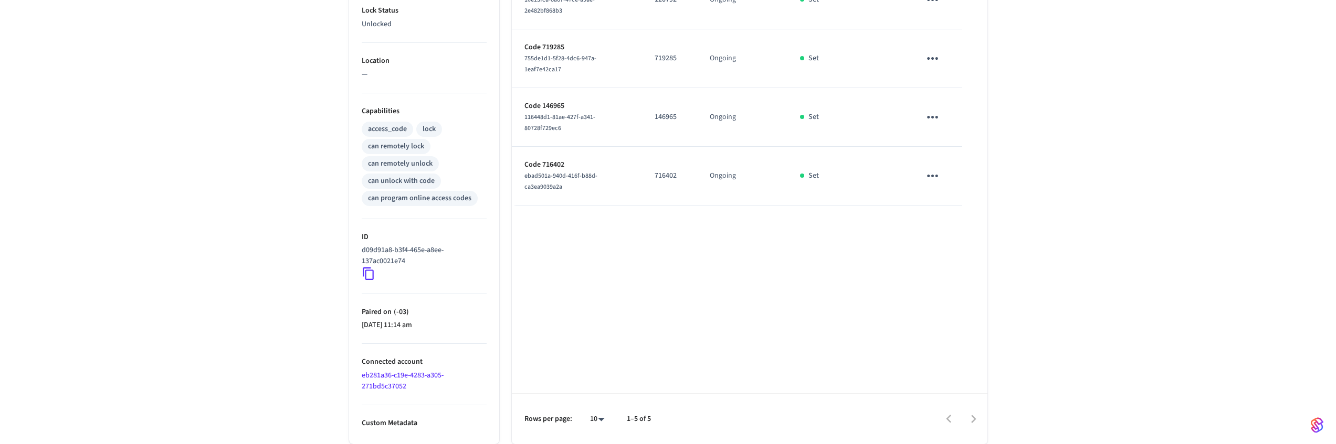
scroll to position [0, 0]
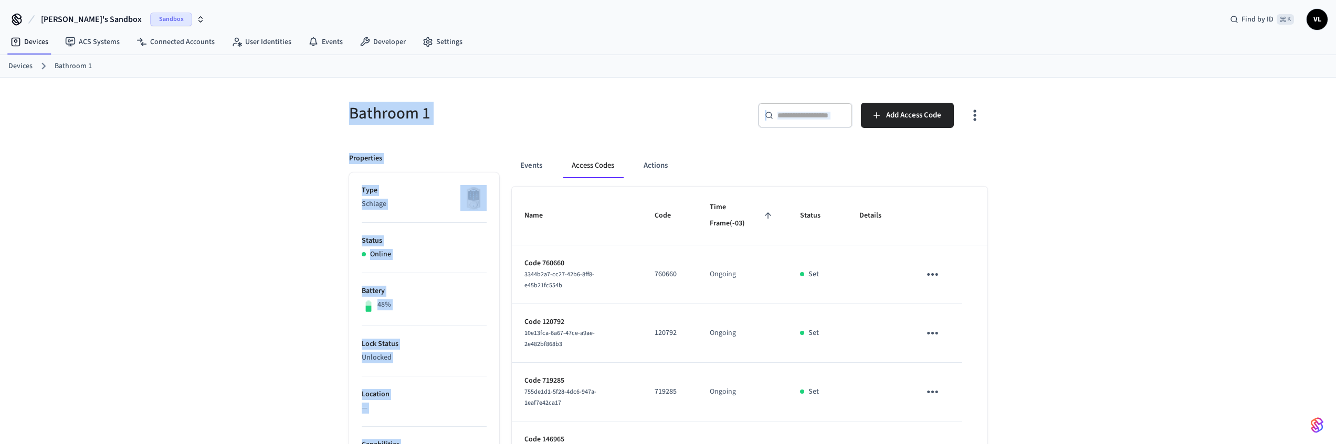
drag, startPoint x: 1035, startPoint y: 287, endPoint x: 347, endPoint y: 100, distance: 713.4
click at [347, 100] on div "Bathroom 1 ​ ​ Add Access Code Properties Type Schlage Status Online Battery 48…" at bounding box center [668, 428] width 1336 height 701
click at [347, 100] on div "Bathroom 1" at bounding box center [498, 113] width 325 height 46
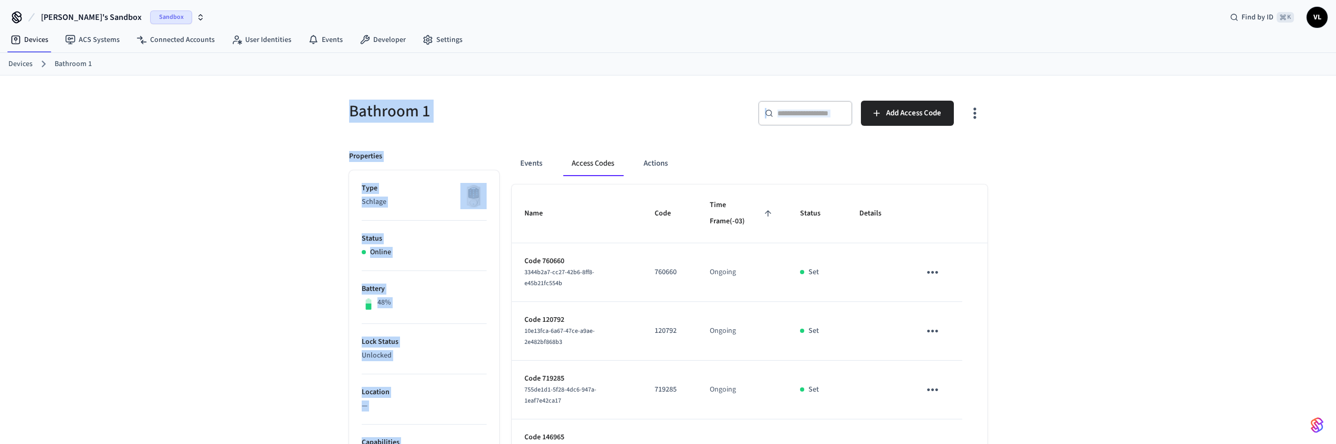
scroll to position [215, 0]
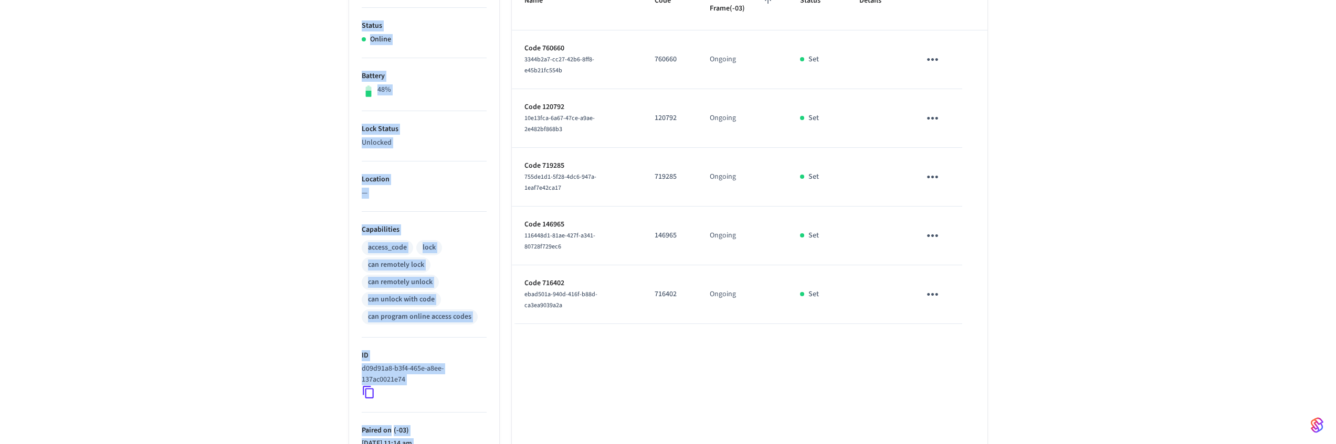
drag, startPoint x: 362, startPoint y: 100, endPoint x: 1030, endPoint y: 314, distance: 702.0
click at [1030, 314] on div "Bathroom 1 ​ ​ Add Access Code Properties Type Schlage Status Online Battery 48…" at bounding box center [668, 213] width 1336 height 701
drag, startPoint x: 1031, startPoint y: 315, endPoint x: 750, endPoint y: 364, distance: 285.1
click at [1030, 315] on div "Bathroom 1 ​ ​ Add Access Code Properties Type Schlage Status Online Battery 48…" at bounding box center [668, 213] width 1336 height 701
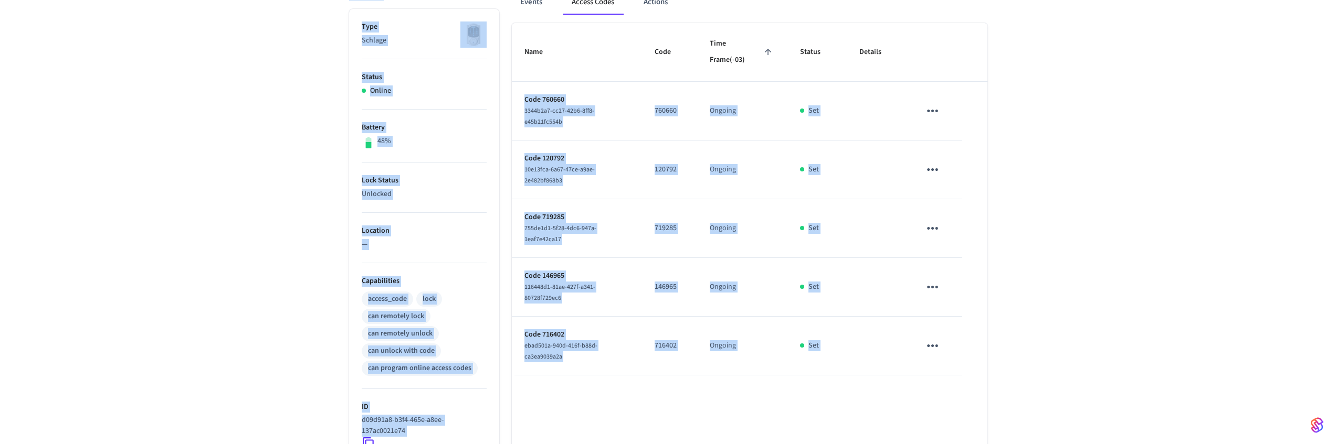
scroll to position [334, 0]
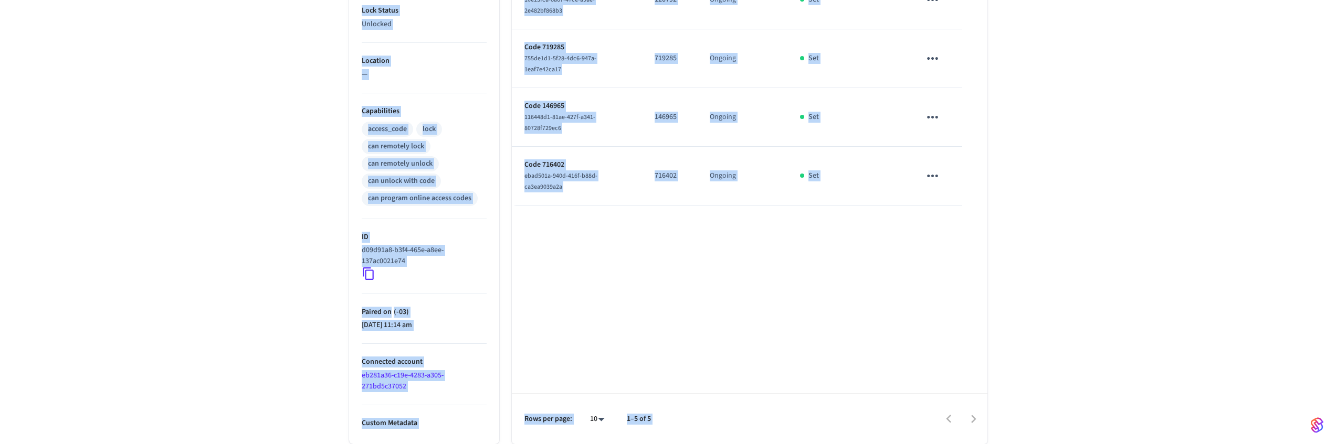
drag, startPoint x: 336, startPoint y: 112, endPoint x: 1030, endPoint y: 322, distance: 724.8
click at [1029, 323] on div "Bathroom 1 ​ ​ Add Access Code Properties Type Schlage Status Online Battery 48…" at bounding box center [668, 94] width 1336 height 701
click at [1030, 322] on div "Bathroom 1 ​ ​ Add Access Code Properties Type Schlage Status Online Battery 48…" at bounding box center [668, 94] width 1336 height 701
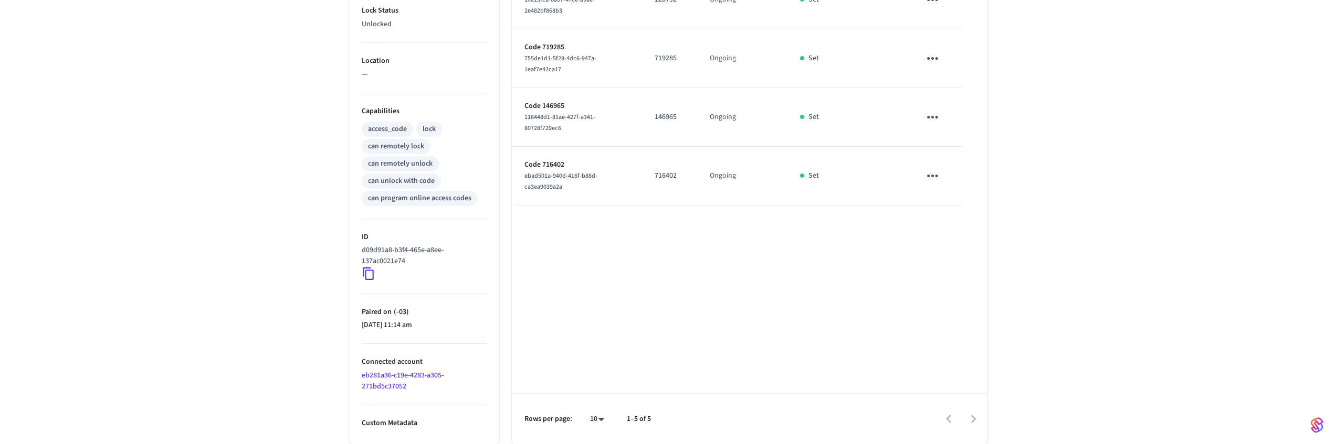
scroll to position [0, 0]
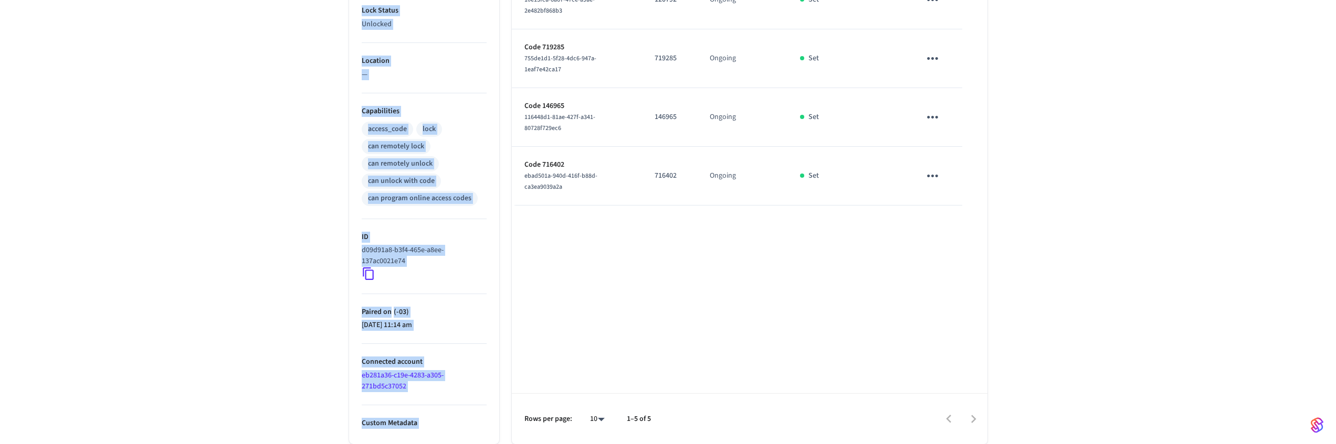
drag, startPoint x: 305, startPoint y: 116, endPoint x: 1035, endPoint y: 264, distance: 745.4
click at [1035, 264] on div "Bathroom 1 ​ ​ Add Access Code Properties Type Schlage Status Online Battery 48…" at bounding box center [668, 94] width 1336 height 701
click at [1041, 264] on div "Bathroom 1 ​ ​ Add Access Code Properties Type Schlage Status Online Battery 48…" at bounding box center [668, 94] width 1336 height 701
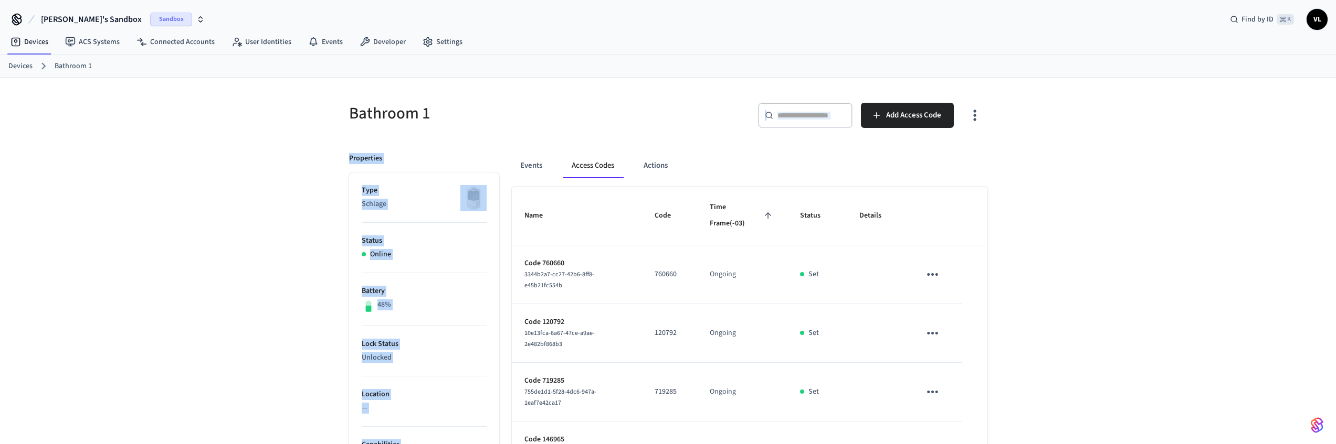
drag, startPoint x: 1063, startPoint y: 268, endPoint x: 341, endPoint y: 118, distance: 737.6
click at [338, 120] on div "Bathroom 1 ​ ​ Add Access Code Properties Type Schlage Status Online Battery 48…" at bounding box center [668, 428] width 1336 height 701
click at [343, 115] on div "Bathroom 1" at bounding box center [498, 113] width 325 height 46
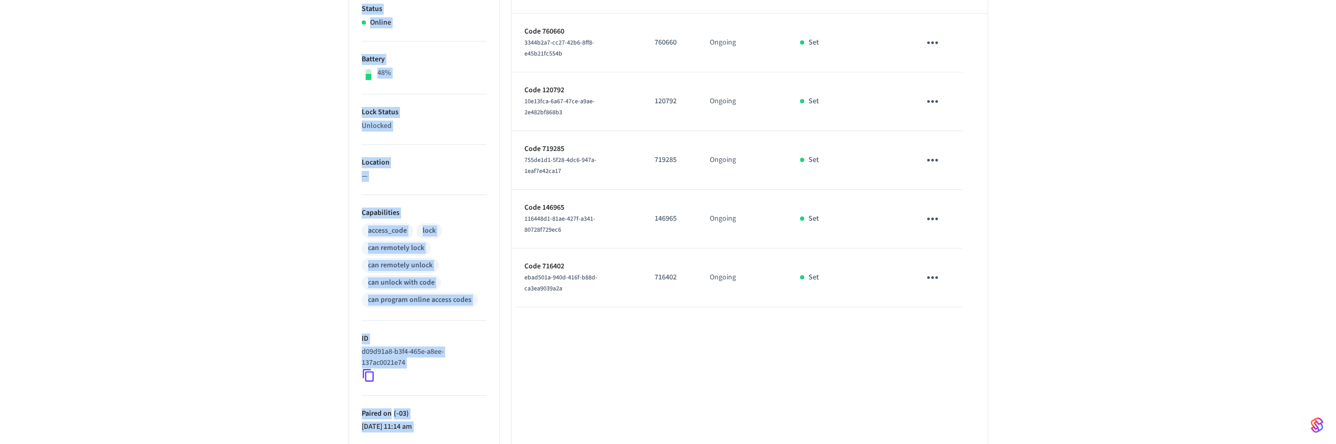
drag, startPoint x: 584, startPoint y: 166, endPoint x: 1023, endPoint y: 308, distance: 461.5
click at [1022, 308] on div "Bathroom 1 ​ ​ Add Access Code Properties Type Schlage Status Online Battery 48…" at bounding box center [668, 196] width 1336 height 701
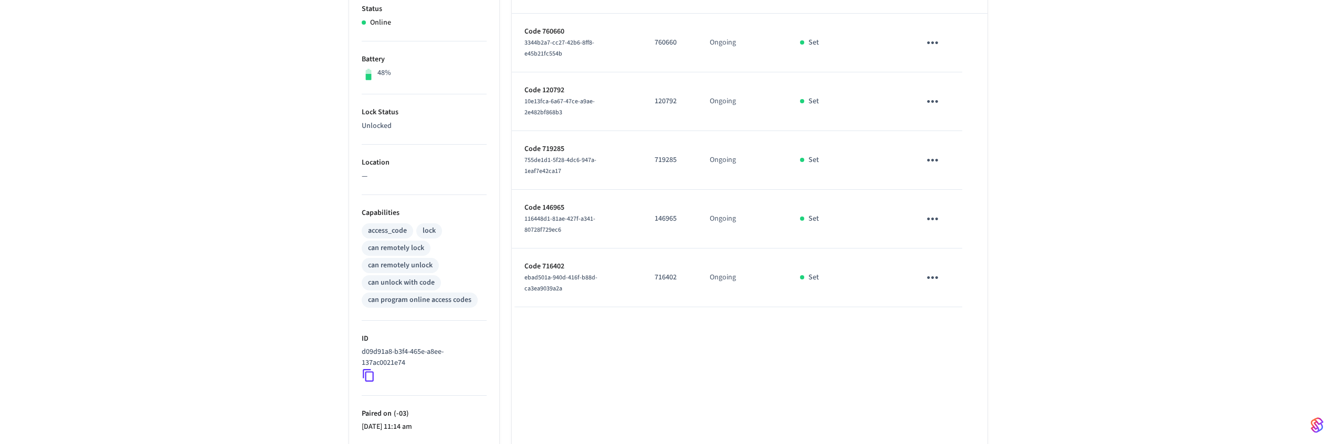
click at [1023, 308] on div "Bathroom 1 ​ ​ Add Access Code Properties Type Schlage Status Online Battery 48…" at bounding box center [668, 196] width 1336 height 701
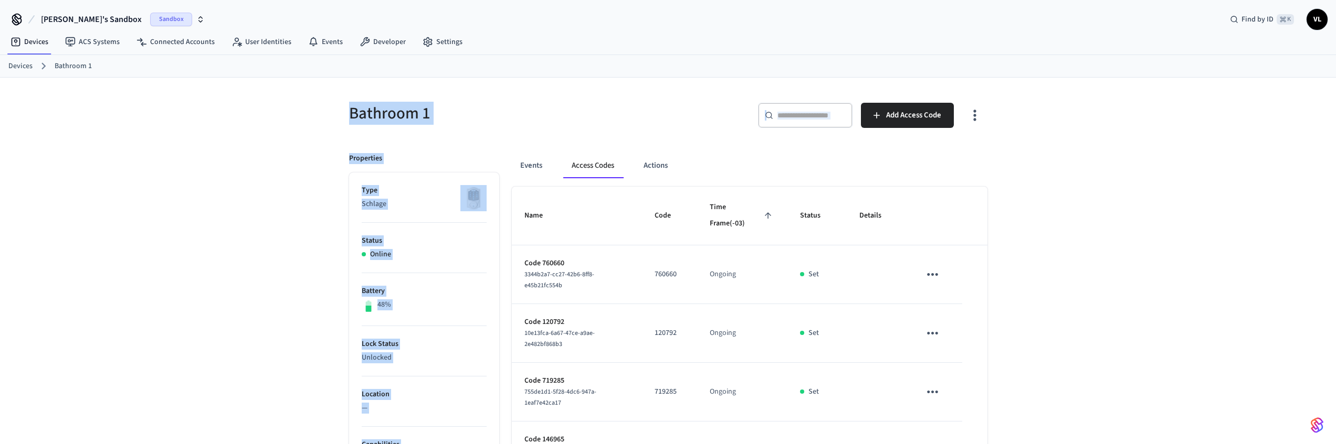
drag, startPoint x: 1029, startPoint y: 302, endPoint x: 333, endPoint y: 93, distance: 726.5
click at [333, 91] on div "Bathroom 1 ​ ​ Add Access Code Properties Type Schlage Status Online Battery 48…" at bounding box center [668, 428] width 1336 height 701
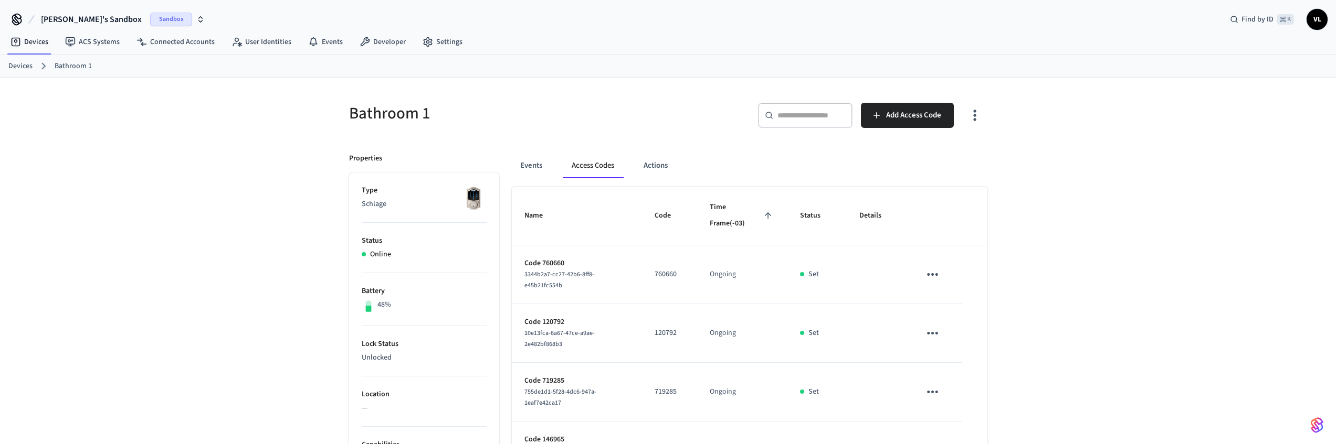
click at [335, 94] on div "Bathroom 1 ​ ​ Add Access Code Properties Type Schlage Status Online Battery 48…" at bounding box center [668, 428] width 672 height 701
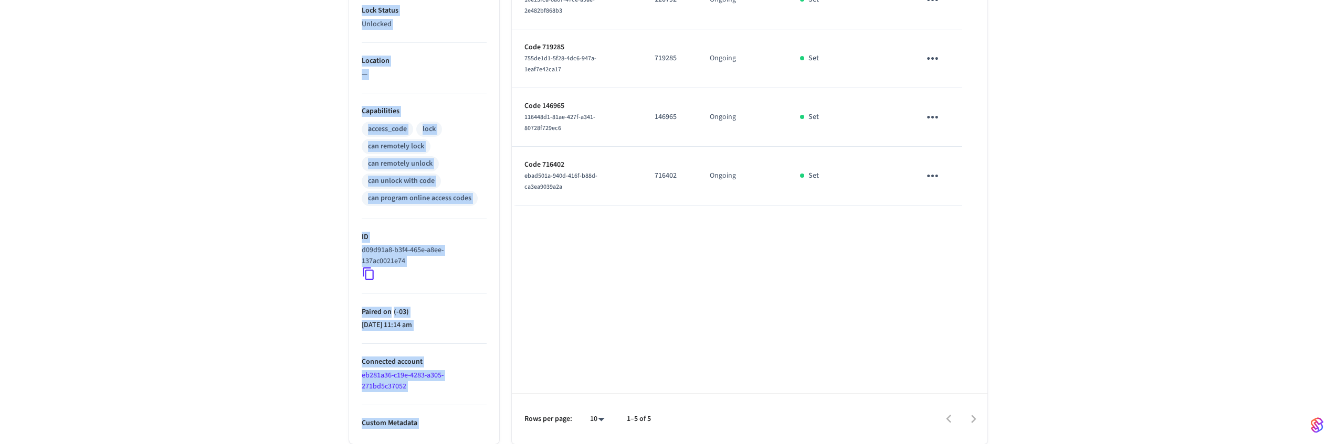
drag, startPoint x: 479, startPoint y: 154, endPoint x: 1057, endPoint y: 288, distance: 593.0
click at [1056, 288] on div "Bathroom 1 ​ ​ Add Access Code Properties Type Schlage Status Online Battery 48…" at bounding box center [668, 94] width 1336 height 701
click at [1058, 288] on div "Bathroom 1 ​ ​ Add Access Code Properties Type Schlage Status Online Battery 48…" at bounding box center [668, 94] width 1336 height 701
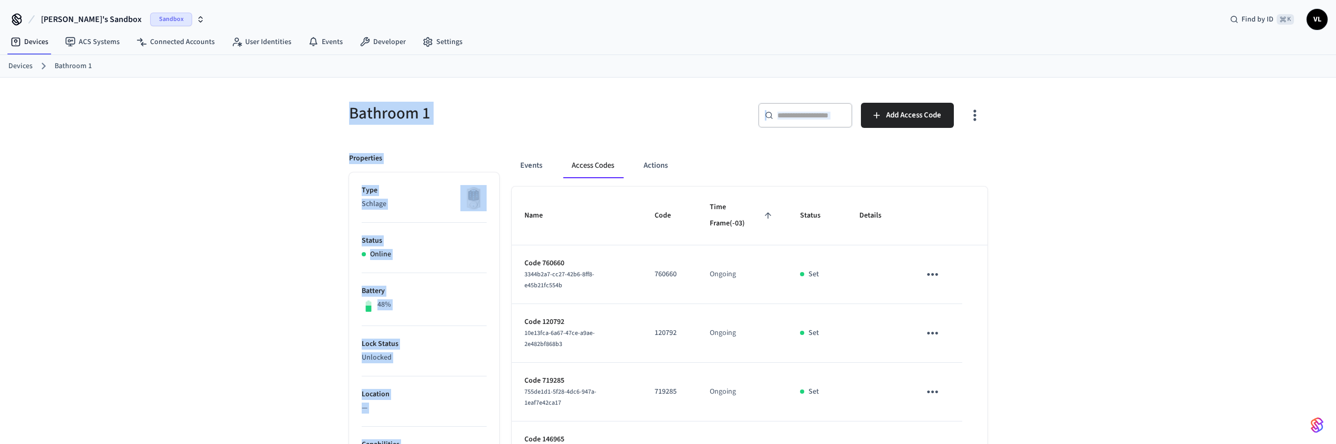
drag, startPoint x: 1075, startPoint y: 287, endPoint x: 333, endPoint y: 107, distance: 764.0
click at [333, 107] on div "Bathroom 1 ​ ​ Add Access Code Properties Type Schlage Status Online Battery 48…" at bounding box center [668, 428] width 1336 height 701
click at [333, 107] on div "Bathroom 1 ​ ​ Add Access Code Properties Type Schlage Status Online Battery 48…" at bounding box center [668, 428] width 672 height 701
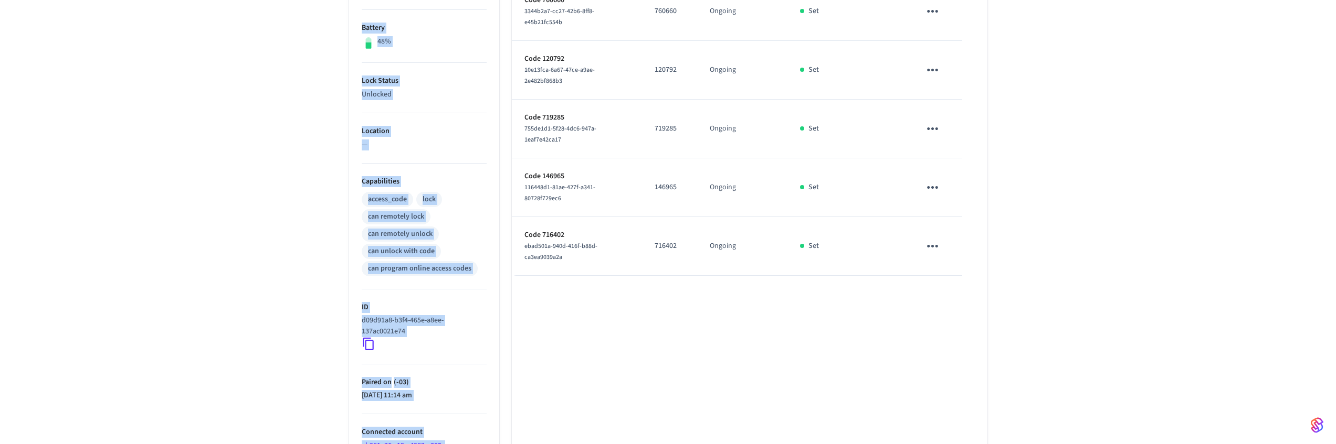
scroll to position [334, 0]
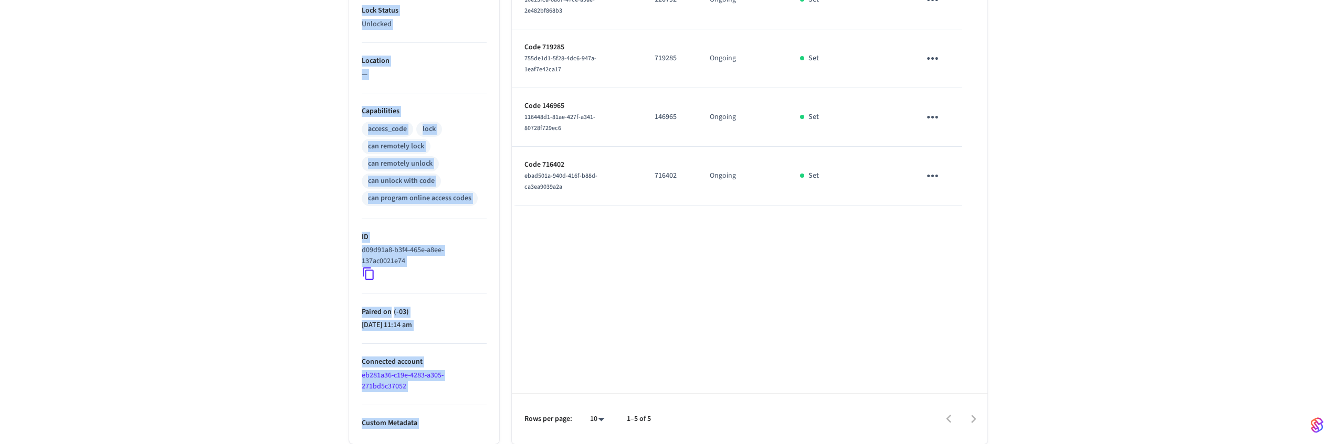
drag, startPoint x: 302, startPoint y: 96, endPoint x: 1038, endPoint y: 245, distance: 751.2
click at [1038, 245] on div "Bathroom 1 ​ ​ Add Access Code Properties Type Schlage Status Online Battery 48…" at bounding box center [668, 94] width 1336 height 701
click at [1039, 245] on div "Bathroom 1 ​ ​ Add Access Code Properties Type Schlage Status Online Battery 48…" at bounding box center [668, 94] width 1336 height 701
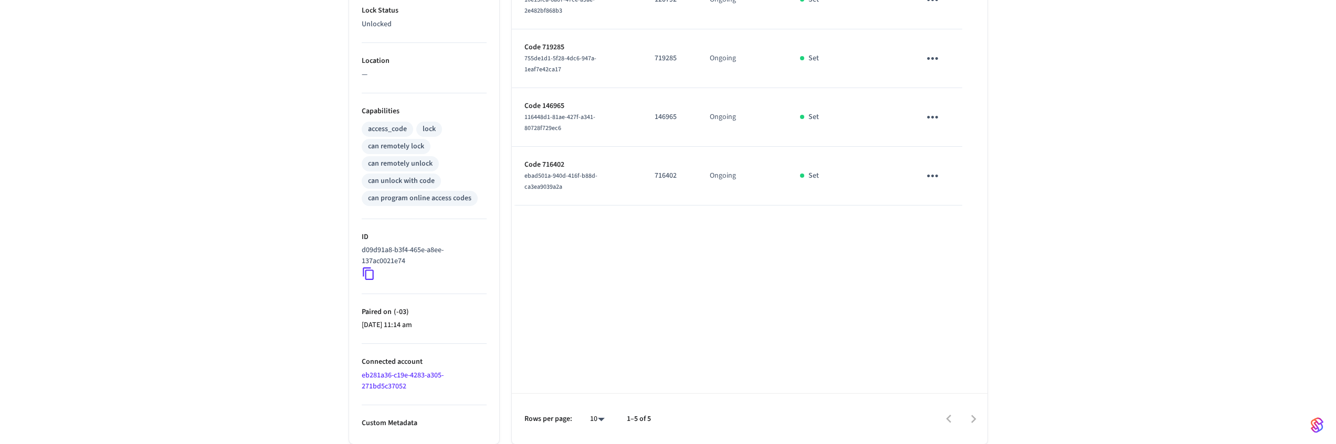
scroll to position [0, 0]
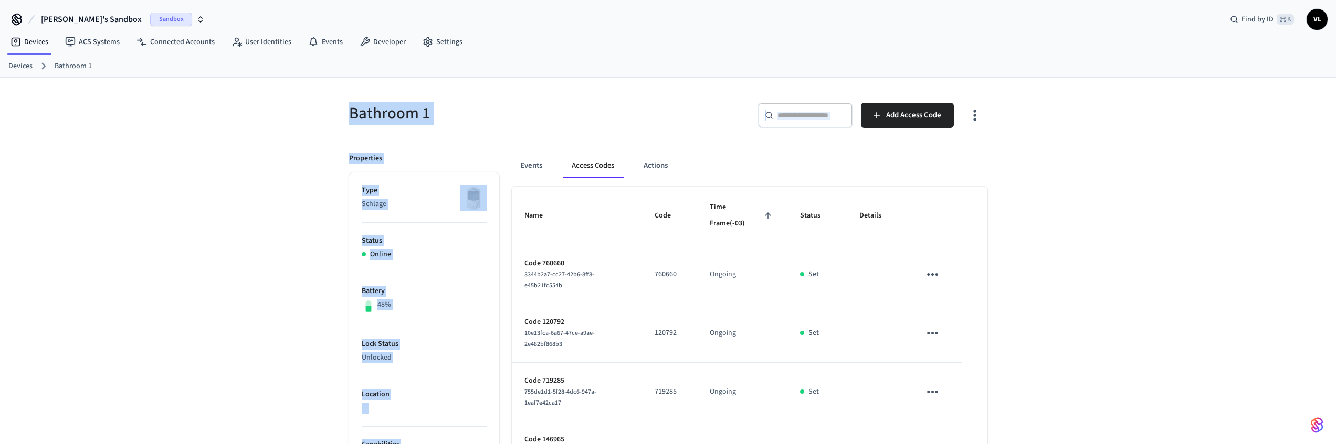
drag, startPoint x: 1078, startPoint y: 262, endPoint x: 313, endPoint y: 103, distance: 781.0
click at [316, 100] on div "Bathroom 1 ​ ​ Add Access Code Properties Type Schlage Status Online Battery 48…" at bounding box center [668, 428] width 1336 height 701
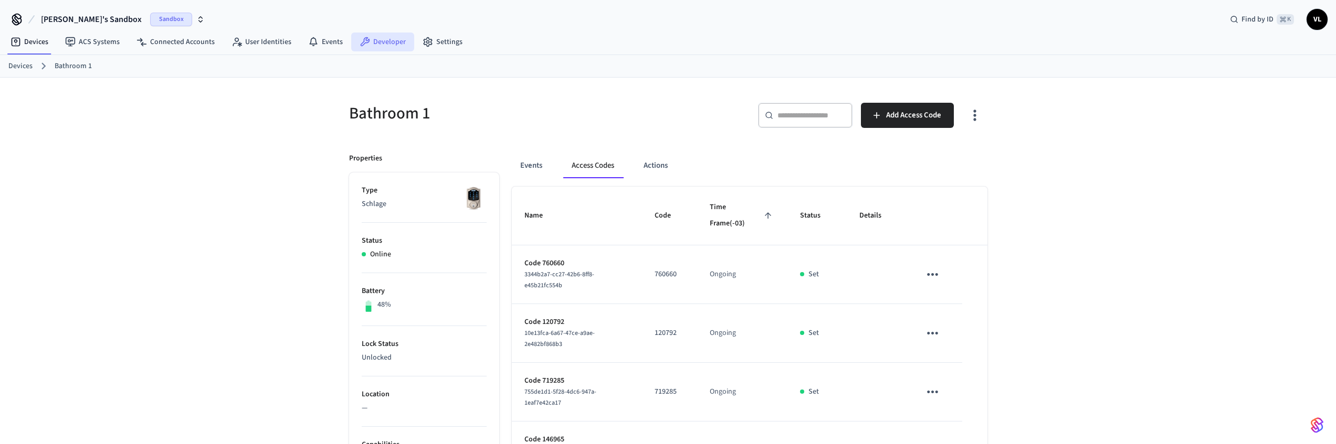
drag, startPoint x: 311, startPoint y: 103, endPoint x: 379, endPoint y: 43, distance: 91.1
click at [312, 103] on div "Bathroom 1 ​ ​ Add Access Code Properties Type Schlage Status Online Battery 48…" at bounding box center [668, 428] width 1336 height 701
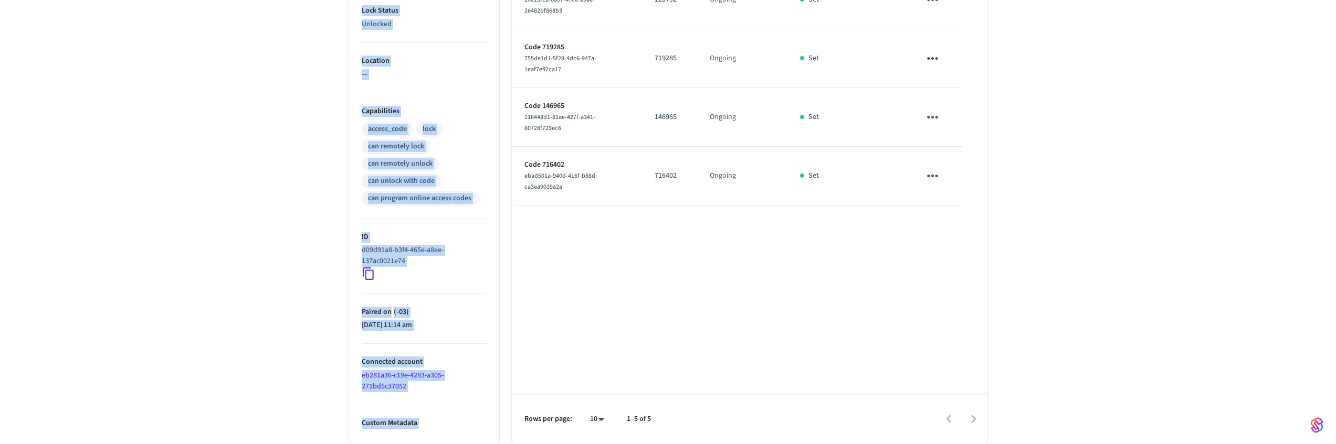
drag, startPoint x: 337, startPoint y: 109, endPoint x: 1026, endPoint y: 253, distance: 704.0
click at [1026, 253] on div "Bathroom 1 ​ ​ Add Access Code Properties Type Schlage Status Online Battery 48…" at bounding box center [668, 94] width 1336 height 701
drag, startPoint x: 1026, startPoint y: 253, endPoint x: 1074, endPoint y: 259, distance: 47.6
click at [1027, 253] on div "Bathroom 1 ​ ​ Add Access Code Properties Type Schlage Status Online Battery 48…" at bounding box center [668, 94] width 1336 height 701
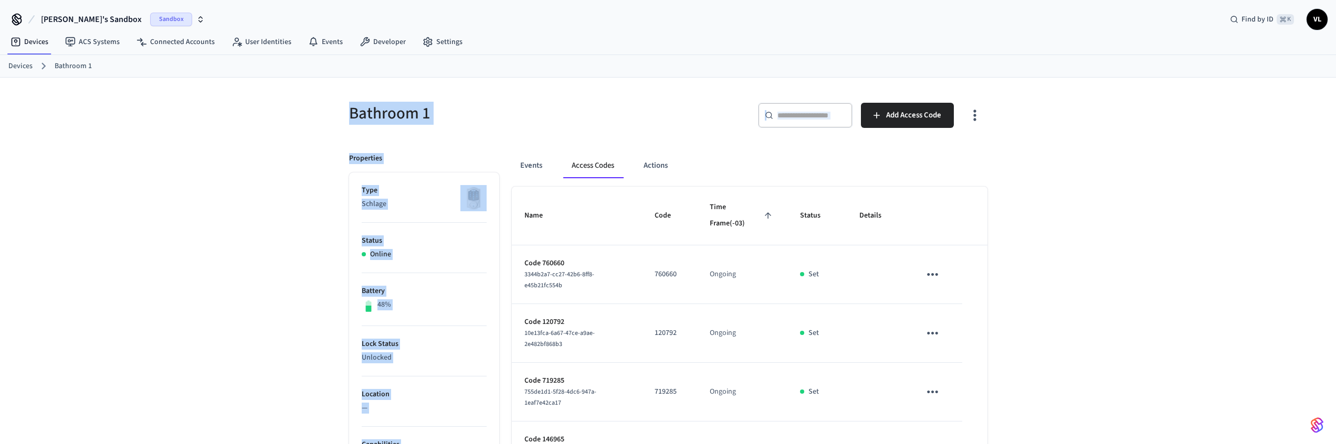
drag, startPoint x: 1086, startPoint y: 258, endPoint x: 317, endPoint y: 117, distance: 781.7
click at [318, 117] on div "Bathroom 1 ​ ​ Add Access Code Properties Type Schlage Status Online Battery 48…" at bounding box center [668, 428] width 1336 height 701
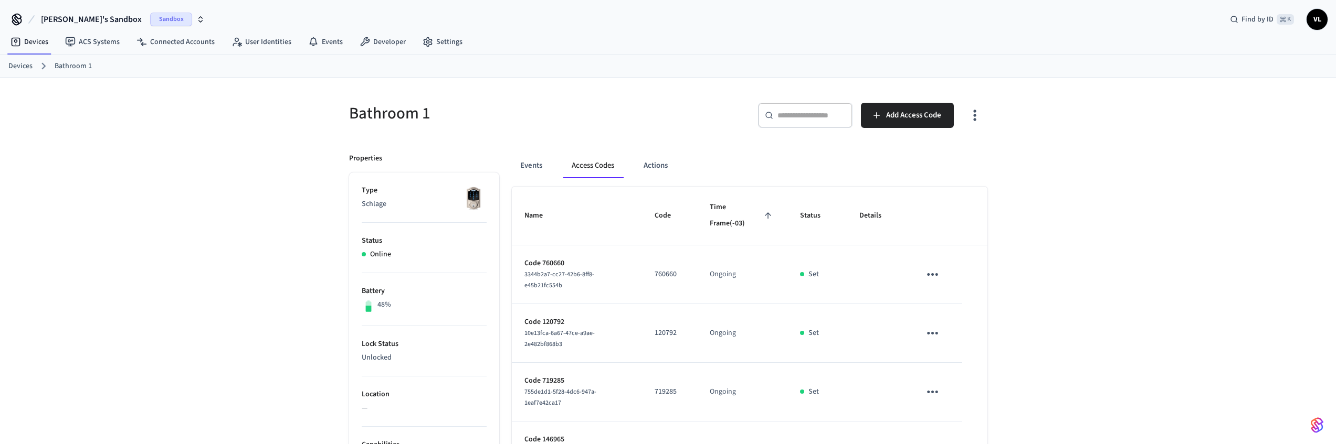
click at [317, 117] on div "Bathroom 1 ​ ​ Add Access Code Properties Type Schlage Status Online Battery 48…" at bounding box center [668, 428] width 1336 height 701
